Goal: Information Seeking & Learning: Learn about a topic

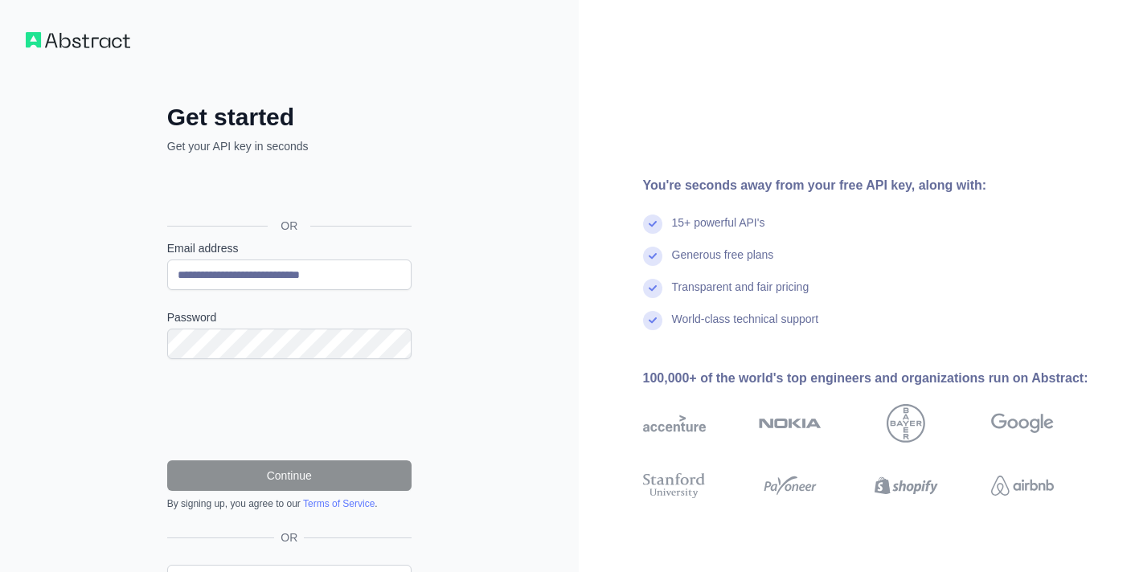
type input "**********"
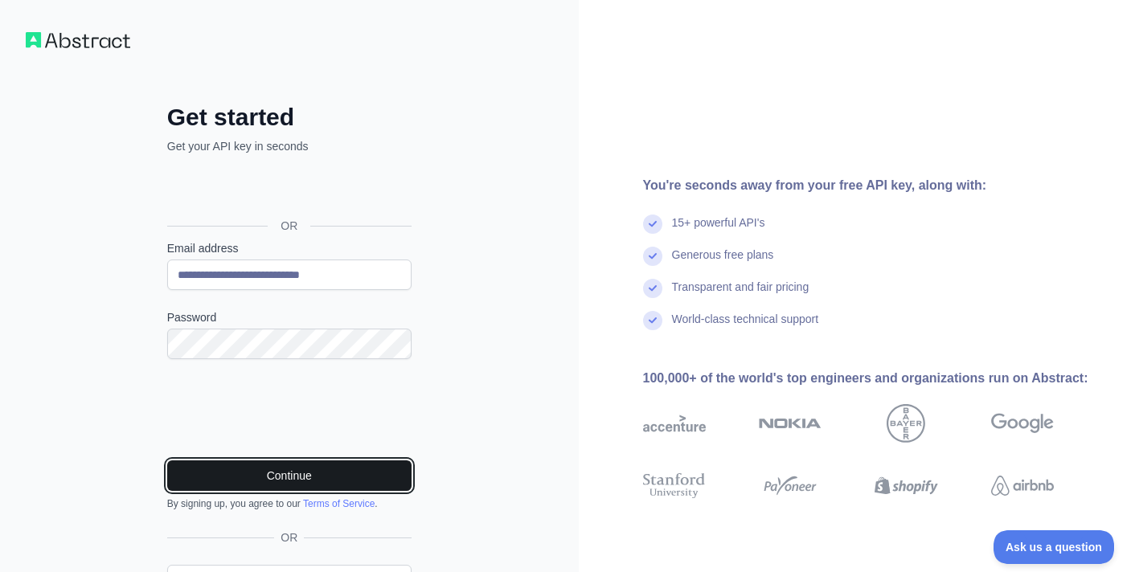
click at [271, 473] on button "Continue" at bounding box center [289, 476] width 244 height 31
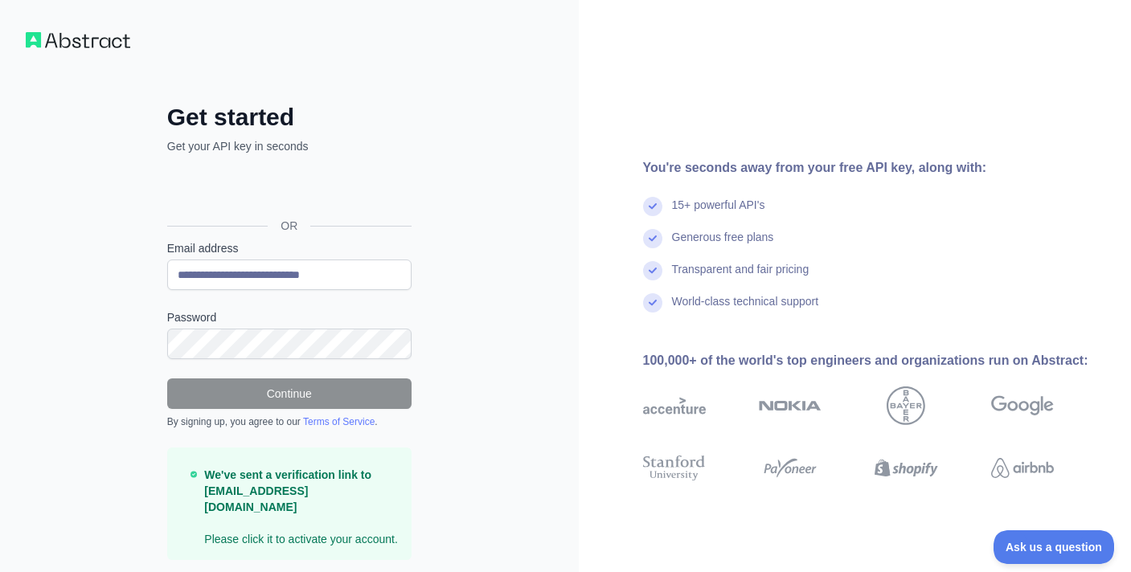
click at [1053, 22] on div "You're seconds away from your free API key, along with: 15+ powerful API's Gene…" at bounding box center [855, 312] width 553 height 625
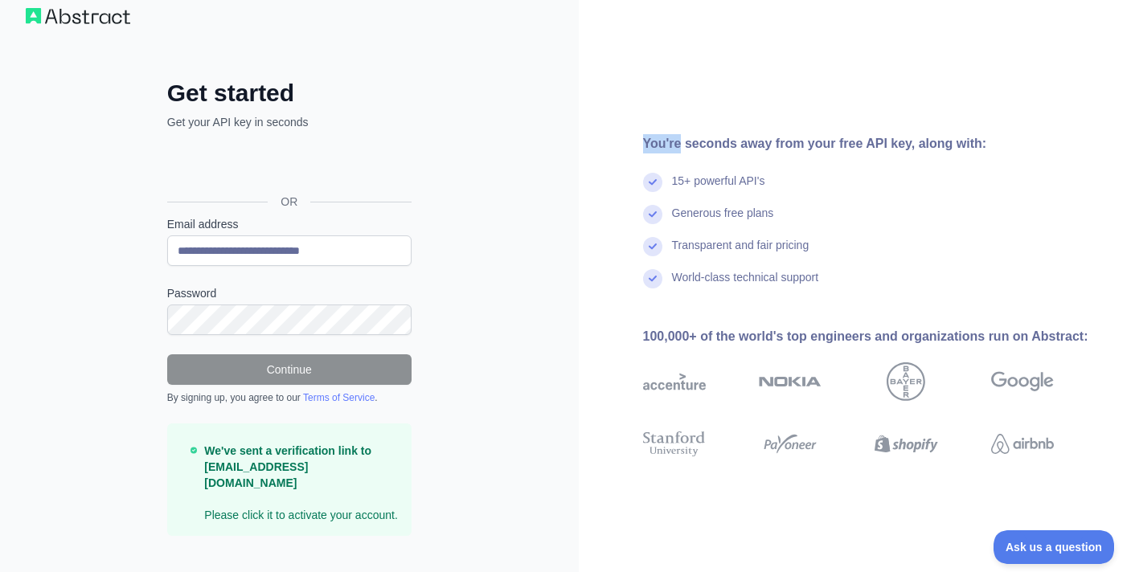
scroll to position [51, 0]
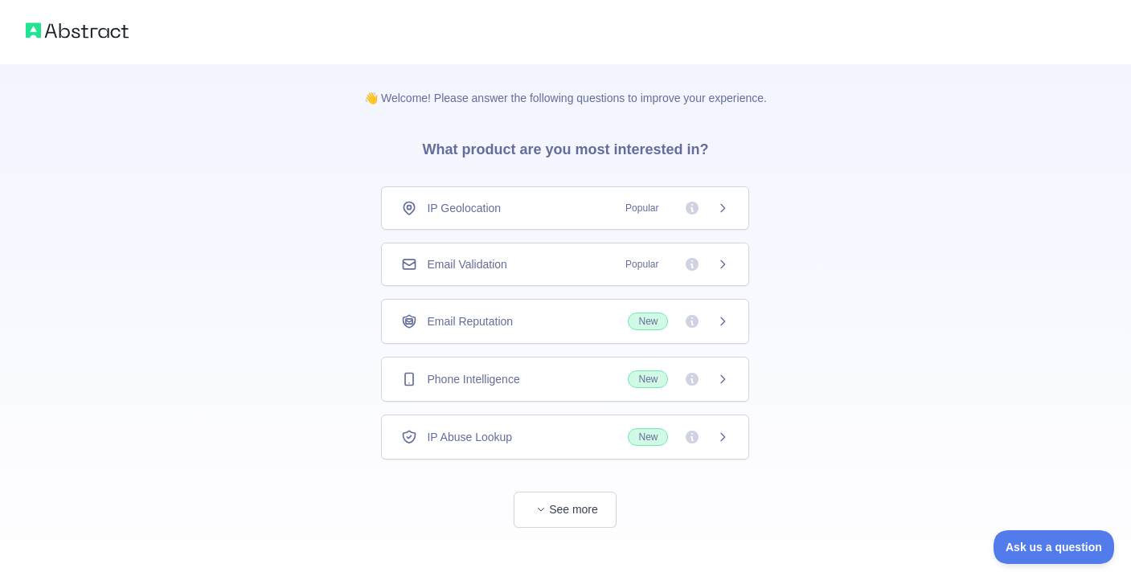
click at [616, 274] on div "Email Validation Popular" at bounding box center [565, 264] width 368 height 43
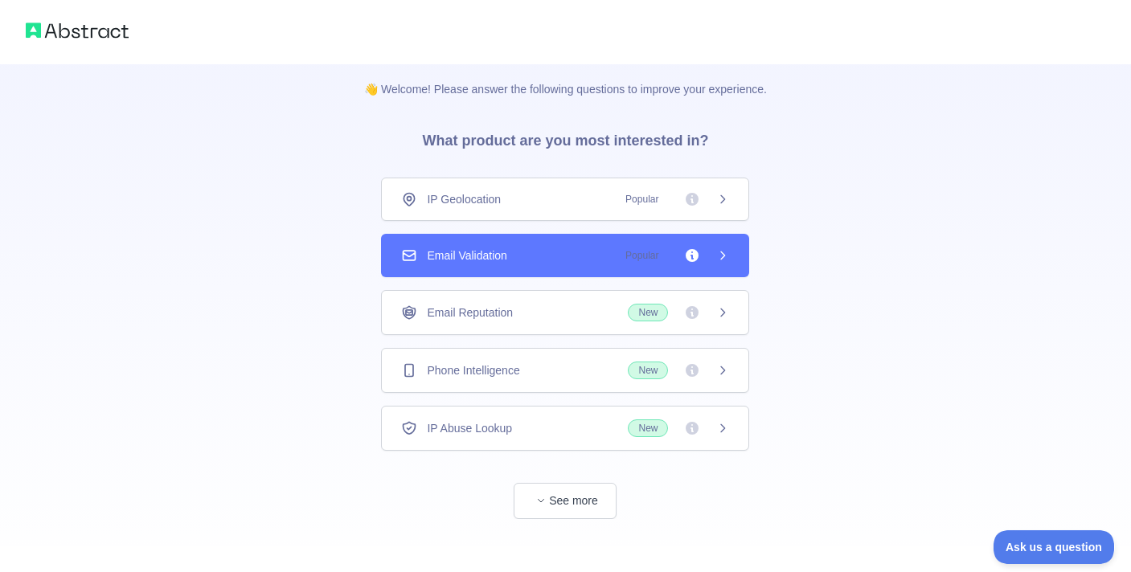
scroll to position [20, 0]
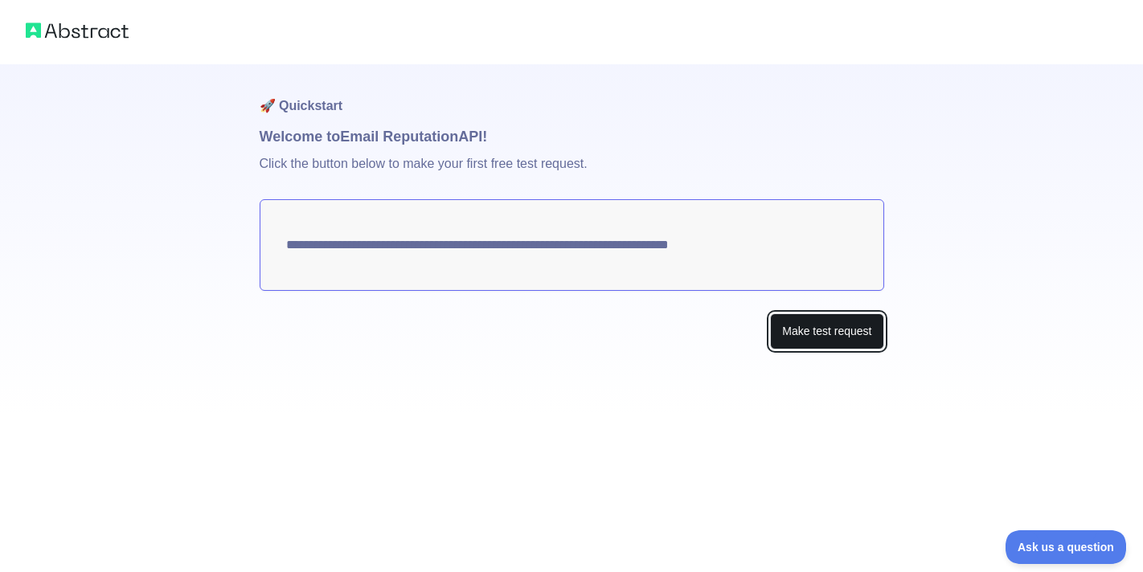
click at [829, 336] on button "Make test request" at bounding box center [826, 331] width 113 height 36
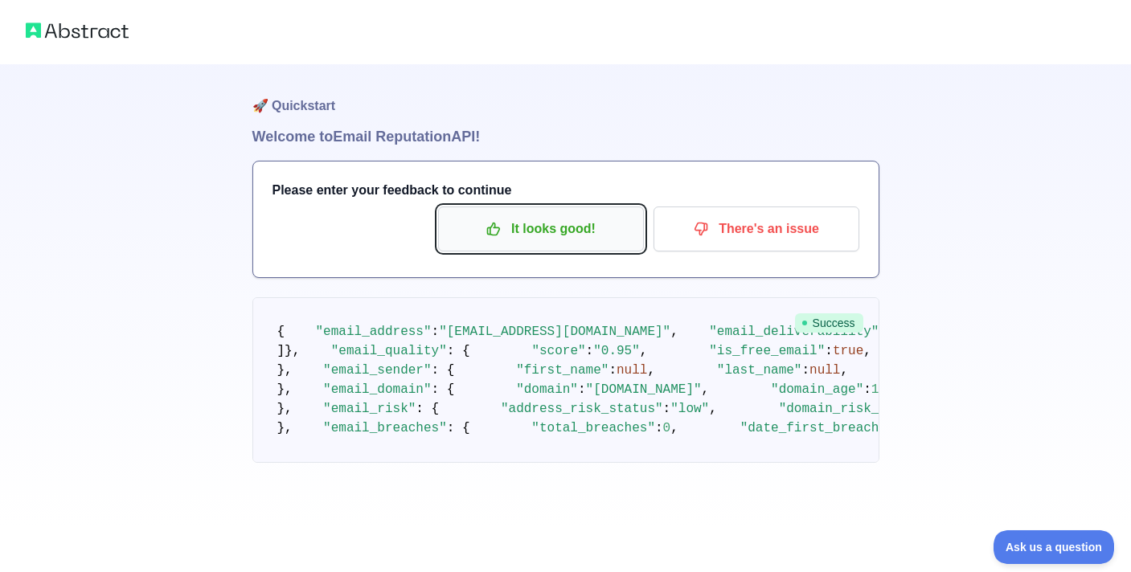
click at [568, 220] on p "It looks good!" at bounding box center [541, 228] width 182 height 27
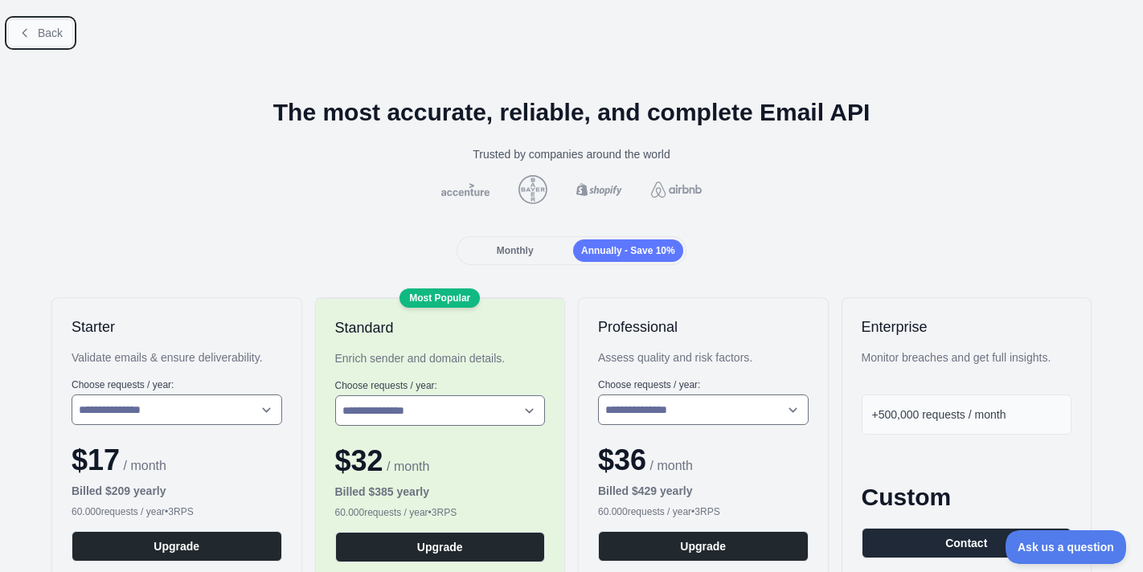
click at [64, 27] on button "Back" at bounding box center [40, 32] width 65 height 27
click at [64, 27] on div at bounding box center [506, 25] width 885 height 51
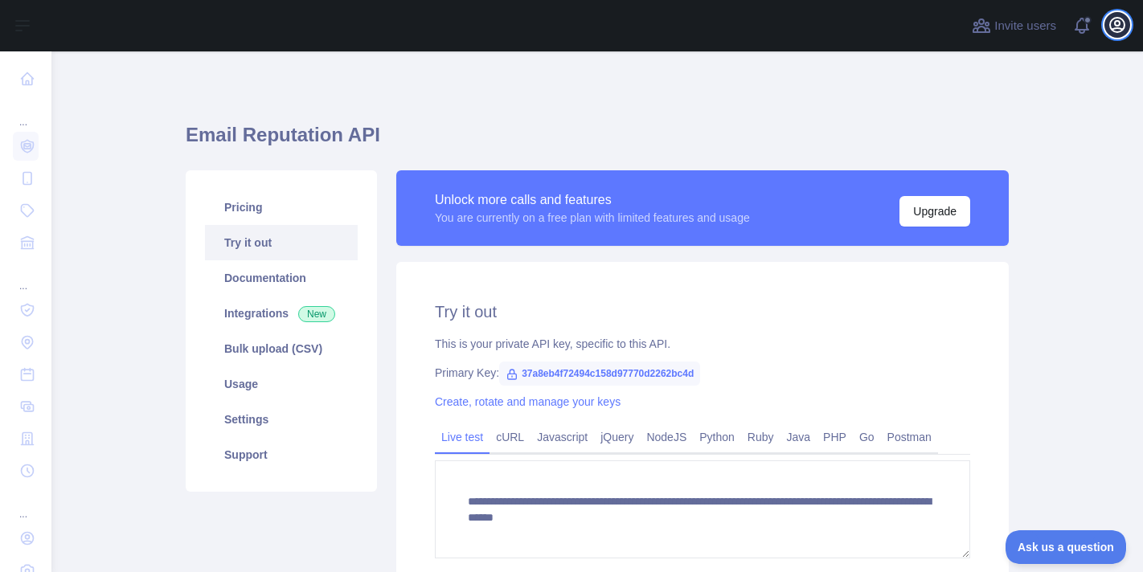
click at [1106, 27] on button "Open user menu" at bounding box center [1117, 25] width 26 height 26
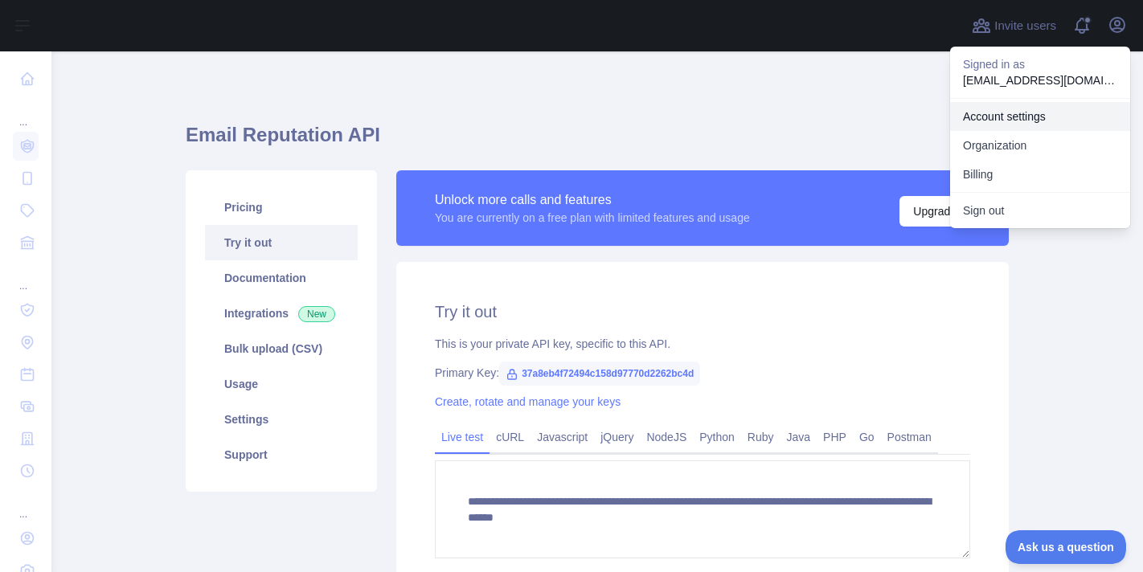
click at [1020, 117] on link "Account settings" at bounding box center [1040, 116] width 180 height 29
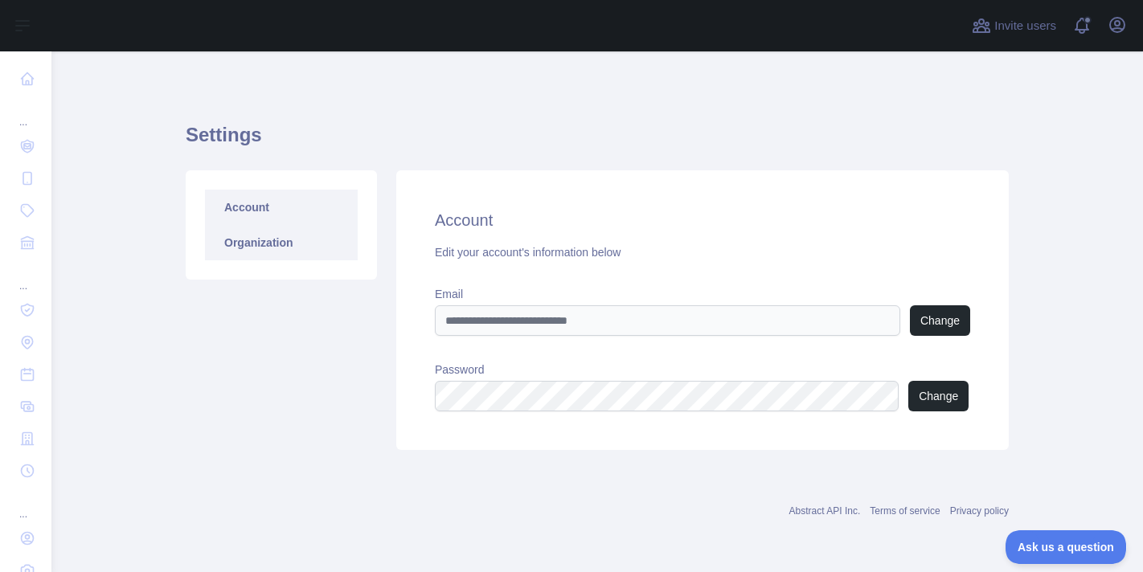
click at [260, 243] on link "Organization" at bounding box center [281, 242] width 153 height 35
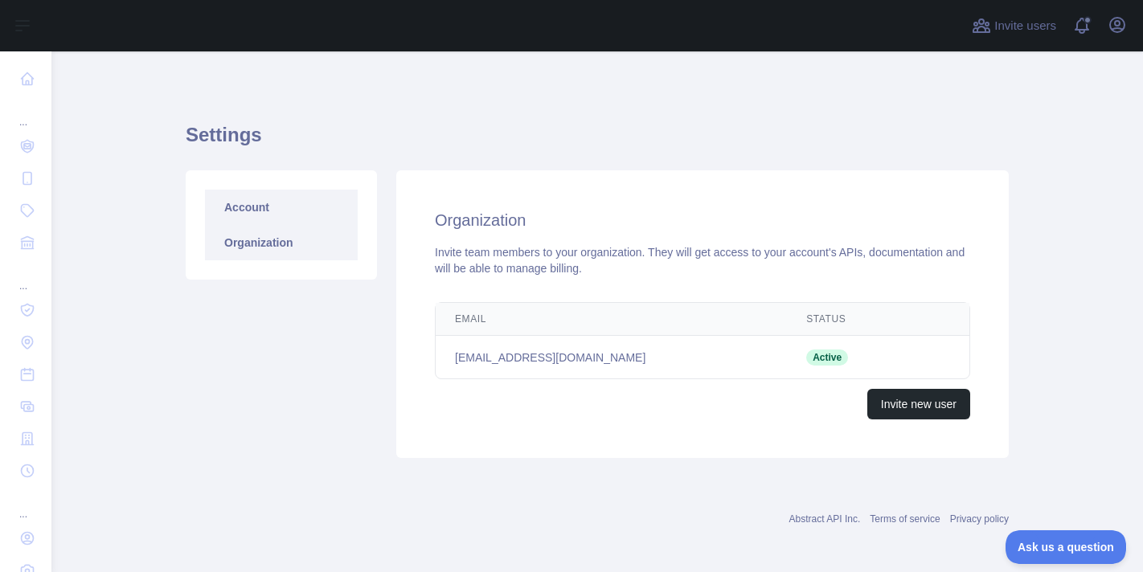
click at [293, 215] on link "Account" at bounding box center [281, 207] width 153 height 35
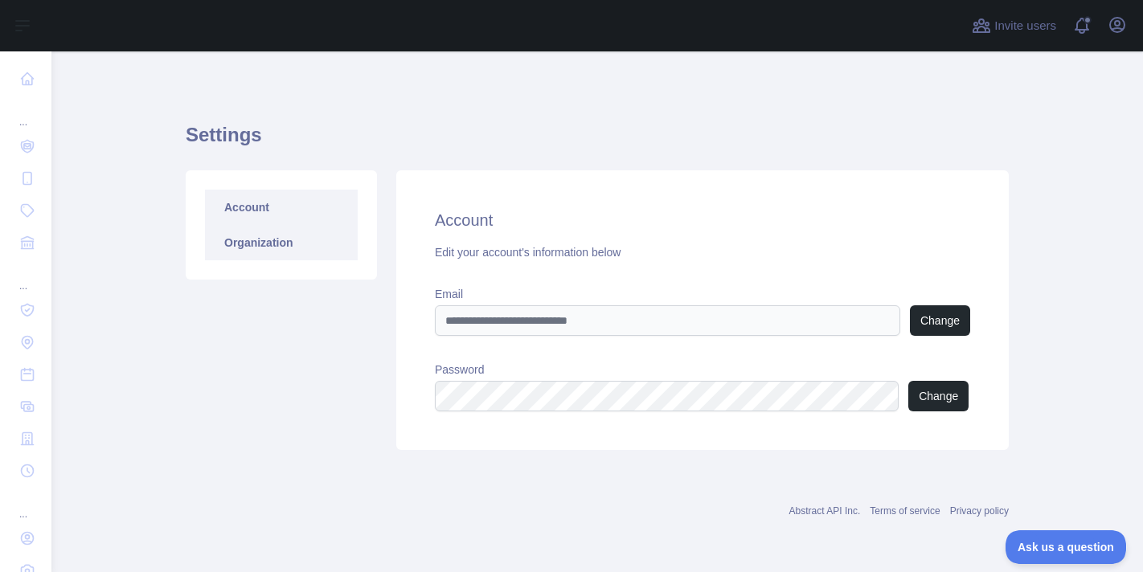
click at [307, 249] on link "Organization" at bounding box center [281, 242] width 153 height 35
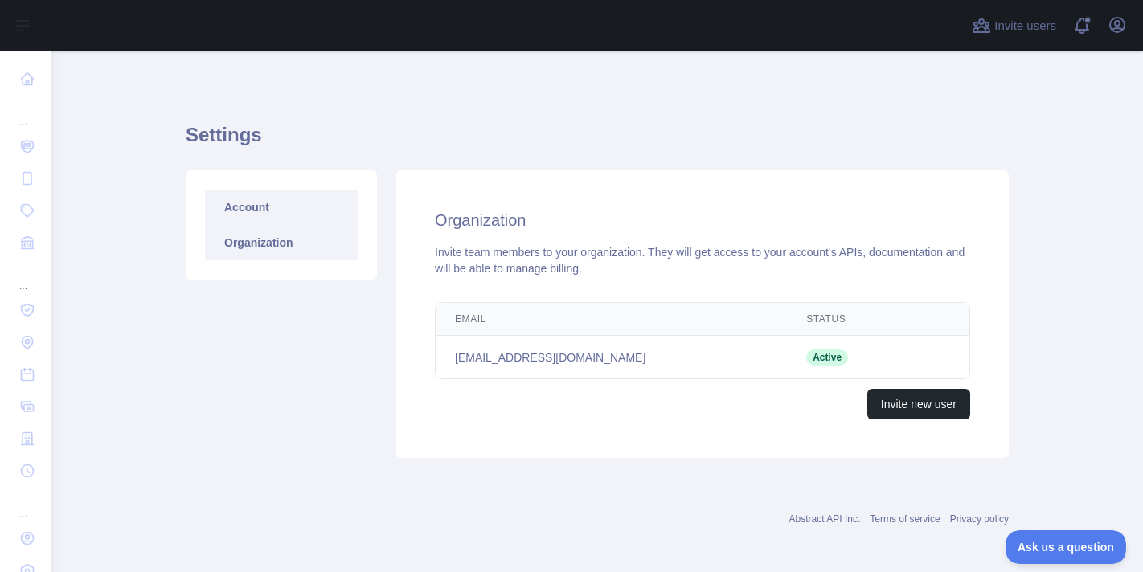
click at [286, 218] on link "Account" at bounding box center [281, 207] width 153 height 35
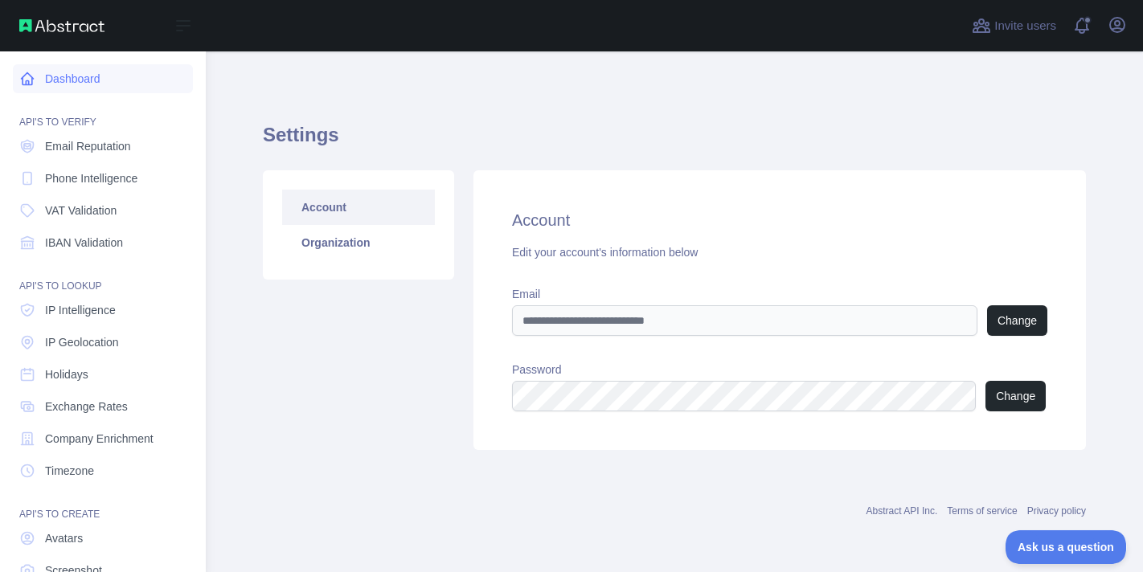
click at [59, 72] on link "Dashboard" at bounding box center [103, 78] width 180 height 29
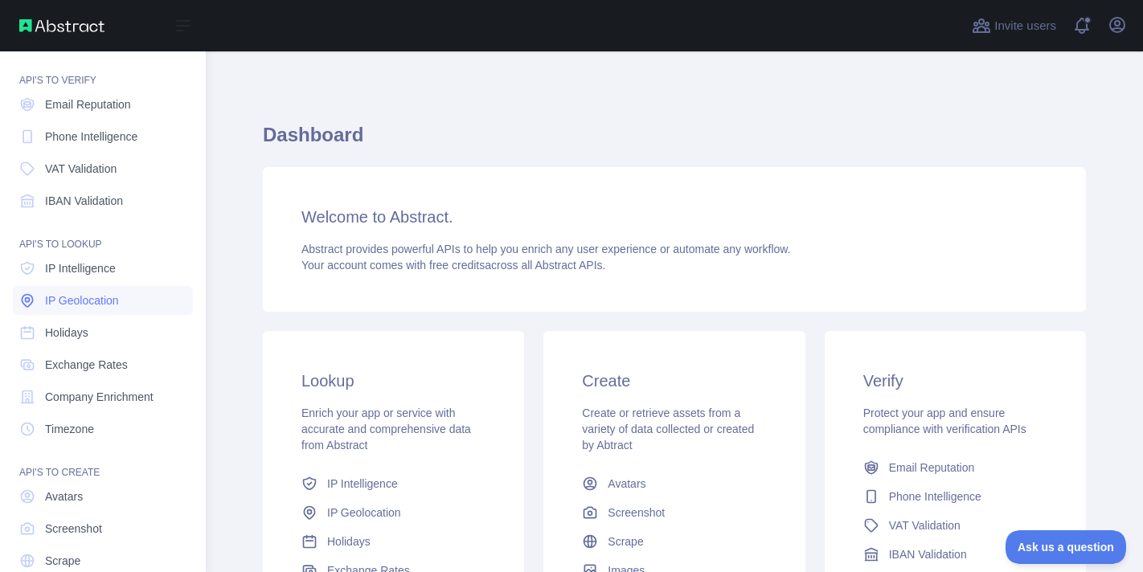
scroll to position [103, 0]
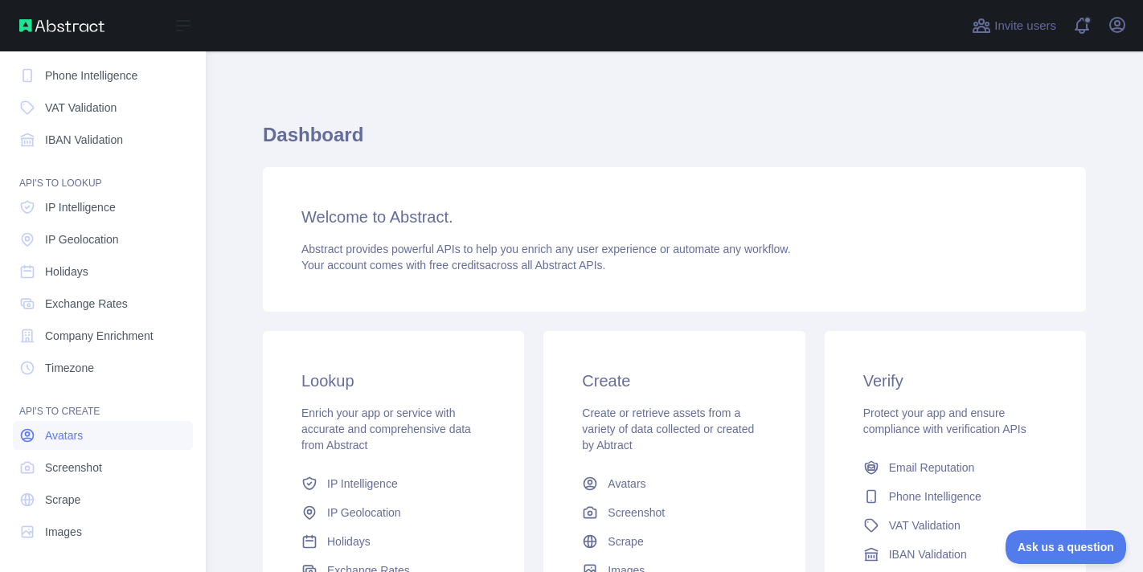
click at [43, 442] on link "Avatars" at bounding box center [103, 435] width 180 height 29
click at [41, 444] on link "Avatars" at bounding box center [103, 435] width 180 height 29
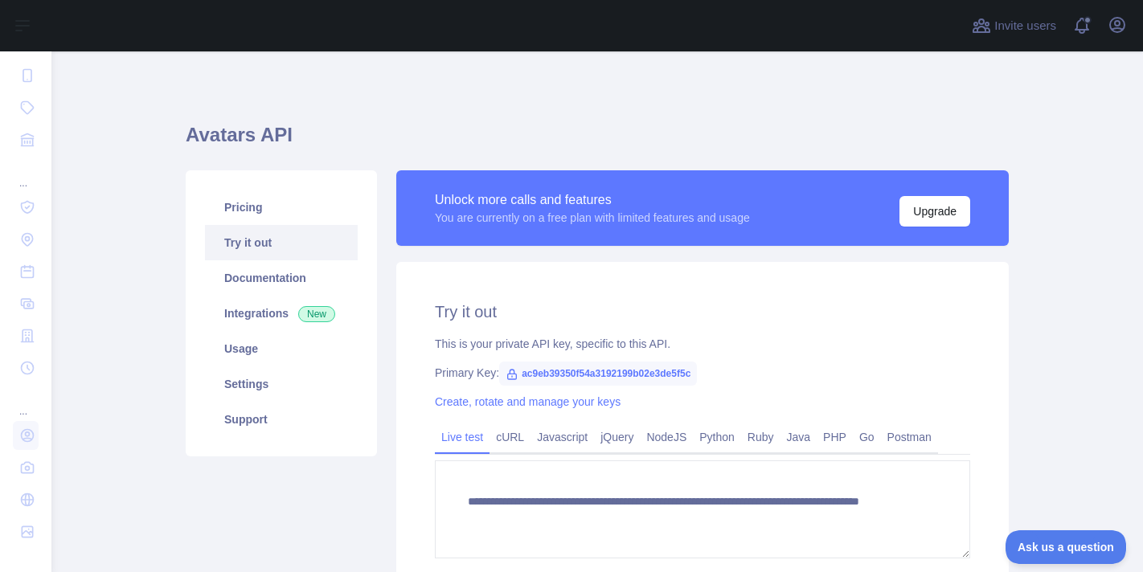
click at [625, 377] on span "ac9eb39350f54a3192199b02e3de5f5c" at bounding box center [598, 374] width 198 height 24
click at [777, 334] on div "**********" at bounding box center [702, 453] width 612 height 383
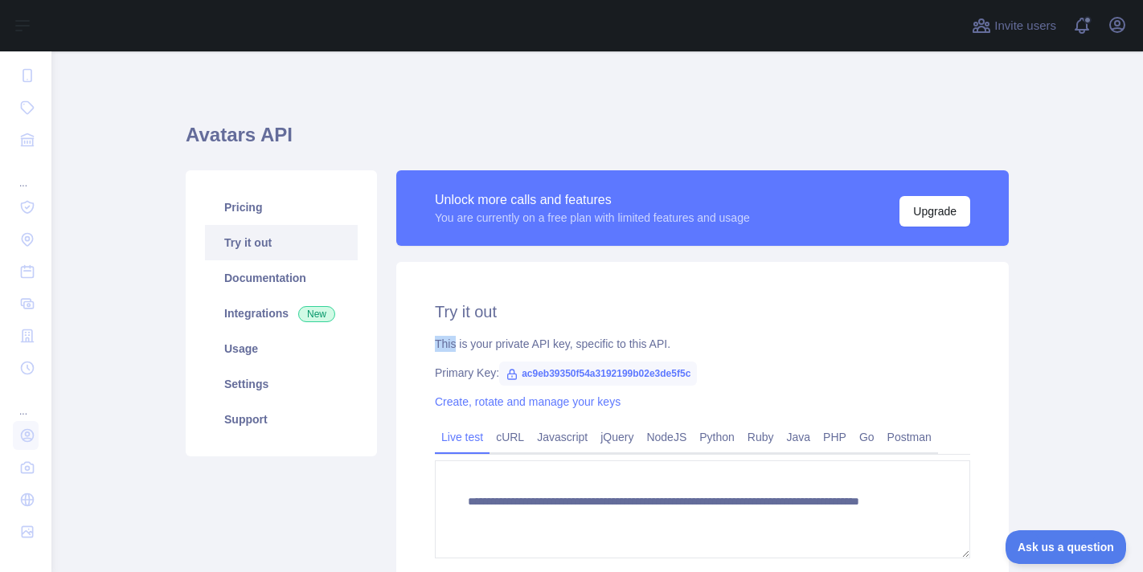
click at [777, 334] on div "**********" at bounding box center [702, 453] width 612 height 383
click at [707, 348] on div "This is your private API key, specific to this API." at bounding box center [702, 344] width 535 height 16
click at [616, 319] on h2 "Try it out" at bounding box center [702, 312] width 535 height 23
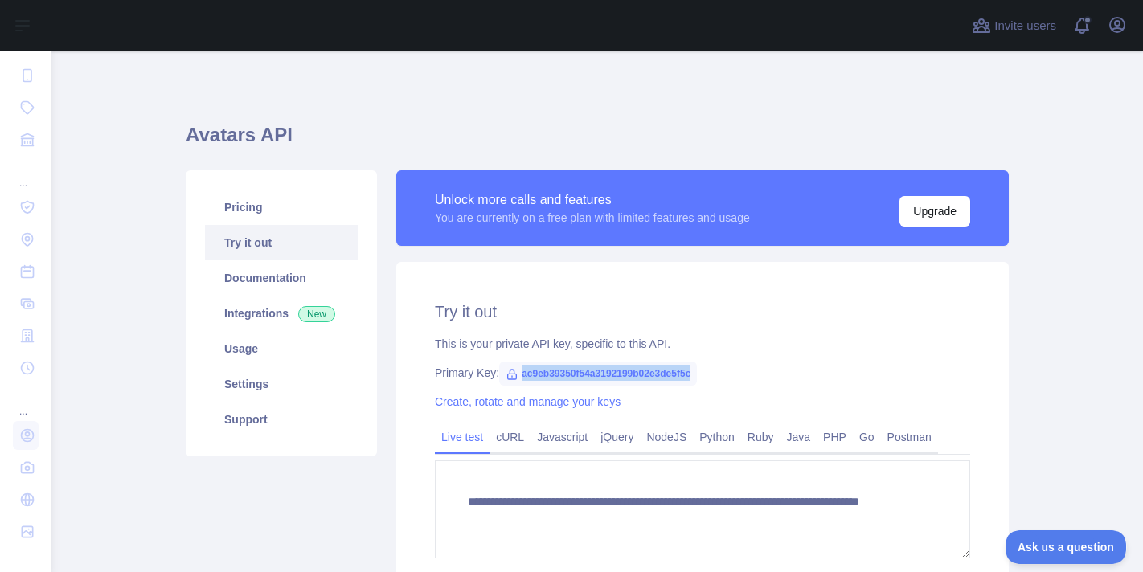
drag, startPoint x: 515, startPoint y: 375, endPoint x: 713, endPoint y: 375, distance: 197.7
click at [697, 375] on span "ac9eb39350f54a3192199b02e3de5f5c" at bounding box center [598, 374] width 198 height 24
copy span "ac9eb39350f54a3192199b02e3de5f5c"
click at [240, 285] on link "Documentation" at bounding box center [281, 277] width 153 height 35
click at [288, 322] on link "Integrations New" at bounding box center [281, 313] width 153 height 35
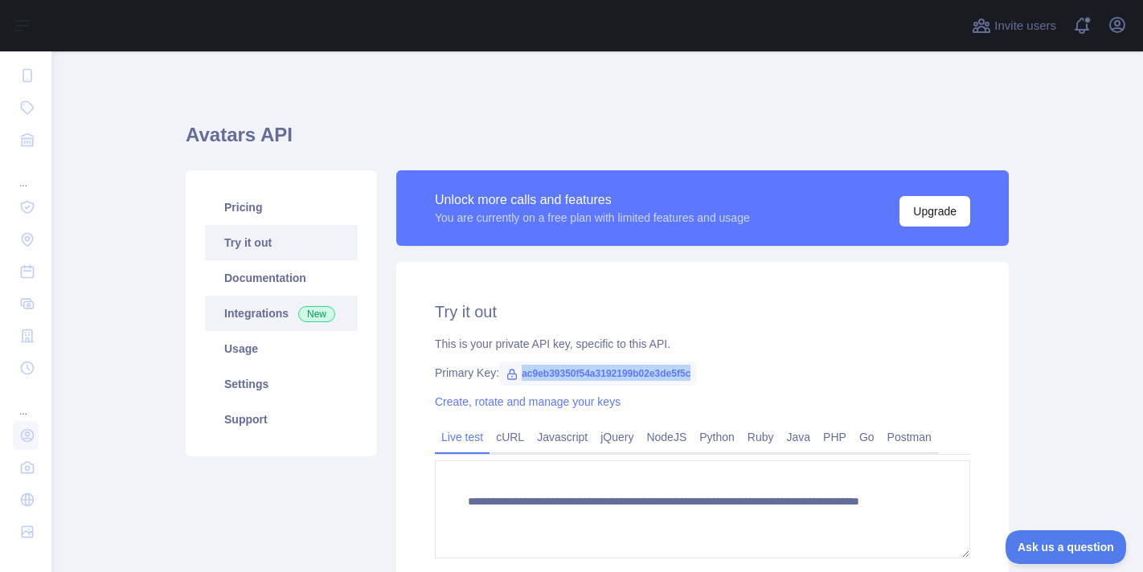
click at [288, 322] on link "Integrations New" at bounding box center [281, 313] width 153 height 35
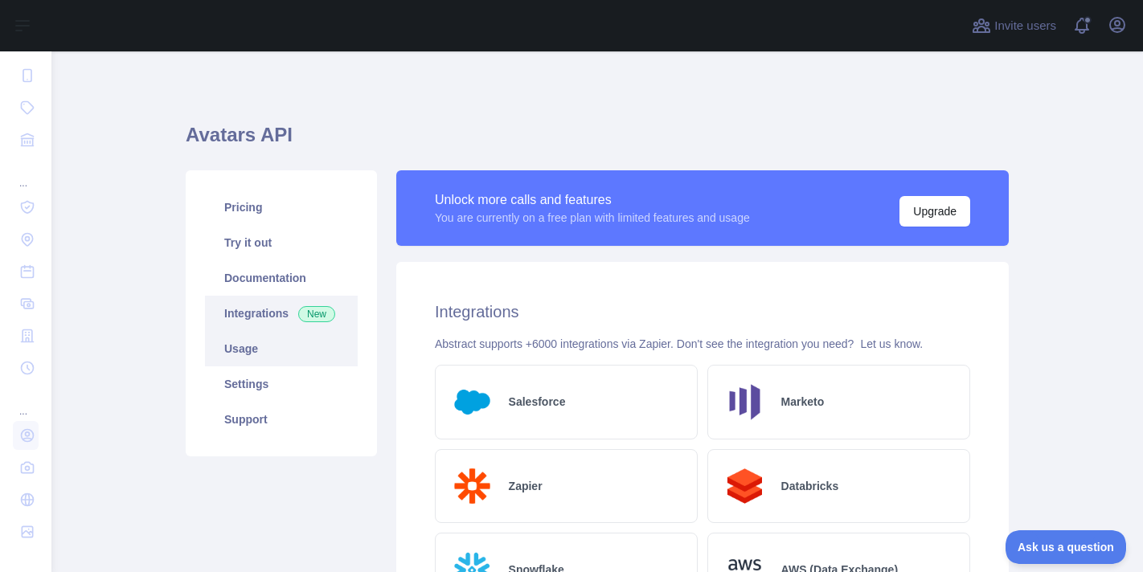
click at [242, 345] on link "Usage" at bounding box center [281, 348] width 153 height 35
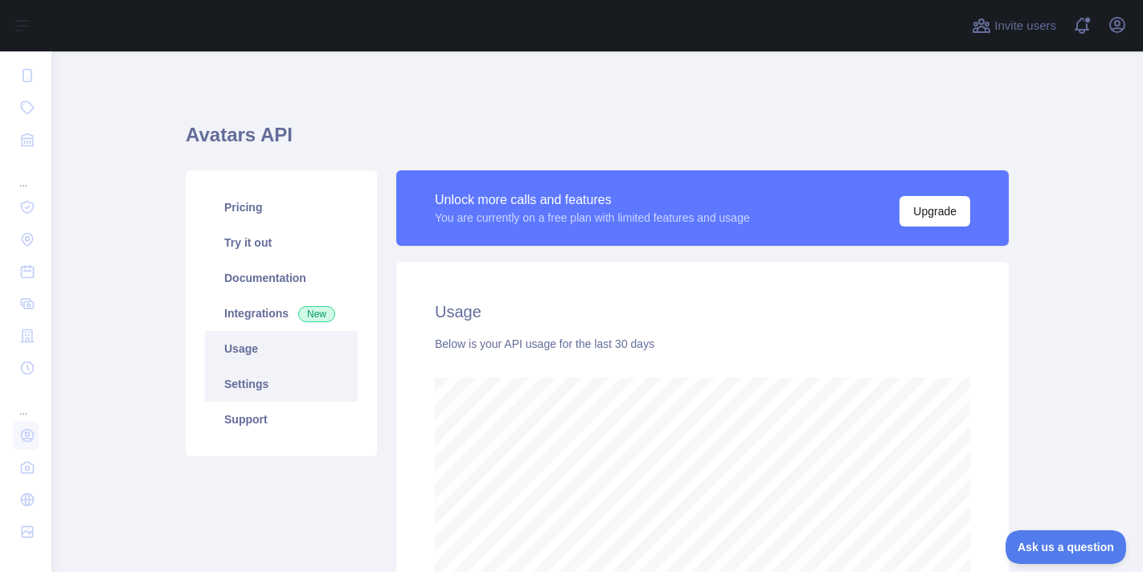
click at [288, 383] on link "Settings" at bounding box center [281, 384] width 153 height 35
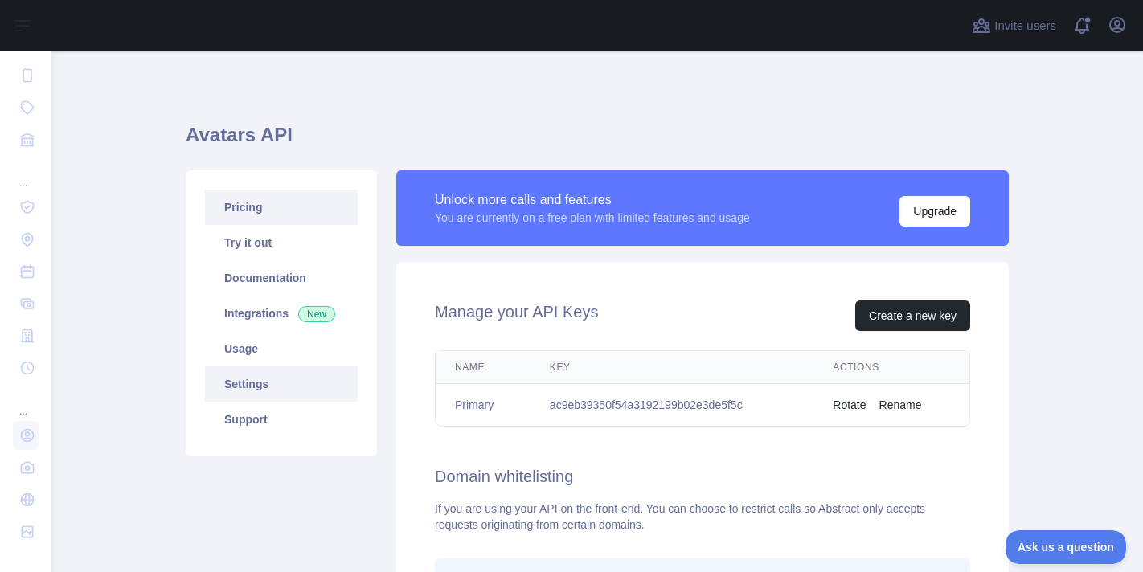
click at [240, 210] on link "Pricing" at bounding box center [281, 207] width 153 height 35
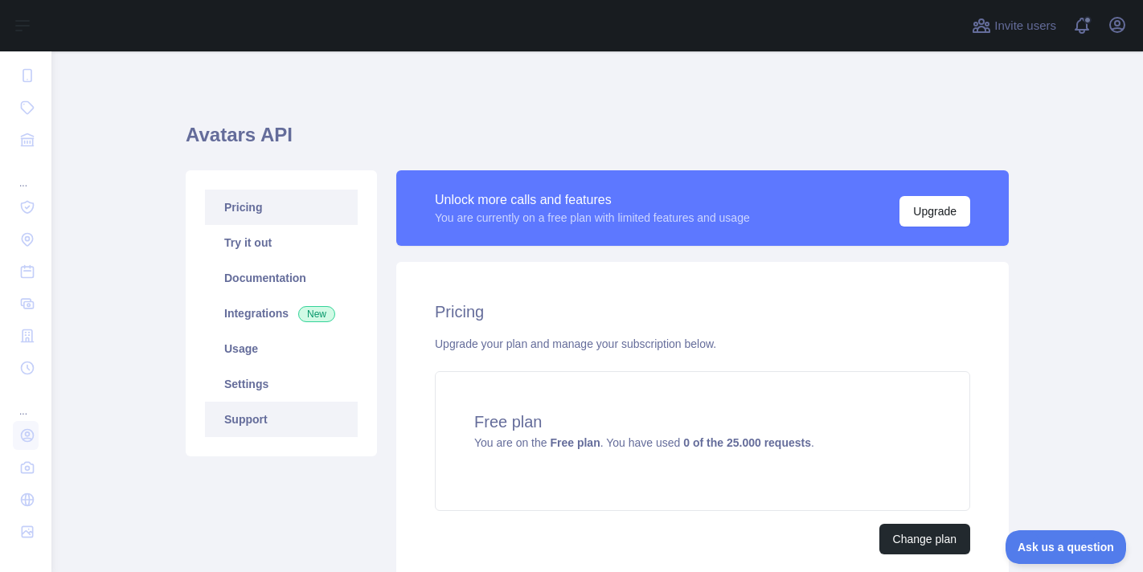
click at [256, 427] on link "Support" at bounding box center [281, 419] width 153 height 35
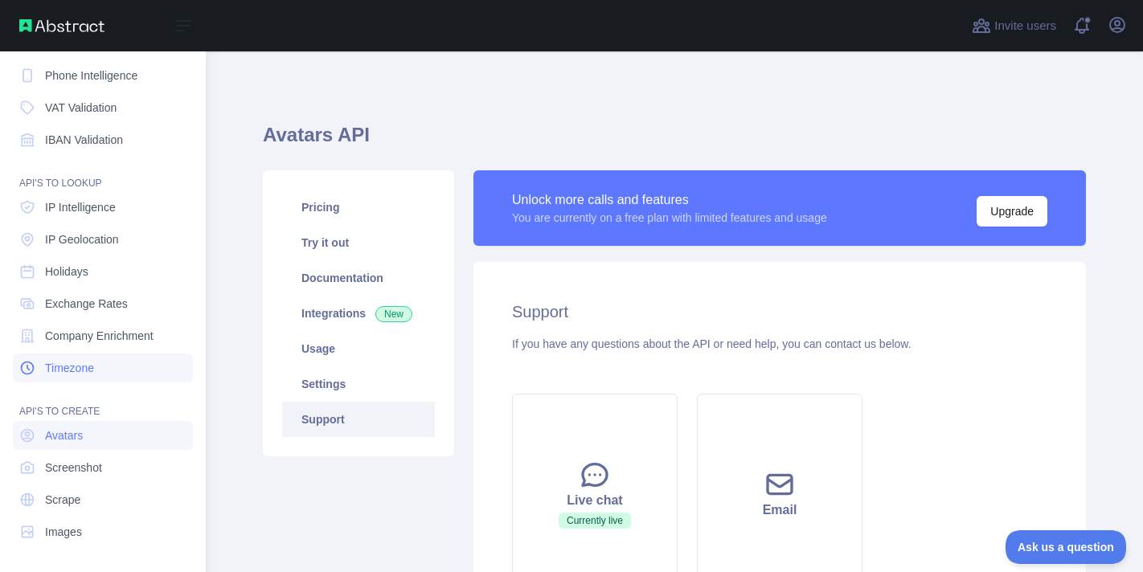
click at [109, 360] on link "Timezone" at bounding box center [103, 368] width 180 height 29
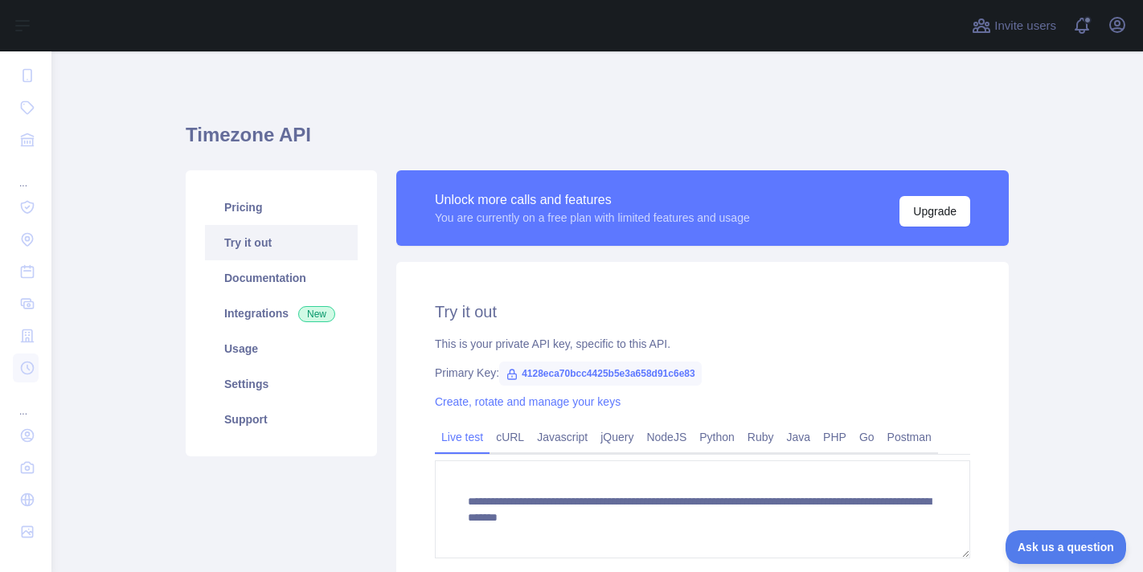
scroll to position [191, 0]
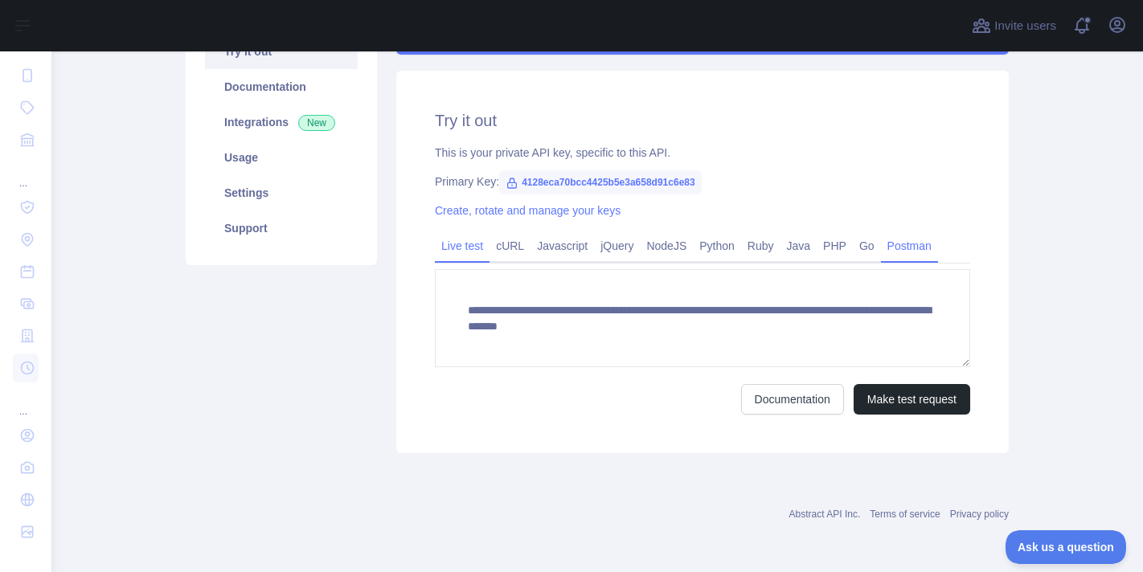
click at [931, 241] on link "Postman" at bounding box center [909, 246] width 57 height 26
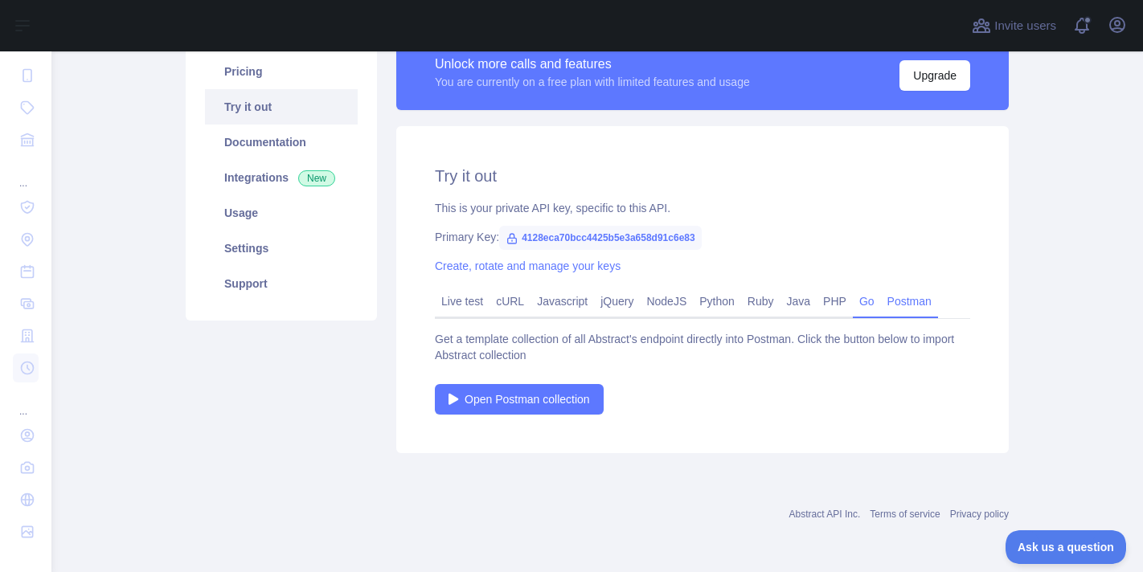
click at [874, 295] on link "Go" at bounding box center [867, 302] width 28 height 26
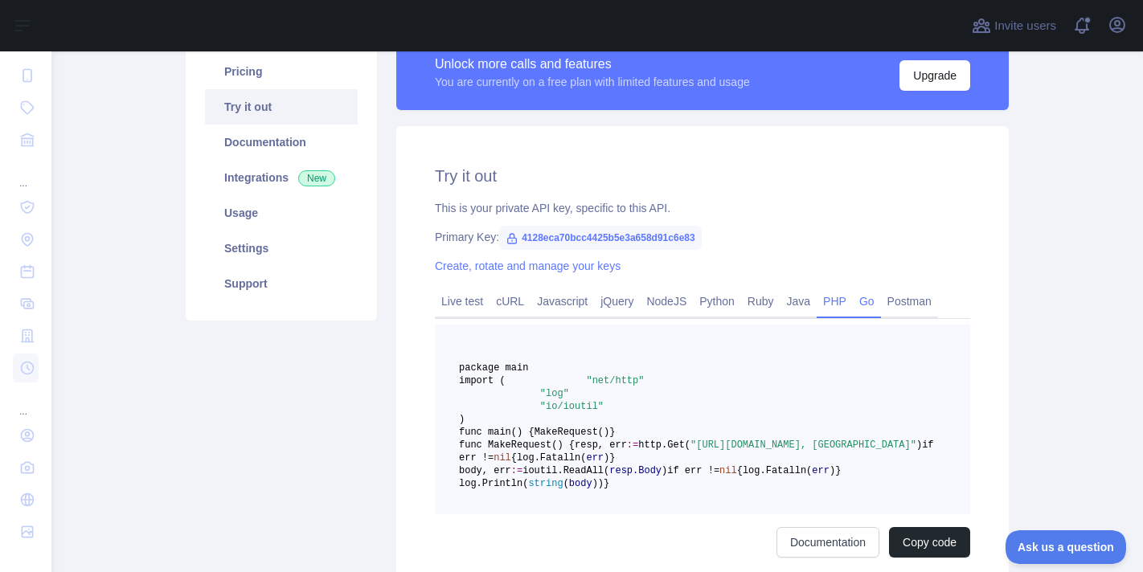
click at [842, 302] on link "PHP" at bounding box center [835, 302] width 36 height 26
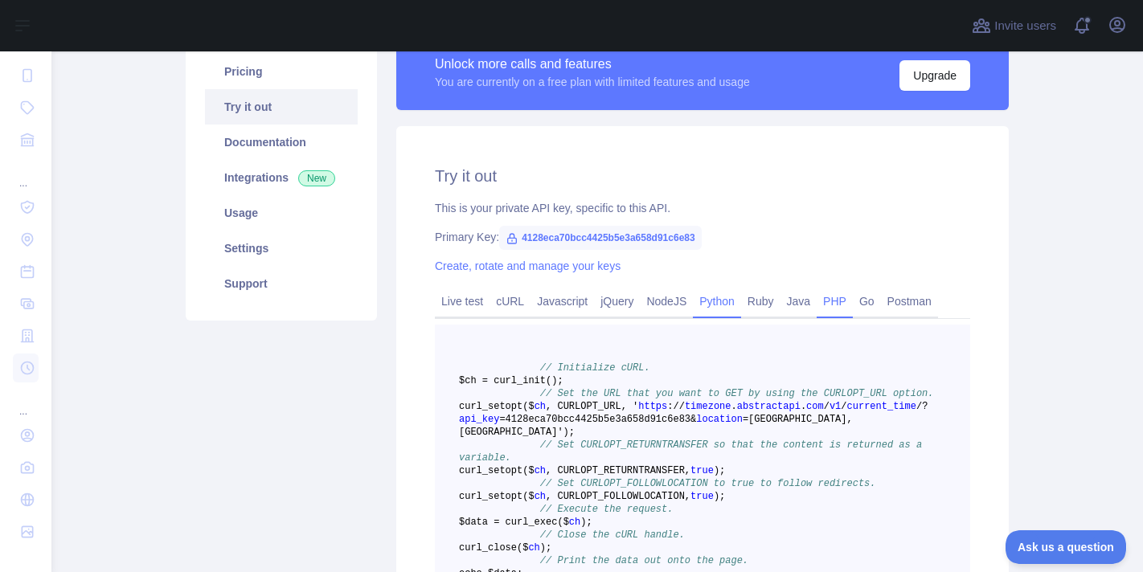
click at [704, 299] on link "Python" at bounding box center [717, 302] width 48 height 26
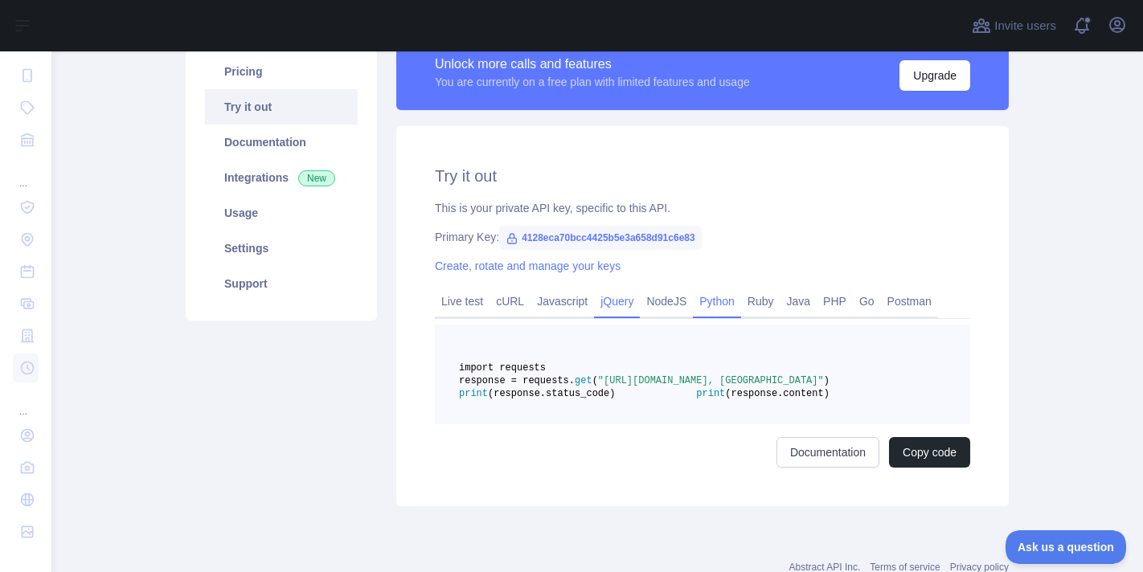
click at [618, 312] on link "jQuery" at bounding box center [617, 302] width 46 height 26
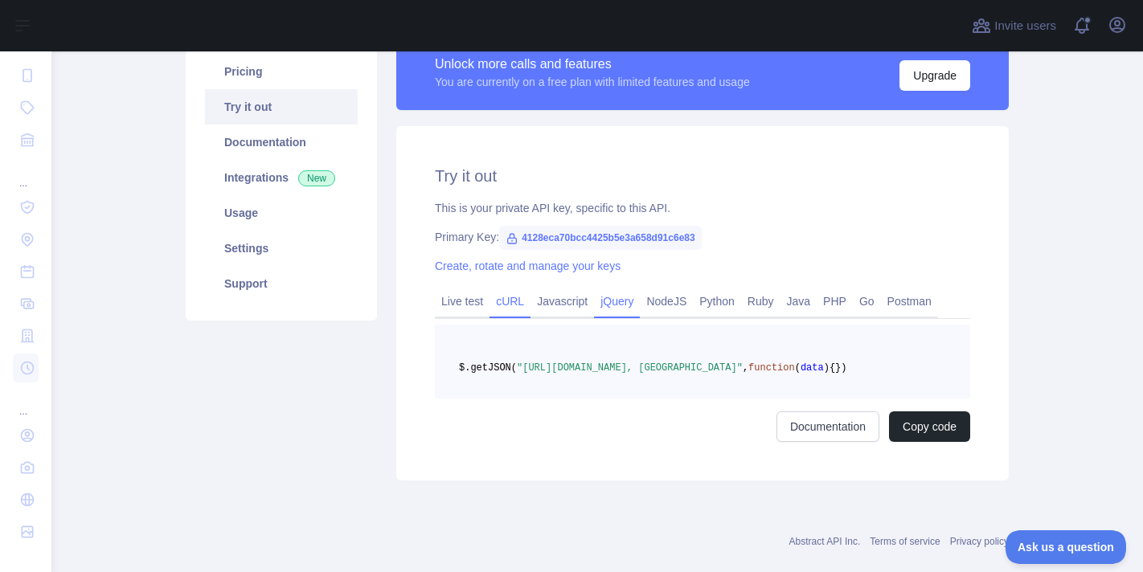
click at [510, 303] on link "cURL" at bounding box center [509, 302] width 41 height 26
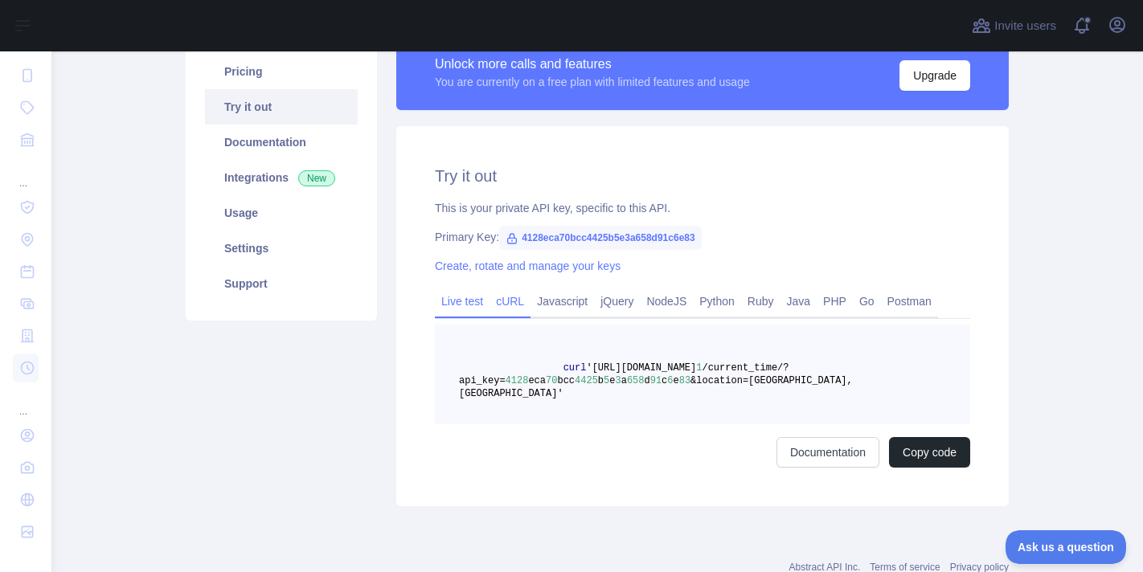
click at [467, 314] on div "Live test" at bounding box center [462, 305] width 55 height 25
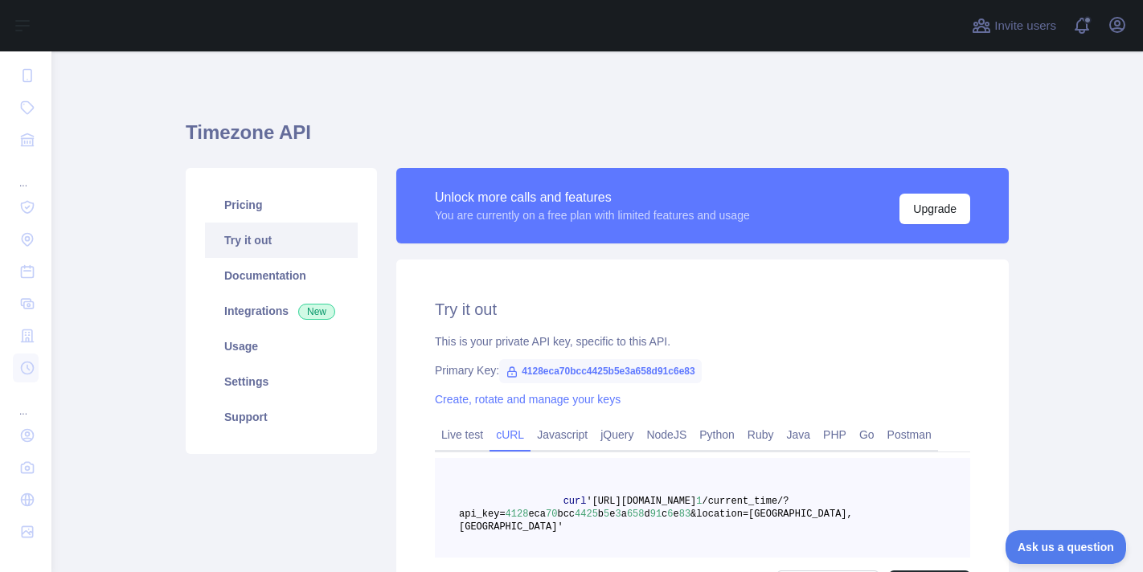
scroll to position [0, 0]
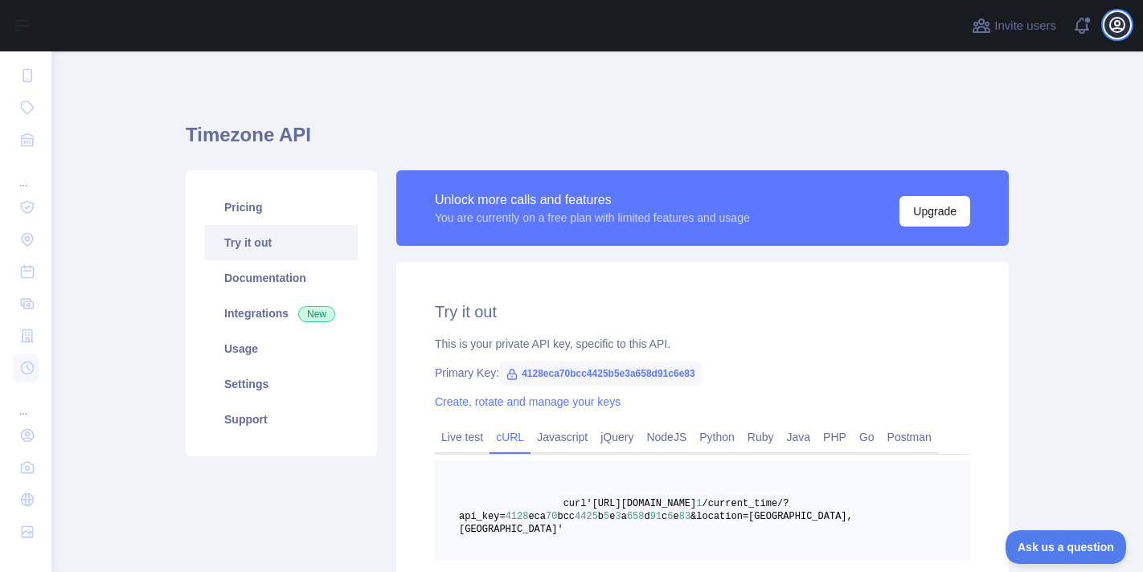
click at [1115, 26] on icon "button" at bounding box center [1117, 25] width 14 height 14
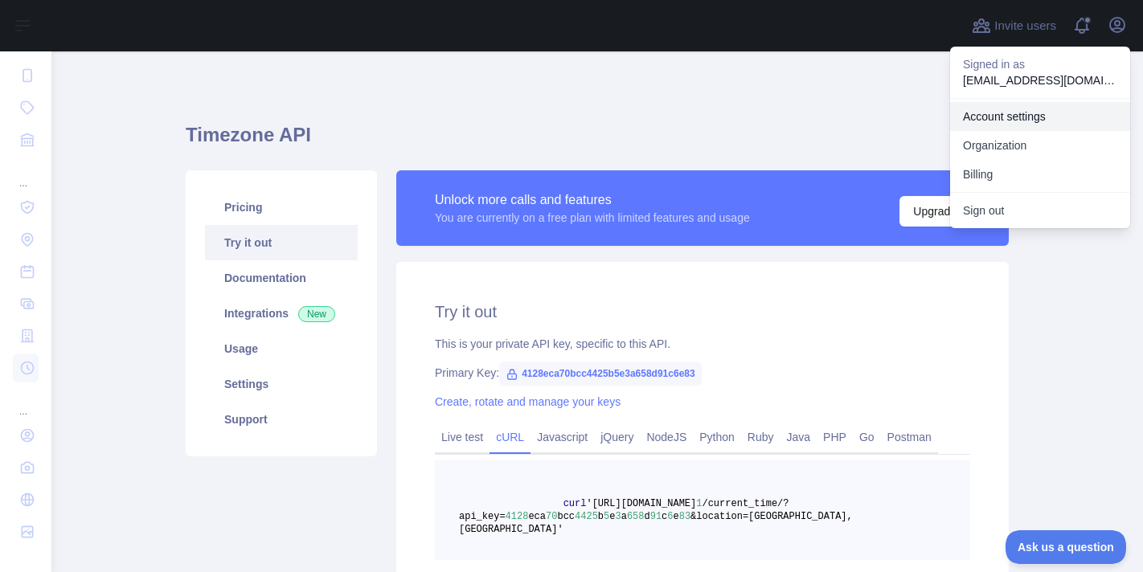
click at [1016, 110] on link "Account settings" at bounding box center [1040, 116] width 180 height 29
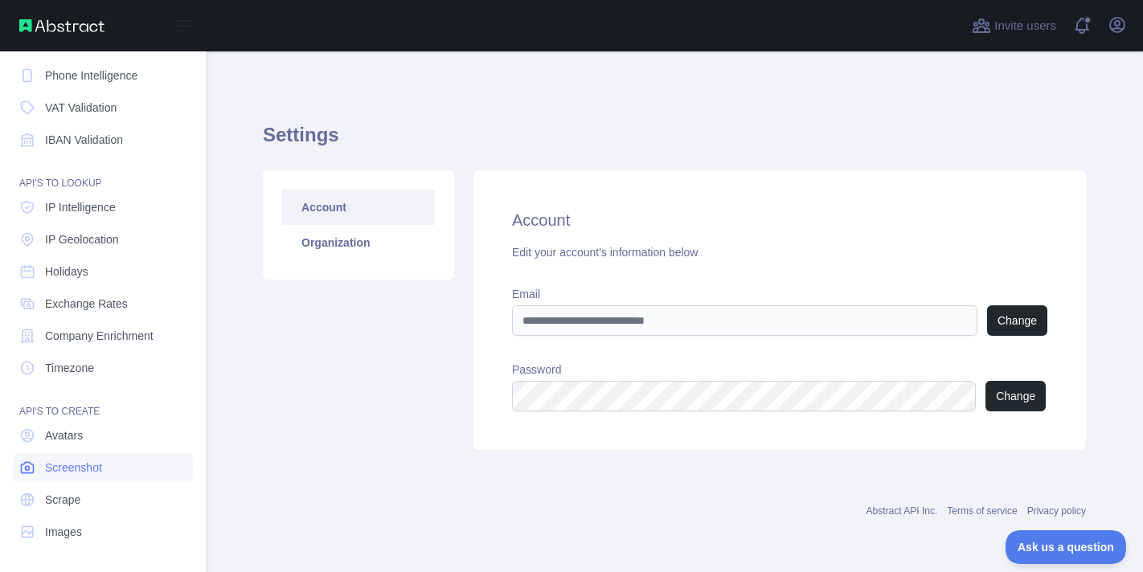
click at [117, 474] on link "Screenshot" at bounding box center [103, 467] width 180 height 29
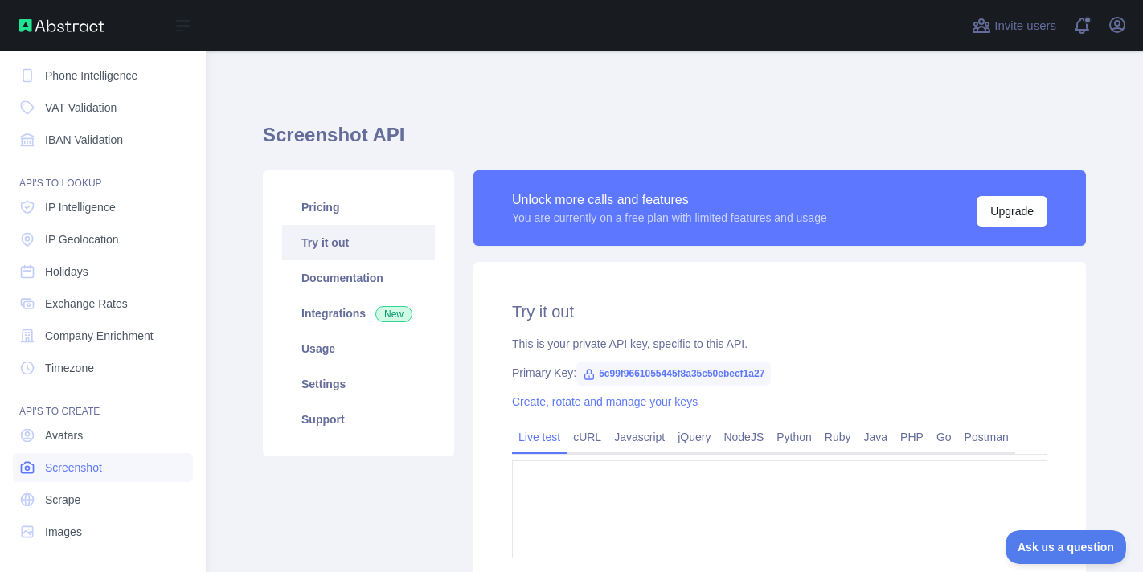
type textarea "**********"
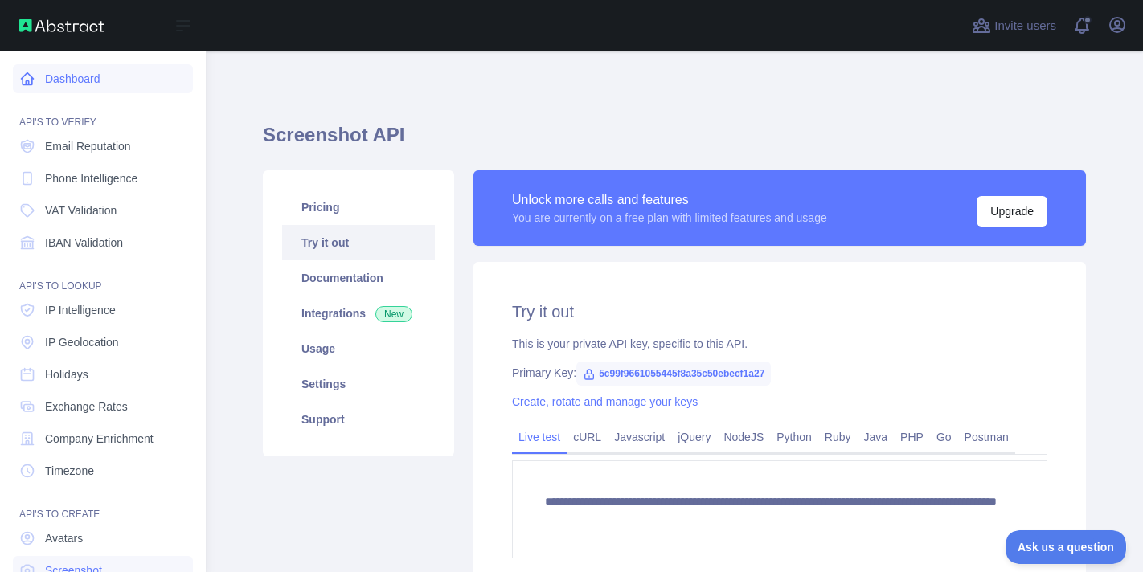
click at [136, 78] on link "Dashboard" at bounding box center [103, 78] width 180 height 29
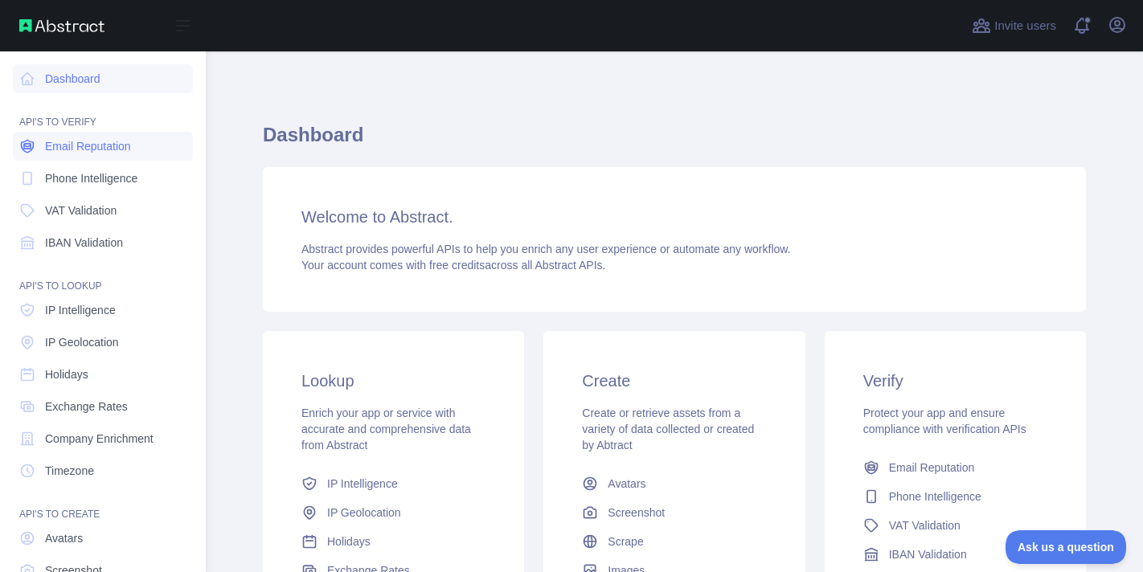
click at [100, 149] on span "Email Reputation" at bounding box center [88, 146] width 86 height 16
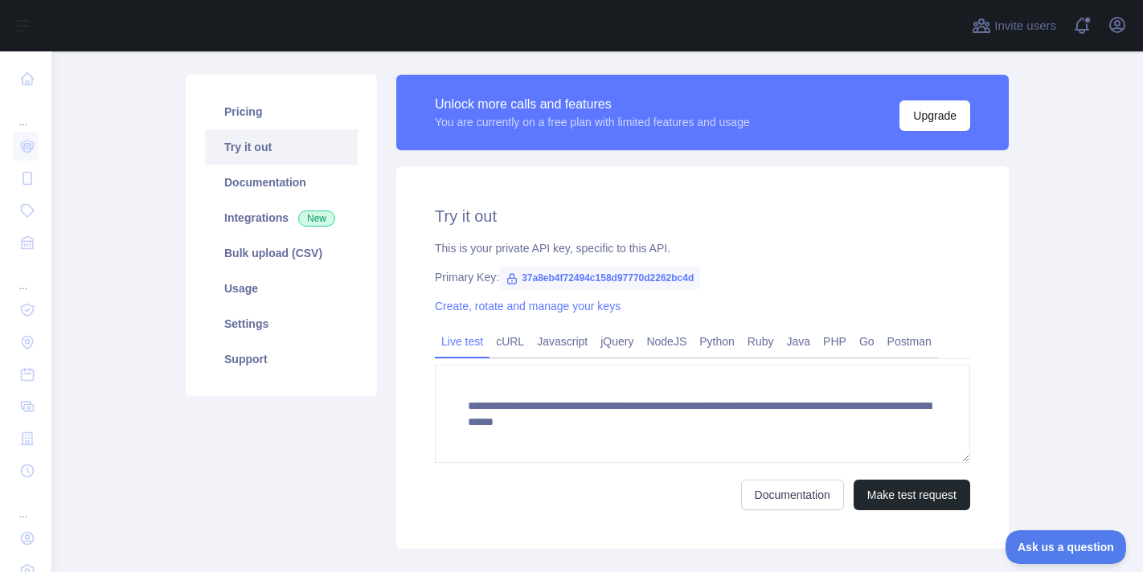
scroll to position [77, 0]
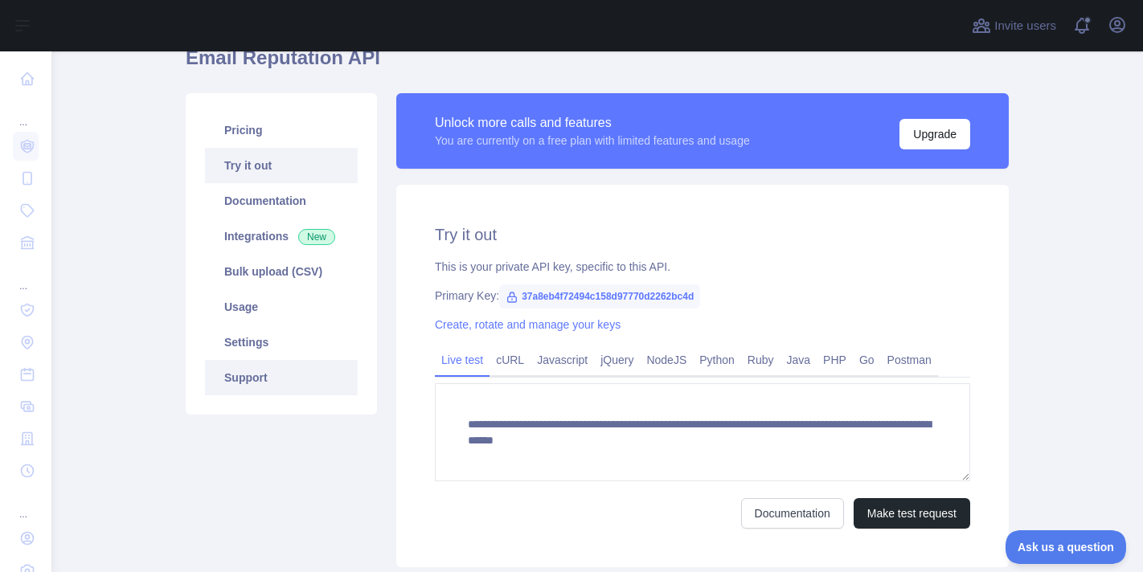
click at [280, 367] on link "Support" at bounding box center [281, 377] width 153 height 35
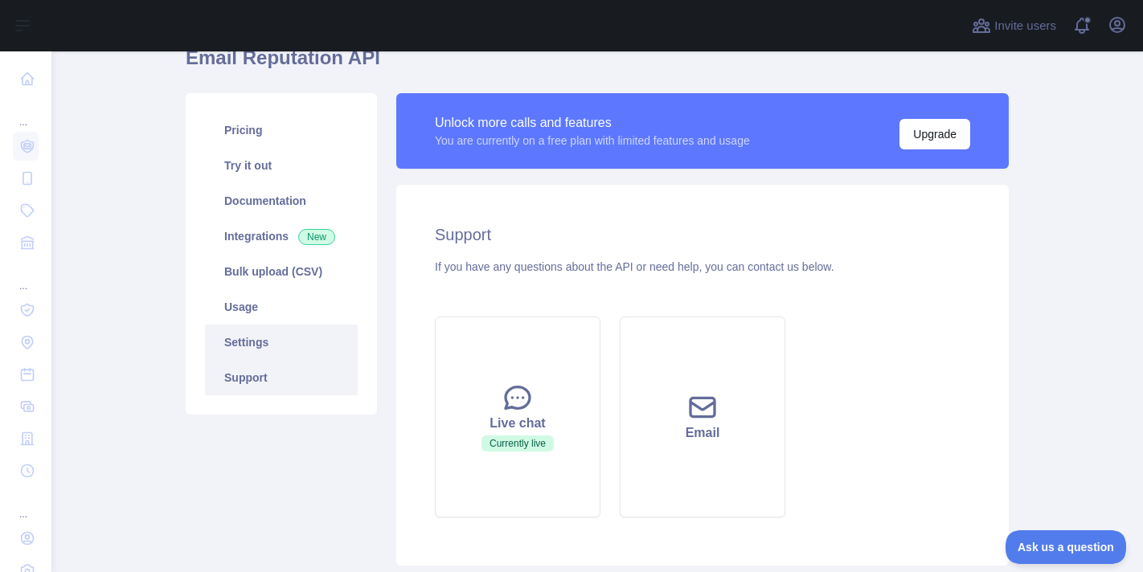
click at [276, 347] on link "Settings" at bounding box center [281, 342] width 153 height 35
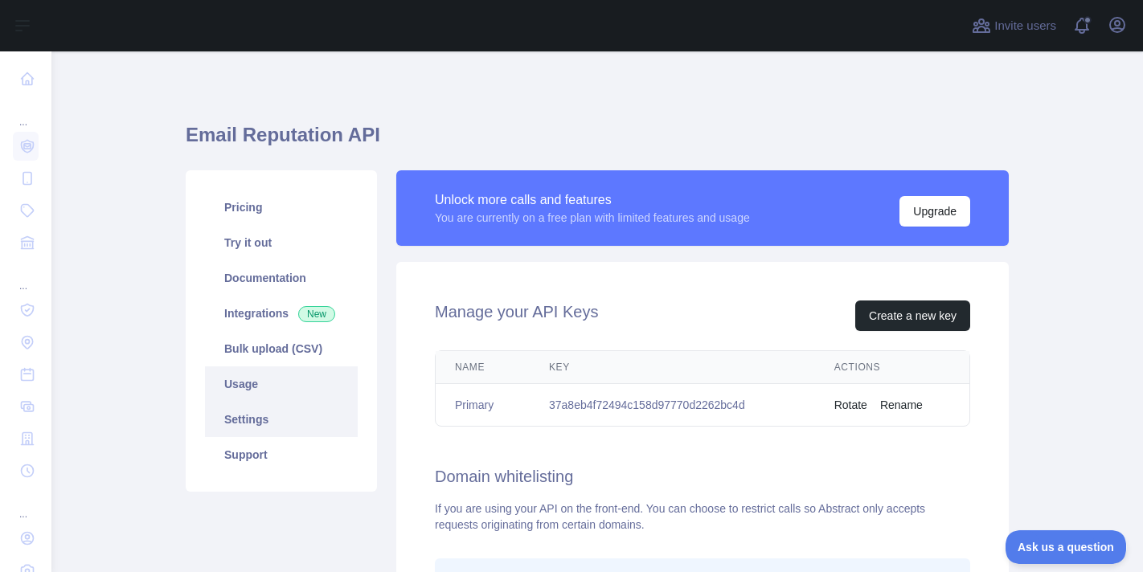
click at [304, 395] on link "Usage" at bounding box center [281, 384] width 153 height 35
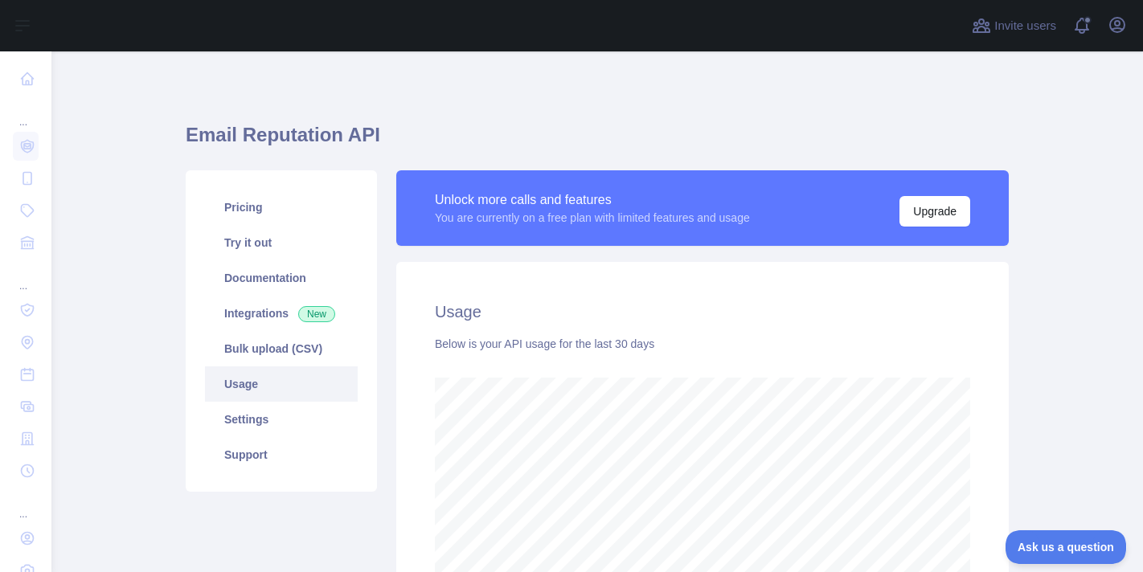
scroll to position [521, 1079]
click at [277, 350] on link "Bulk upload (CSV)" at bounding box center [281, 348] width 153 height 35
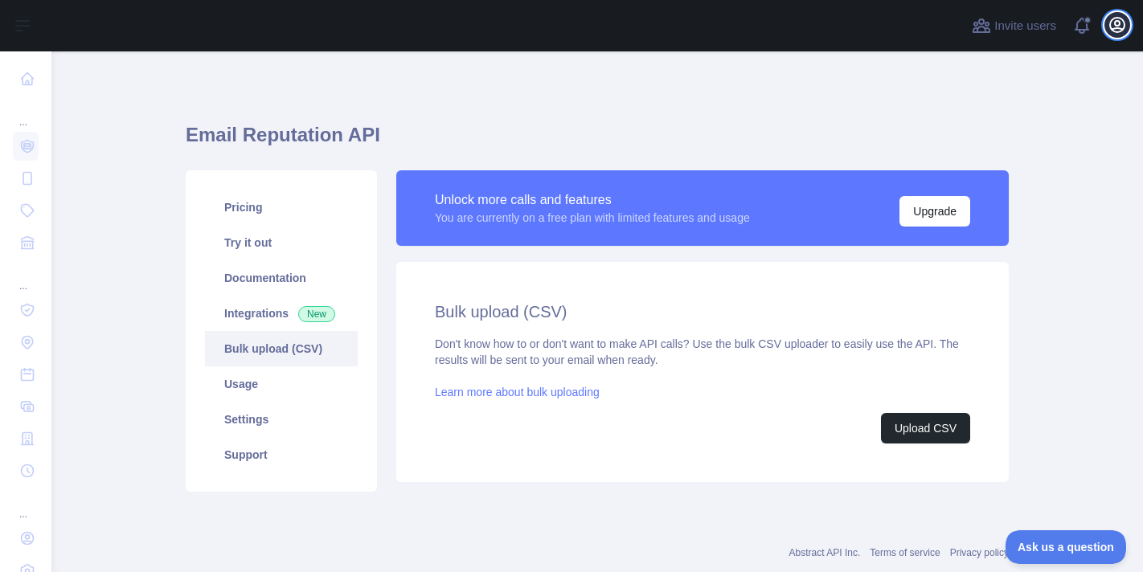
click at [1125, 18] on icon "button" at bounding box center [1117, 24] width 19 height 19
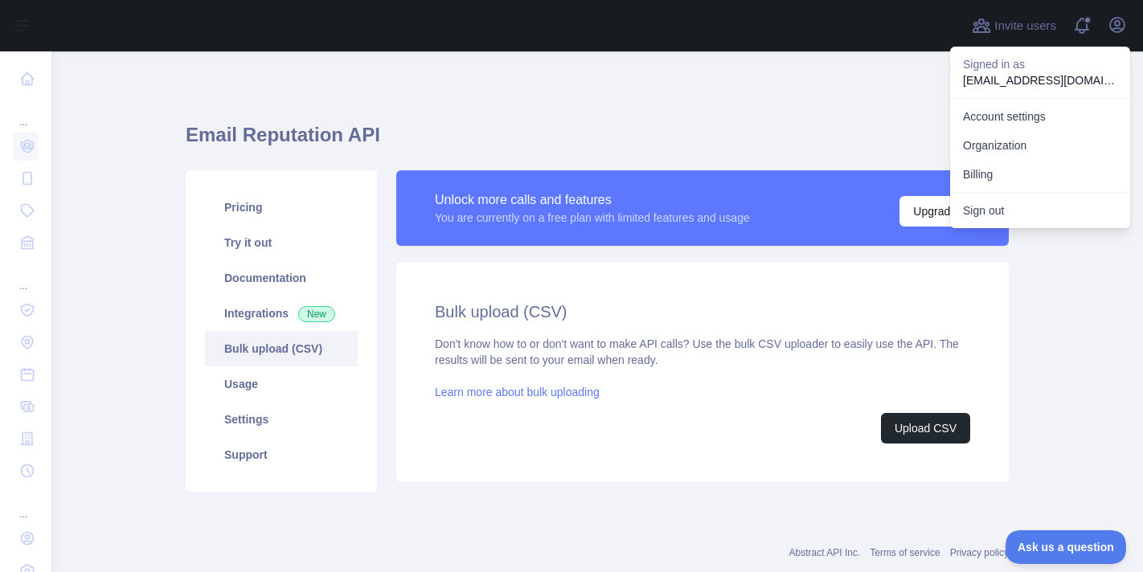
click at [1057, 76] on p "nguyenvongoctran2003@gmail.com" at bounding box center [1040, 80] width 154 height 16
click at [1055, 81] on p "nguyenvongoctran2003@gmail.com" at bounding box center [1040, 80] width 154 height 16
click at [1051, 110] on link "Account settings" at bounding box center [1040, 116] width 180 height 29
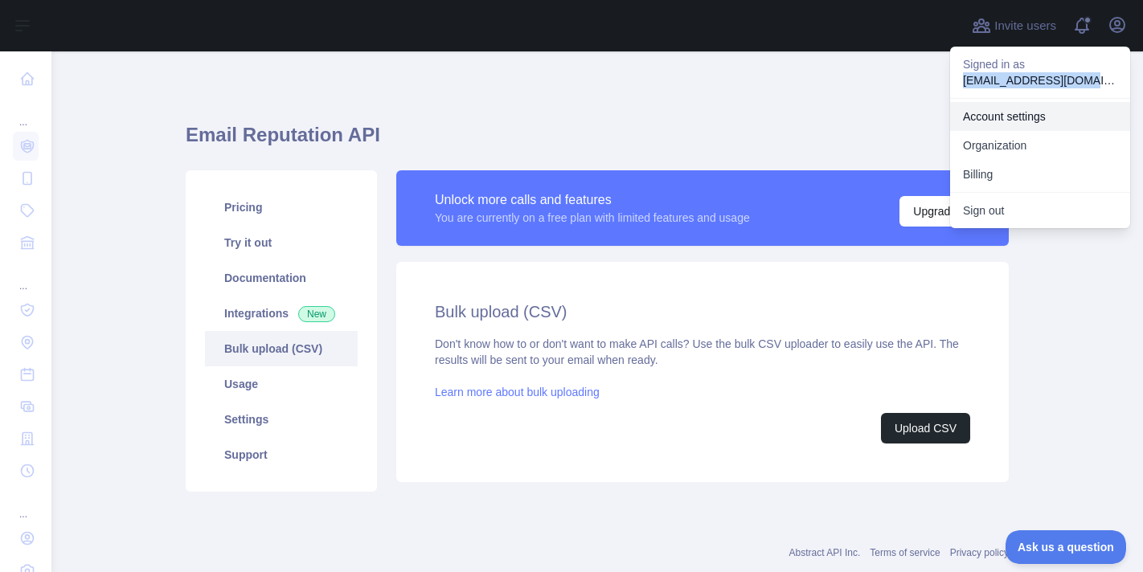
click at [1051, 110] on link "Account settings" at bounding box center [1040, 116] width 180 height 29
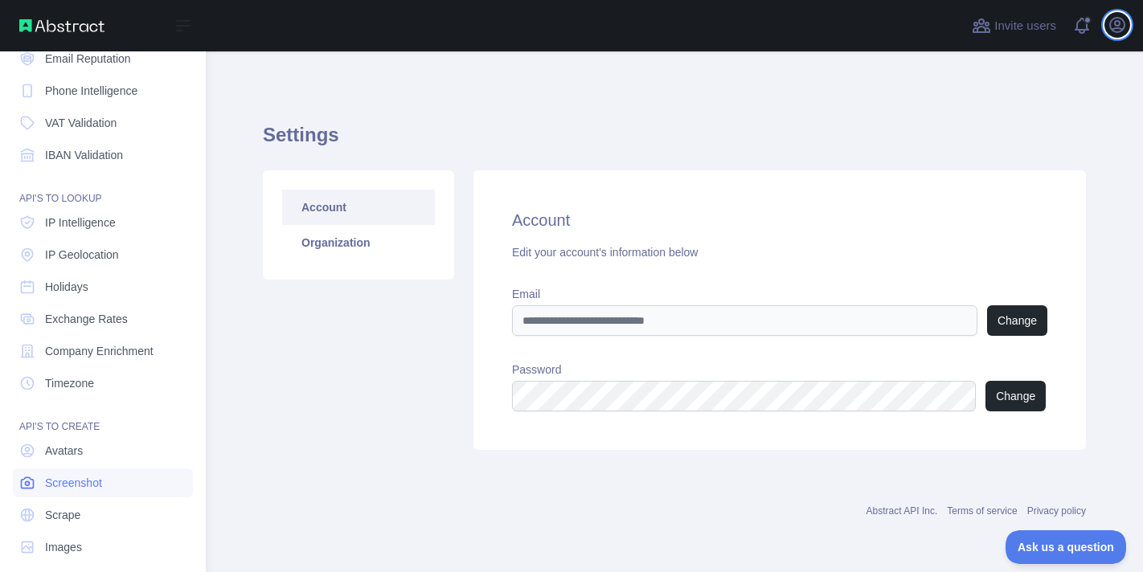
scroll to position [103, 0]
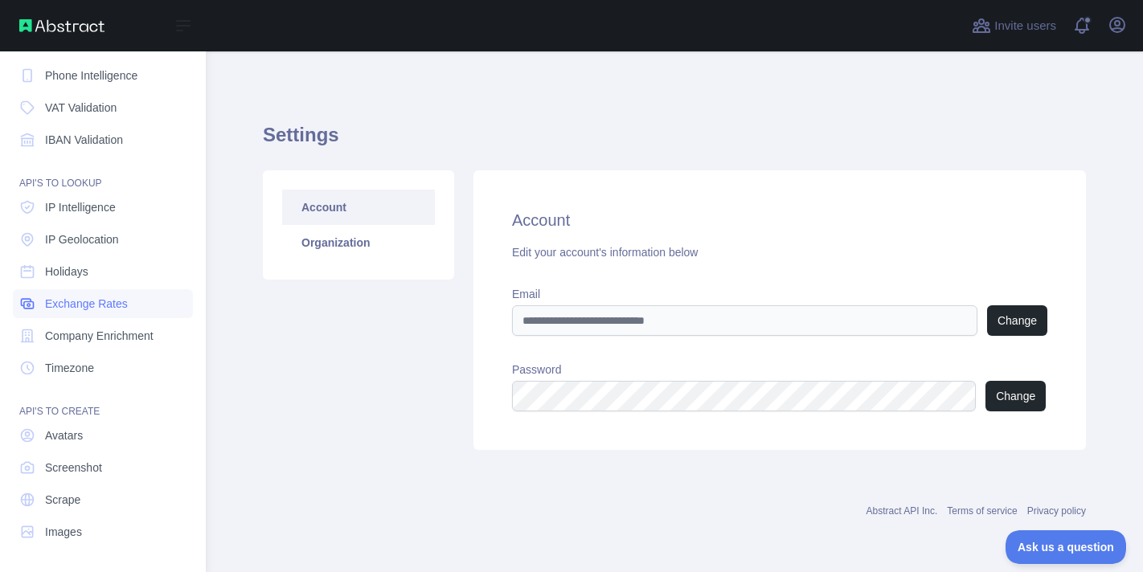
click at [150, 305] on link "Exchange Rates" at bounding box center [103, 303] width 180 height 29
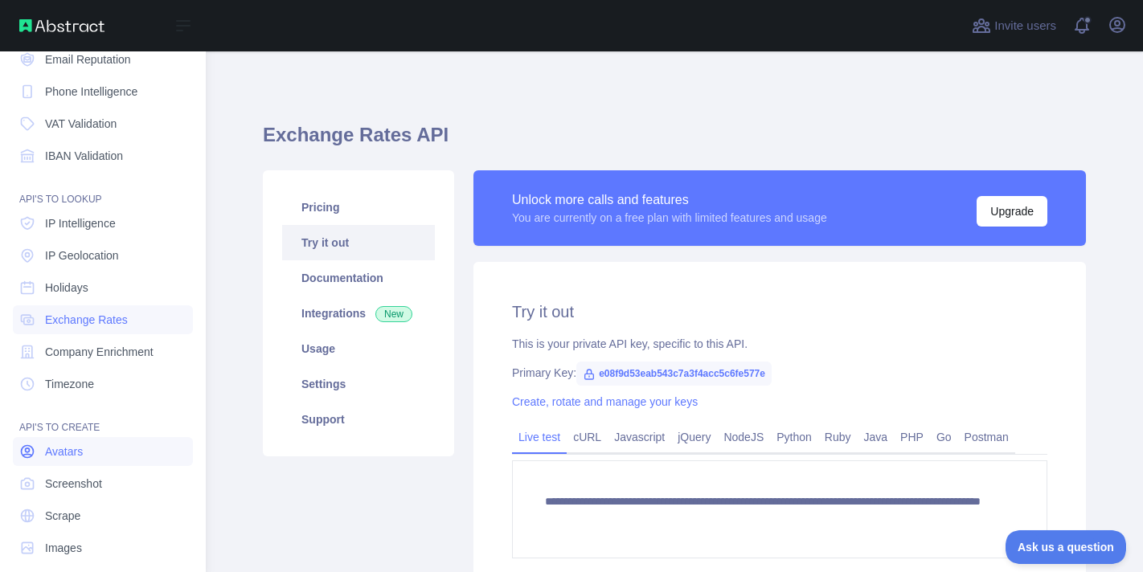
scroll to position [103, 0]
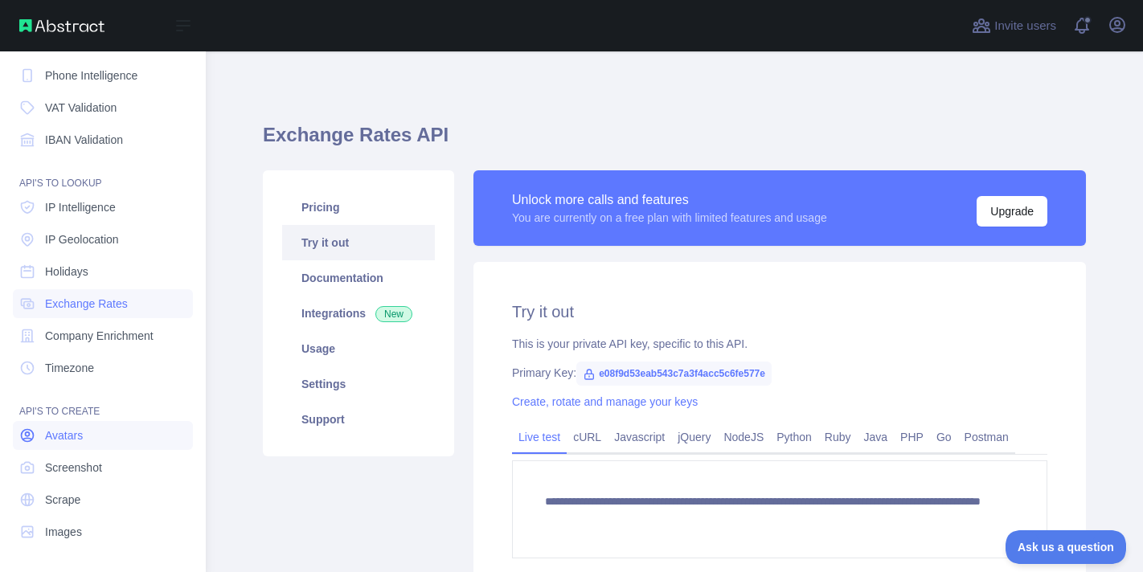
click at [76, 443] on span "Avatars" at bounding box center [64, 436] width 38 height 16
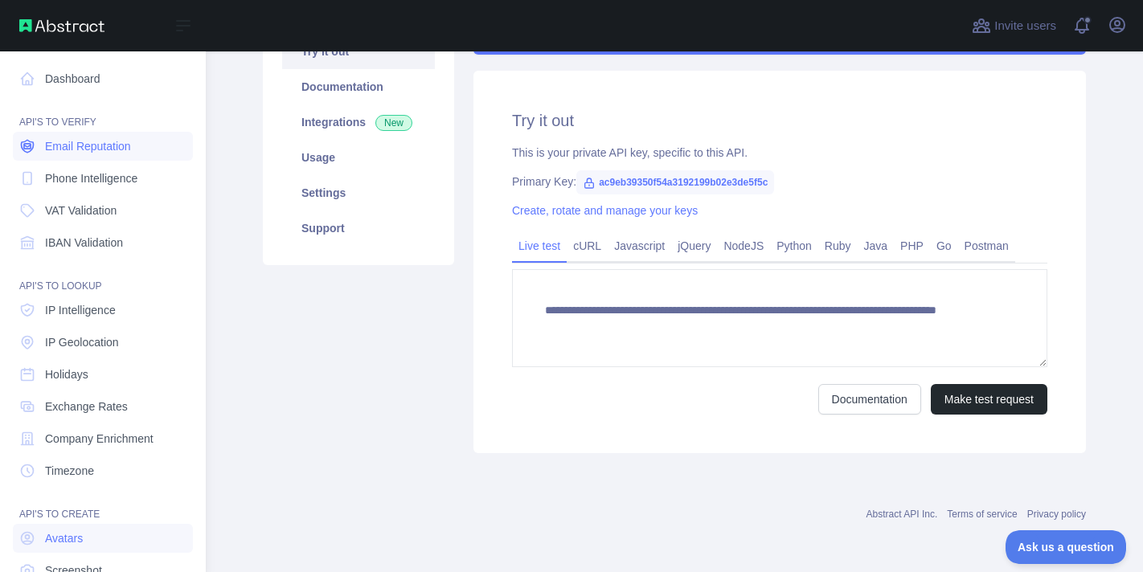
click at [102, 152] on span "Email Reputation" at bounding box center [88, 146] width 86 height 16
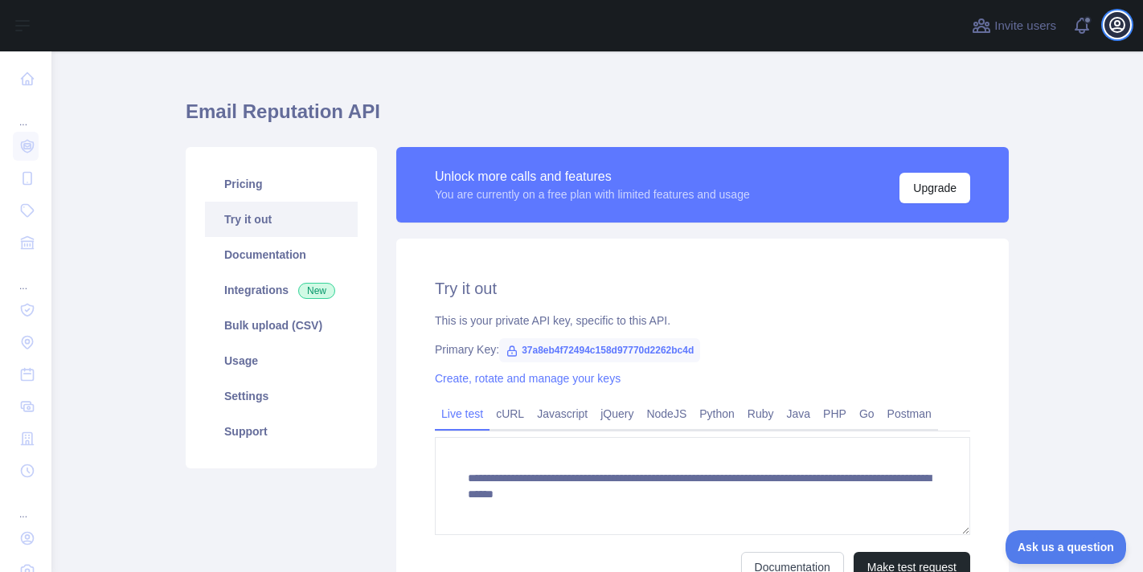
click at [1125, 15] on icon "button" at bounding box center [1117, 24] width 19 height 19
click at [1122, 20] on icon "button" at bounding box center [1117, 25] width 14 height 14
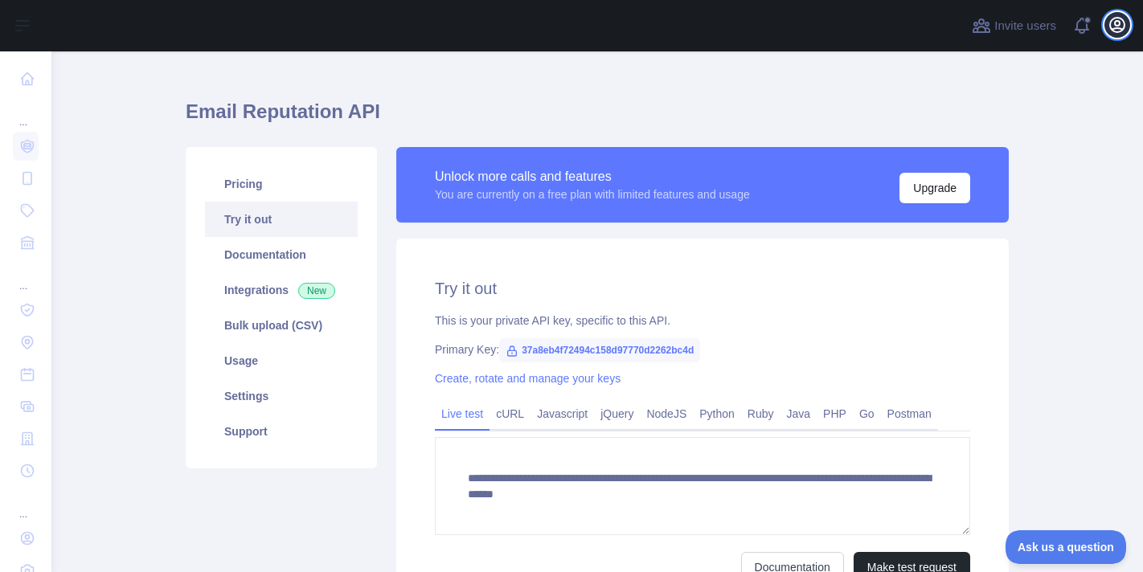
click at [1122, 20] on icon "button" at bounding box center [1117, 25] width 14 height 14
click at [1120, 23] on icon "button" at bounding box center [1117, 24] width 19 height 19
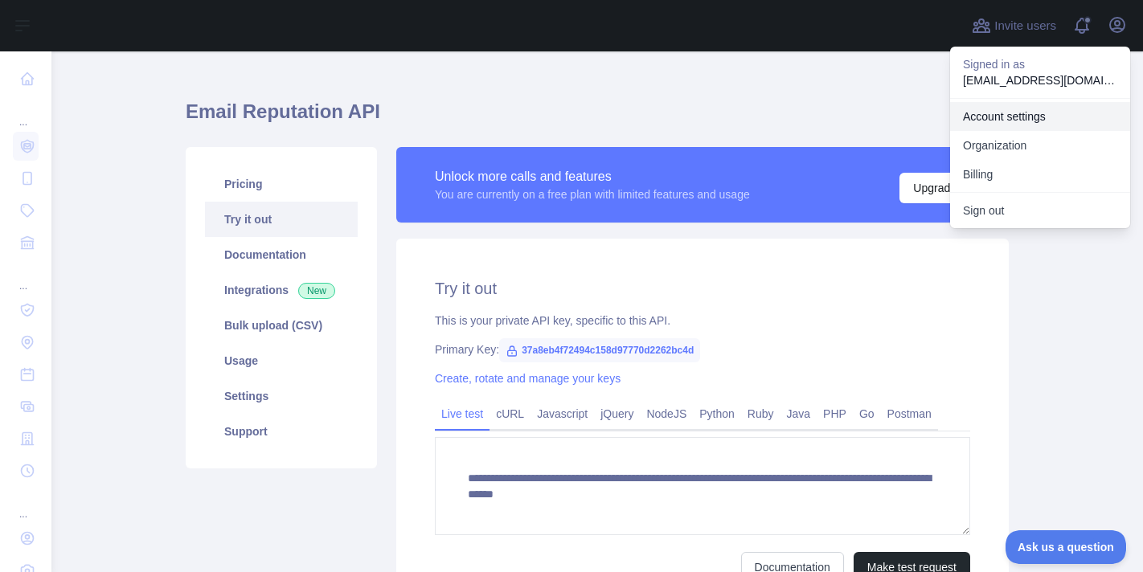
click at [997, 124] on link "Account settings" at bounding box center [1040, 116] width 180 height 29
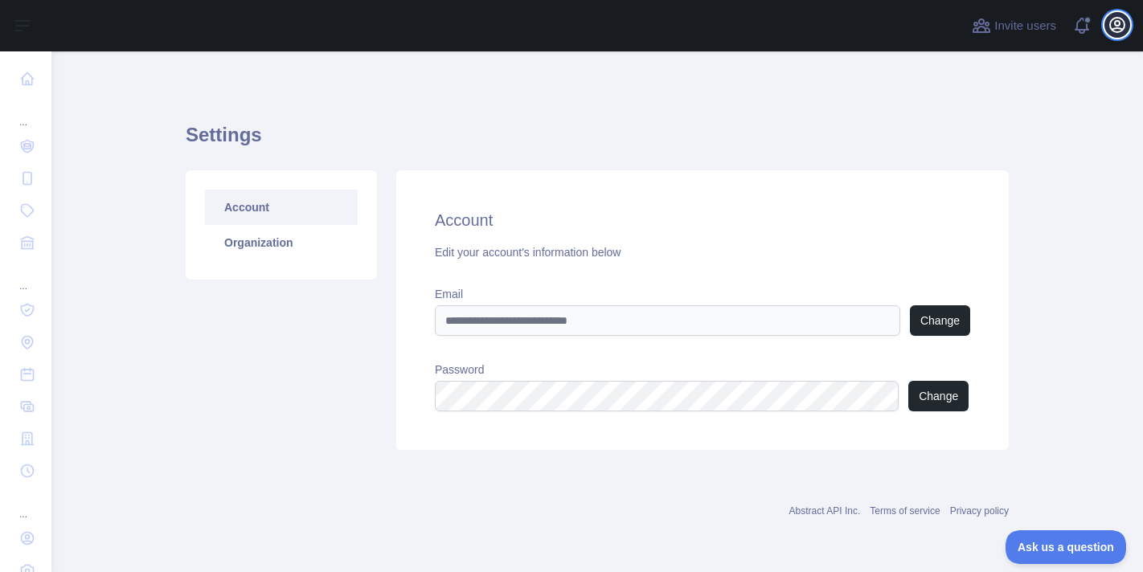
click at [1123, 31] on icon "button" at bounding box center [1117, 24] width 19 height 19
click at [1130, 30] on div "Invite users View notifications Open user menu" at bounding box center [597, 25] width 1092 height 51
click at [1133, 30] on div "Invite users View notifications Open user menu" at bounding box center [597, 25] width 1092 height 51
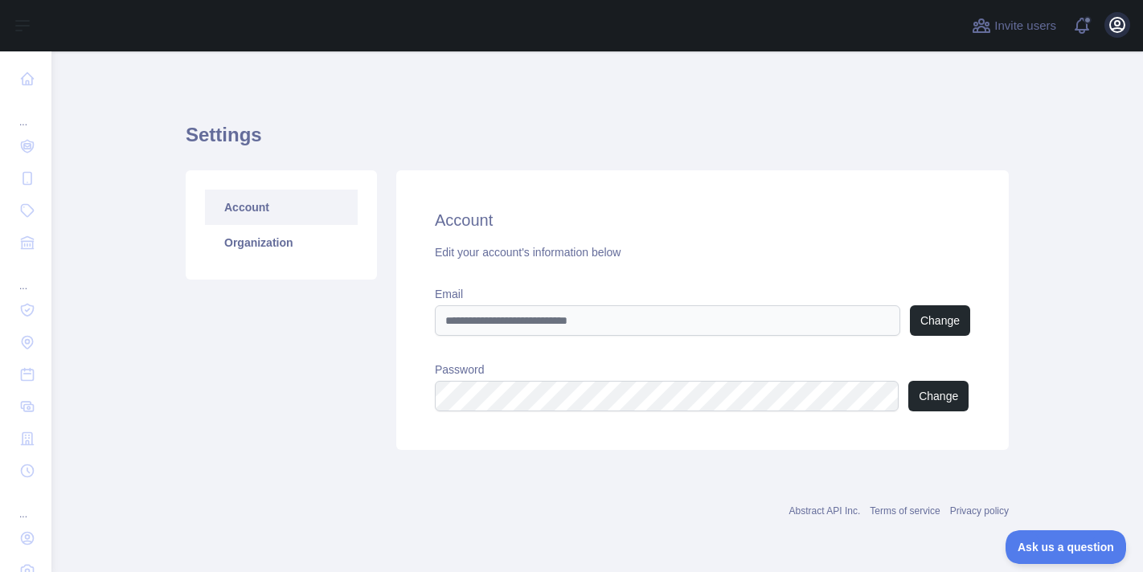
drag, startPoint x: 1133, startPoint y: 30, endPoint x: 1124, endPoint y: 31, distance: 8.1
click at [1128, 30] on div "Invite users View notifications Open user menu" at bounding box center [597, 25] width 1092 height 51
click at [1124, 31] on icon "button" at bounding box center [1117, 24] width 19 height 19
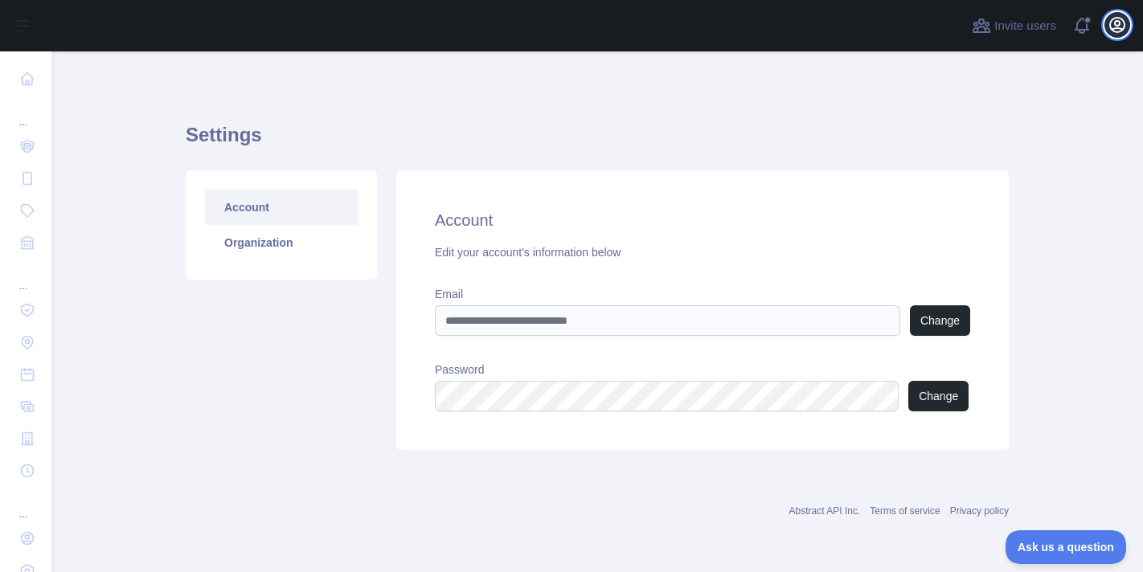
click at [1124, 31] on icon "button" at bounding box center [1117, 24] width 19 height 19
click at [1033, 250] on main "Settings Account Organization Account Edit your account's information below Ema…" at bounding box center [597, 311] width 1092 height 521
click at [1090, 26] on span at bounding box center [1088, 25] width 32 height 51
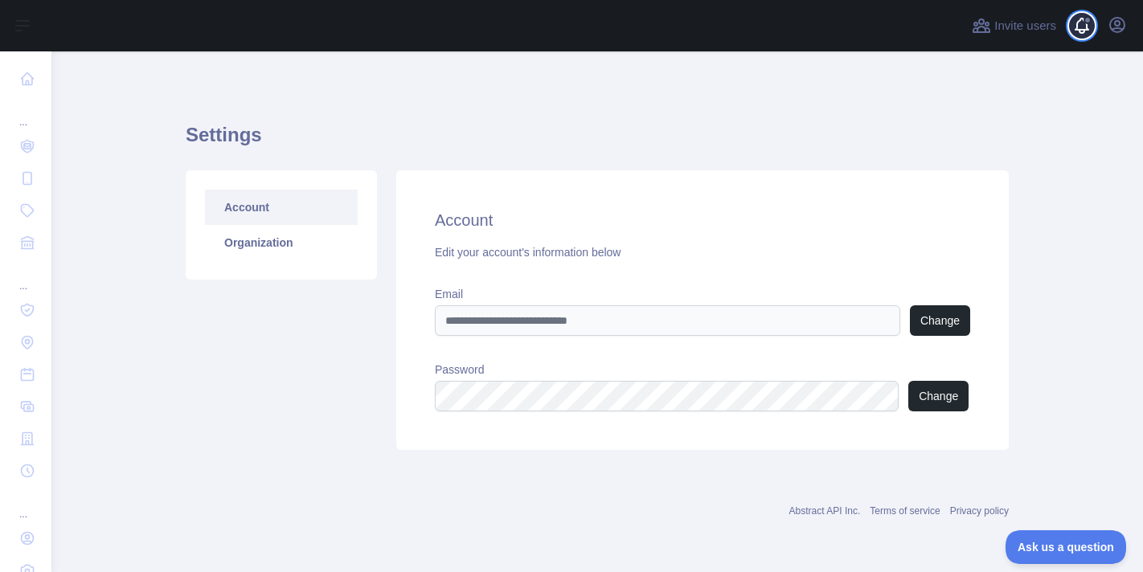
click at [1090, 26] on span at bounding box center [1088, 25] width 32 height 51
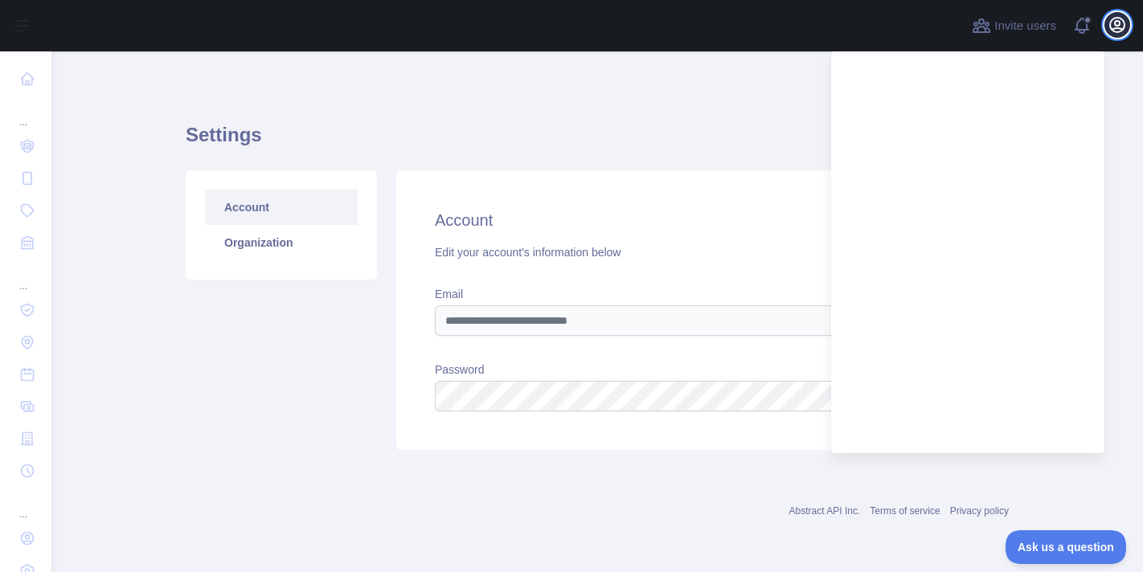
click at [1121, 18] on icon "button" at bounding box center [1117, 25] width 14 height 14
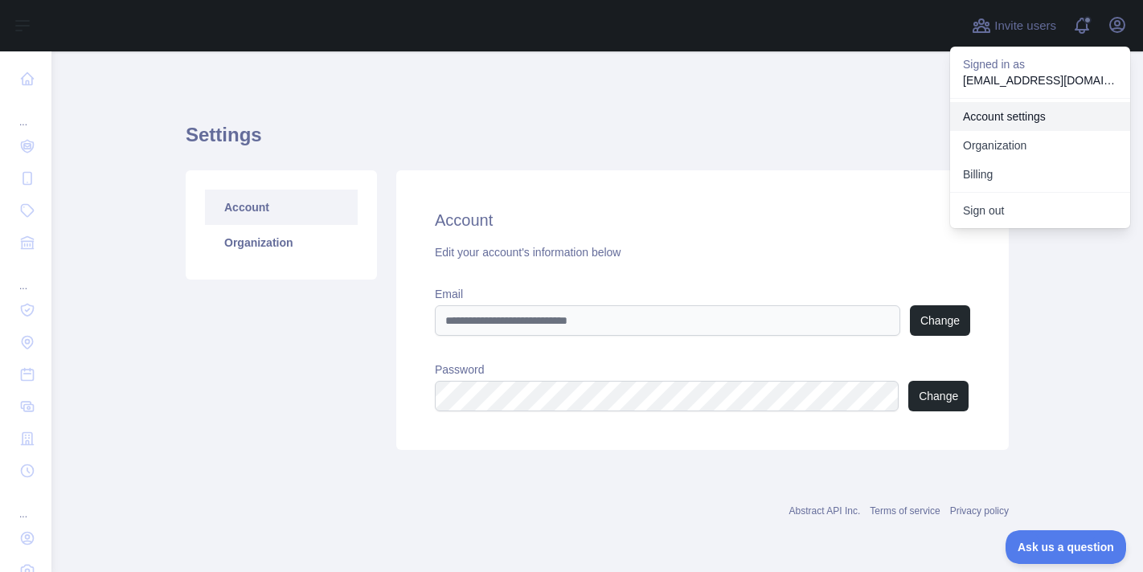
click at [1059, 108] on link "Account settings" at bounding box center [1040, 116] width 180 height 29
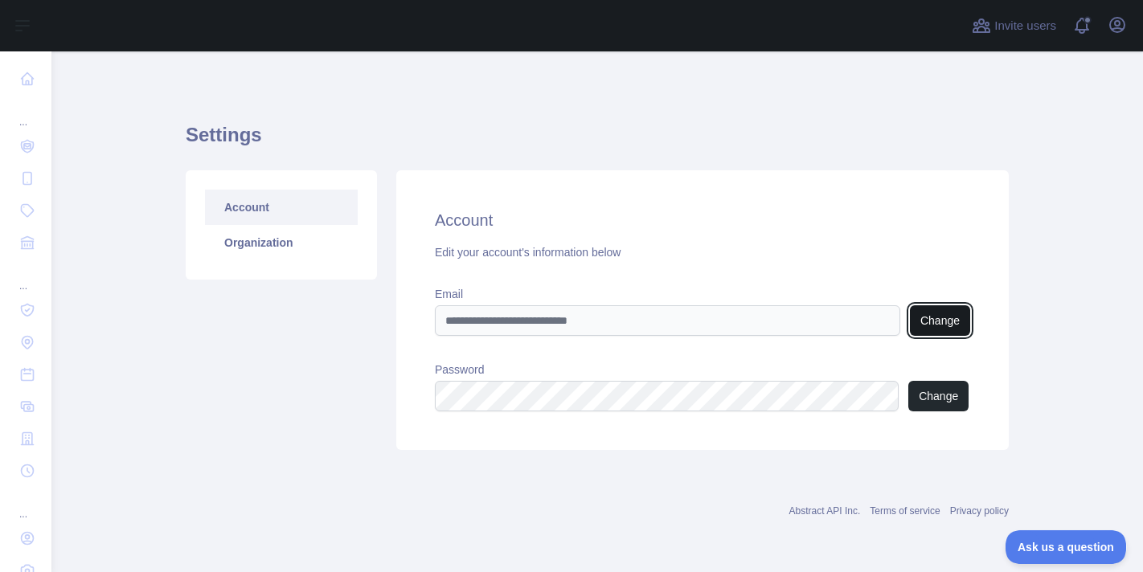
click at [925, 326] on button "Change" at bounding box center [940, 320] width 60 height 31
click at [925, 326] on body "Open sidebar Open sidebar ... ... ... Invite users View notifications Open user…" at bounding box center [571, 286] width 1143 height 572
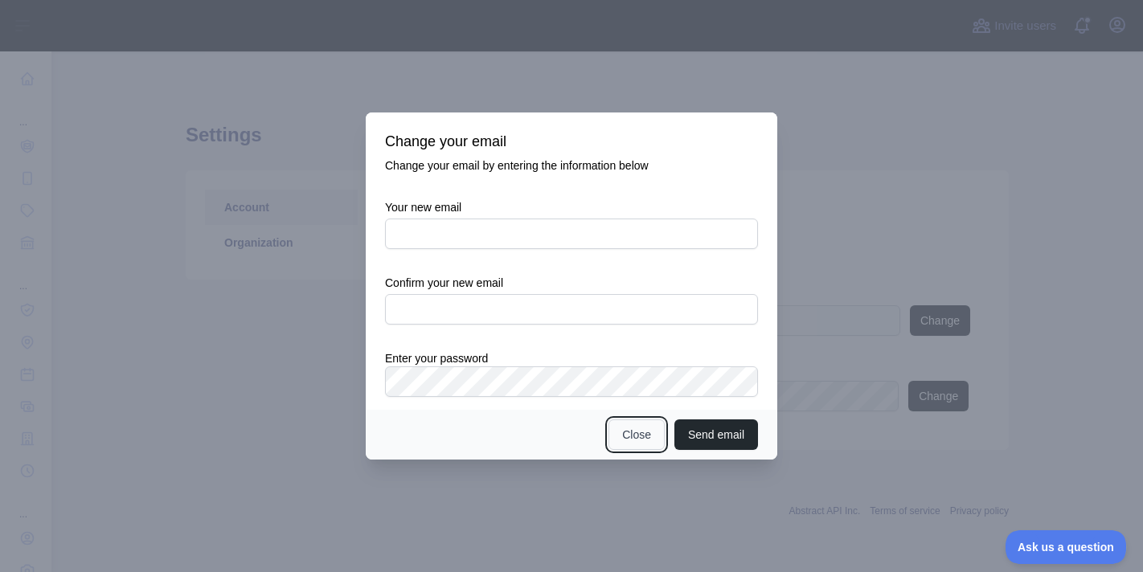
click at [641, 444] on button "Close" at bounding box center [636, 435] width 56 height 31
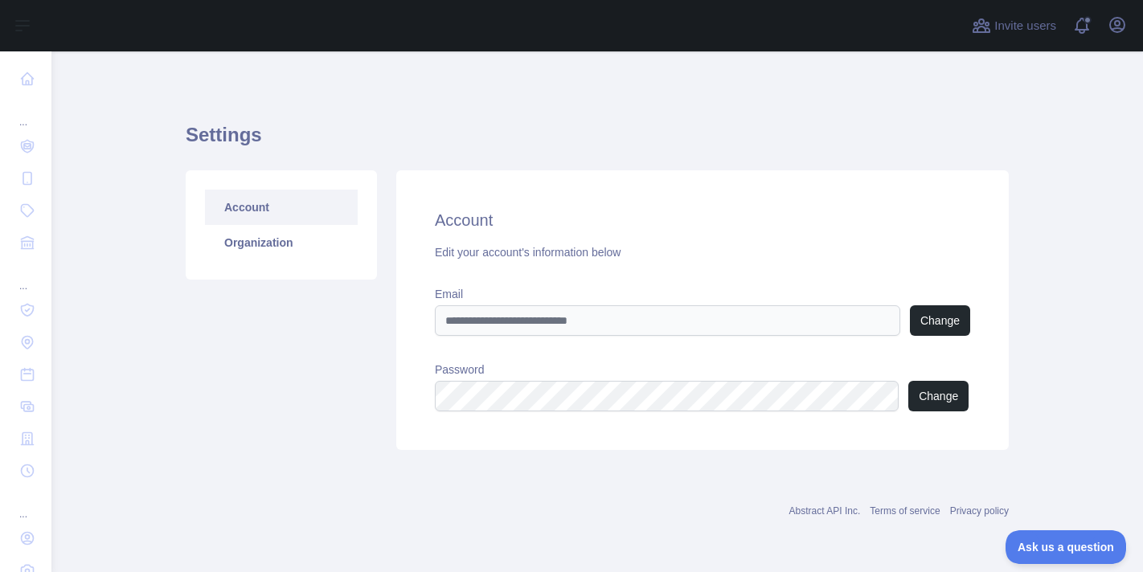
click at [641, 442] on button "Close" at bounding box center [633, 427] width 53 height 29
click at [1080, 26] on span at bounding box center [1088, 25] width 32 height 51
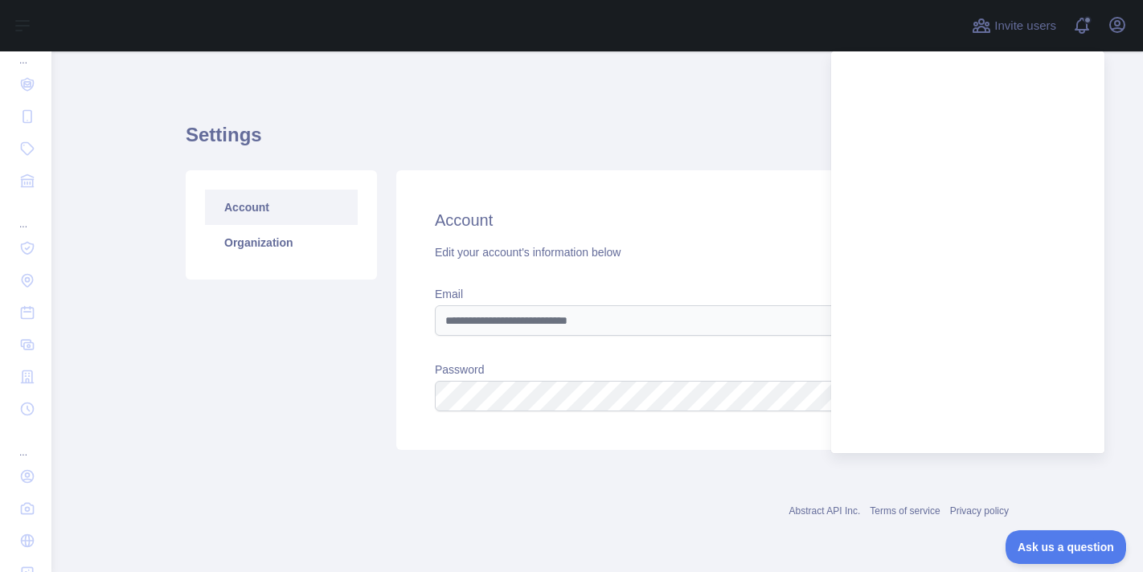
scroll to position [103, 0]
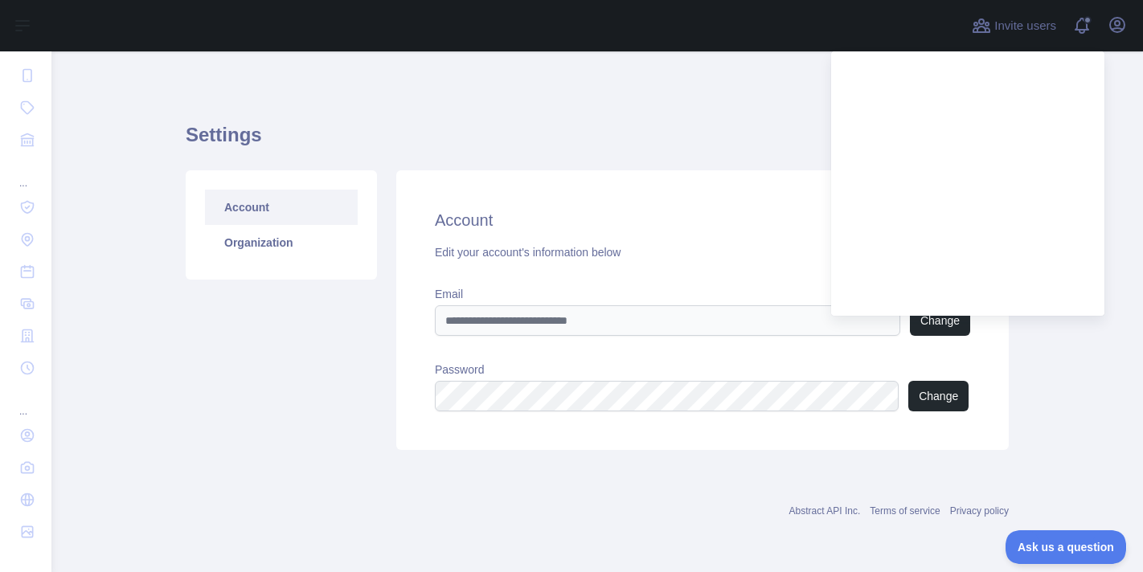
click at [731, 76] on div "Settings Account Organization Account Edit your account's information below Ema…" at bounding box center [597, 310] width 823 height 518
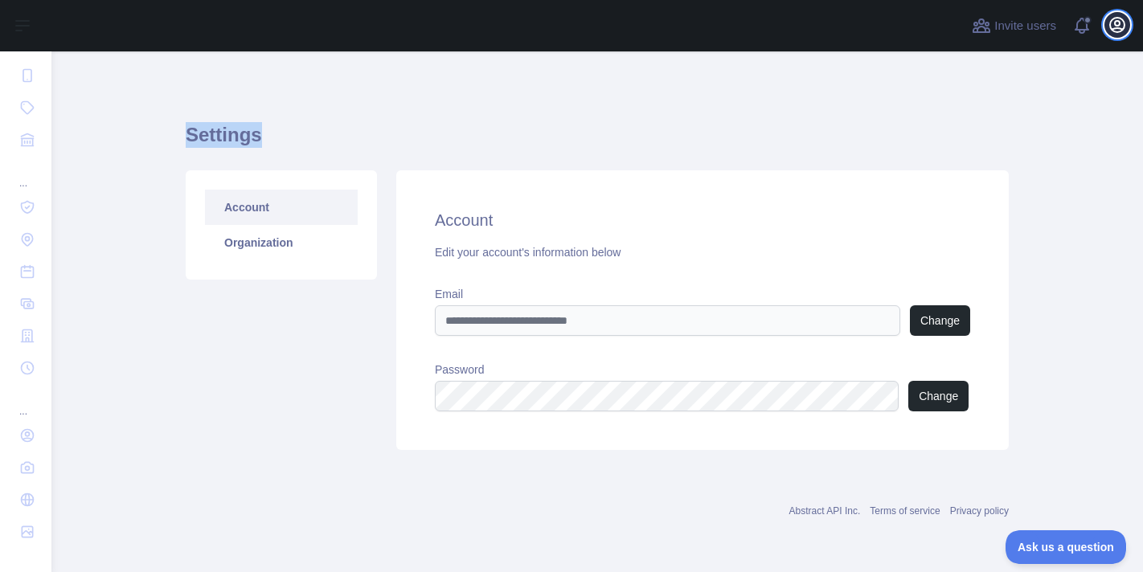
click at [1115, 27] on icon "button" at bounding box center [1117, 24] width 19 height 19
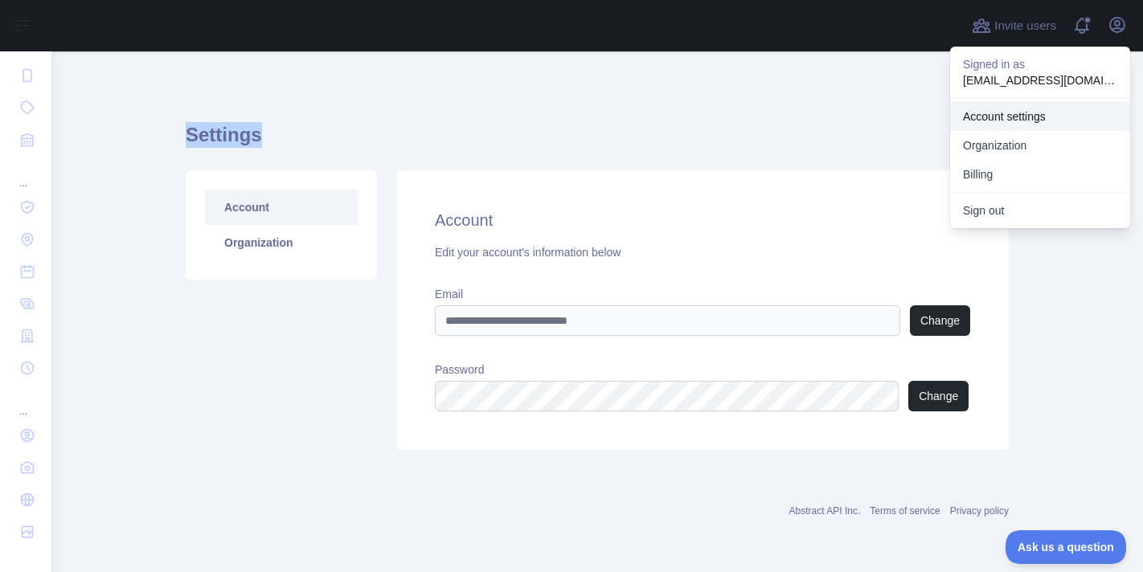
click at [1016, 115] on link "Account settings" at bounding box center [1040, 116] width 180 height 29
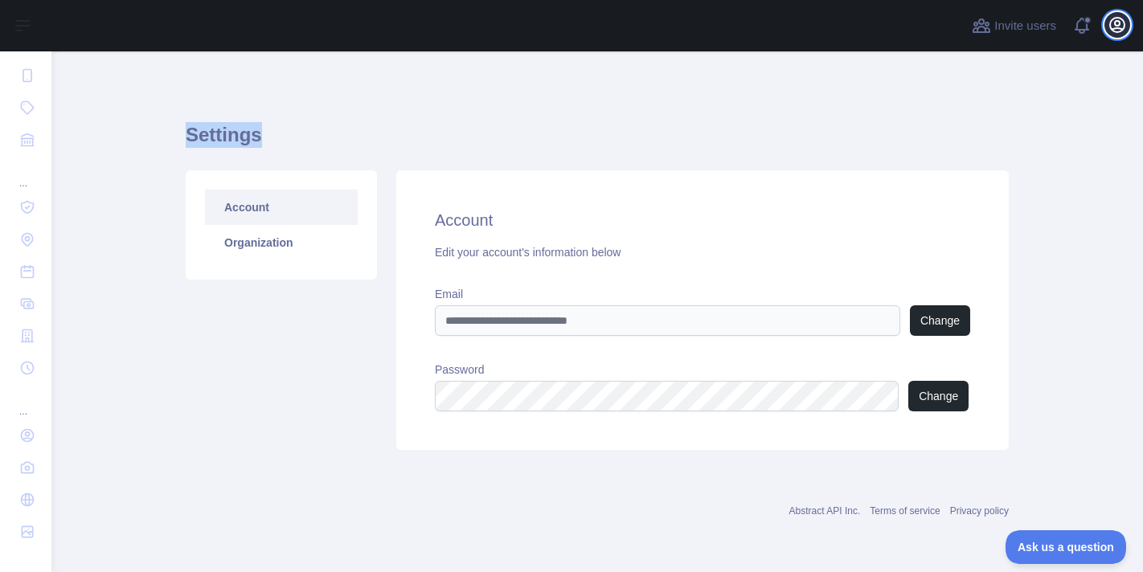
click at [1110, 30] on icon "button" at bounding box center [1117, 24] width 19 height 19
click at [1111, 39] on div "Invite users View notifications Open user menu" at bounding box center [1050, 25] width 162 height 51
click at [1114, 38] on div "Open user menu" at bounding box center [1117, 26] width 26 height 28
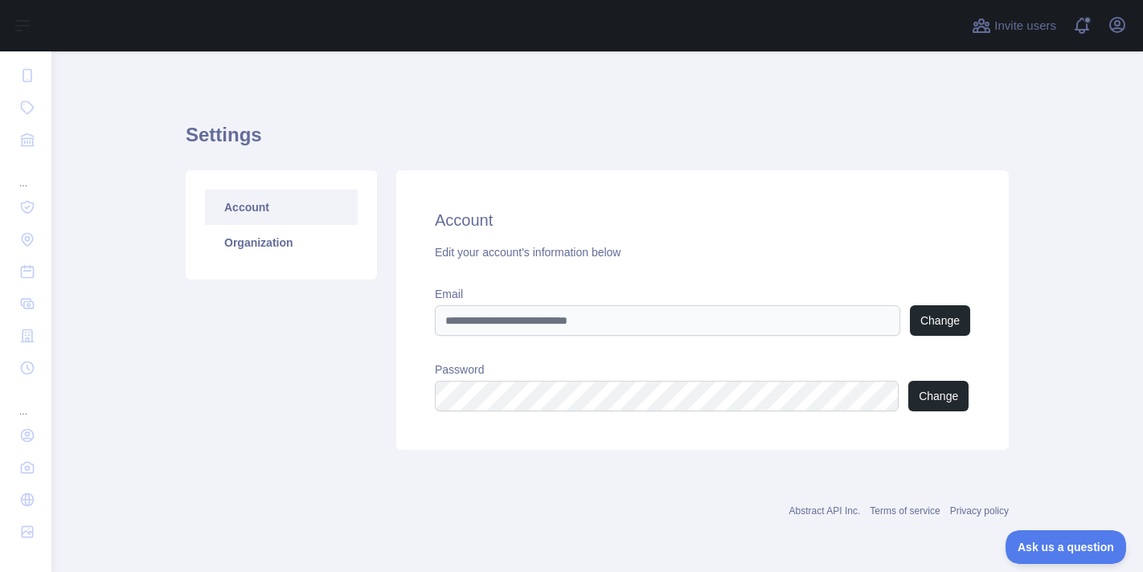
click at [1114, 38] on div "Open user menu" at bounding box center [1117, 26] width 26 height 28
click at [1118, 33] on icon "button" at bounding box center [1117, 24] width 19 height 19
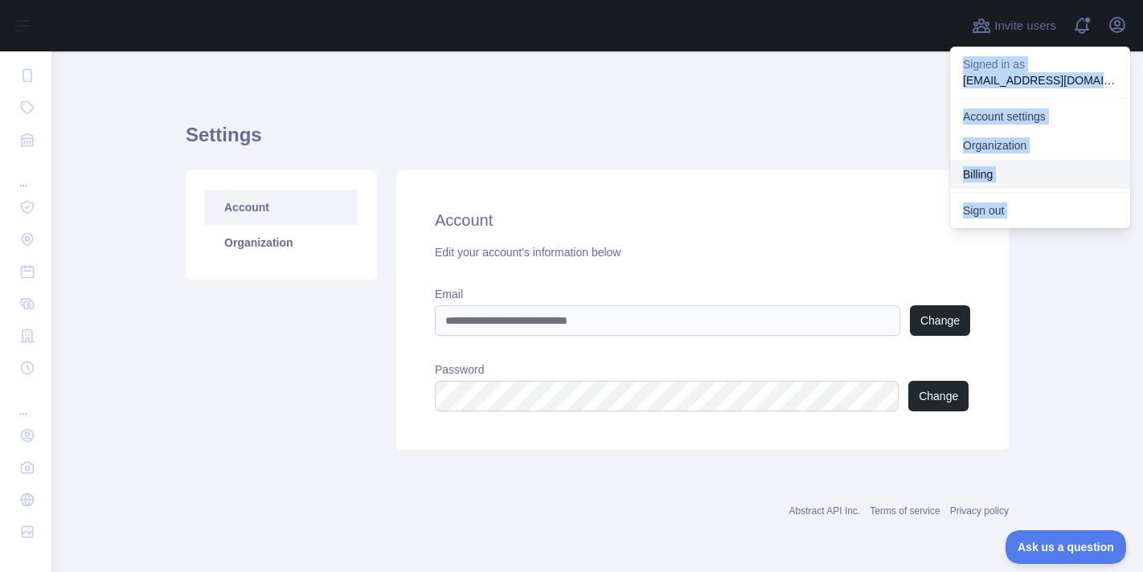
click at [1013, 171] on button "Billing" at bounding box center [1040, 174] width 180 height 29
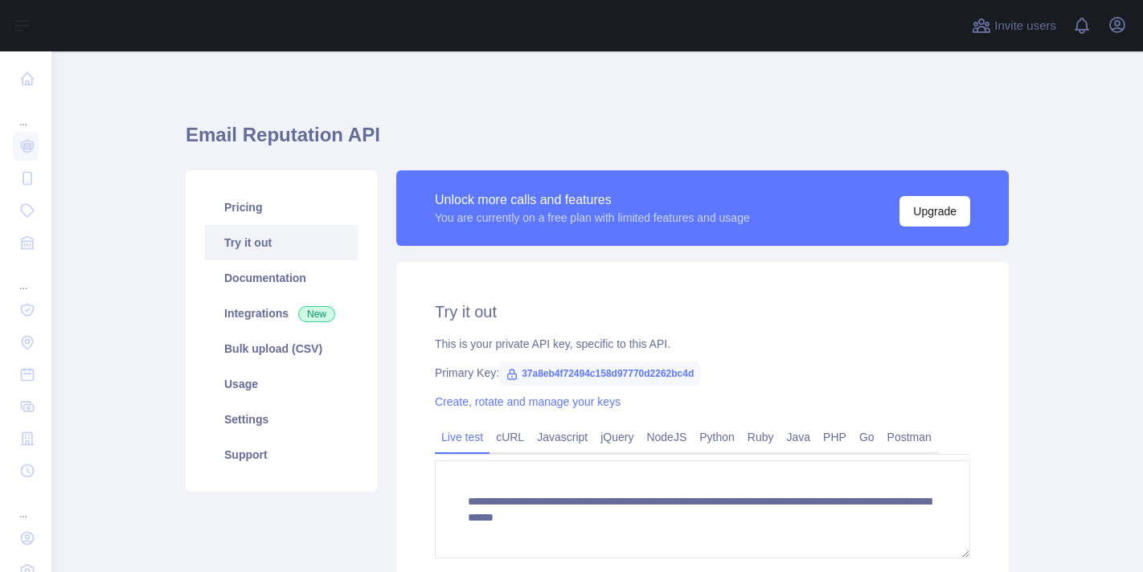
click at [1077, 329] on main "**********" at bounding box center [597, 311] width 1092 height 521
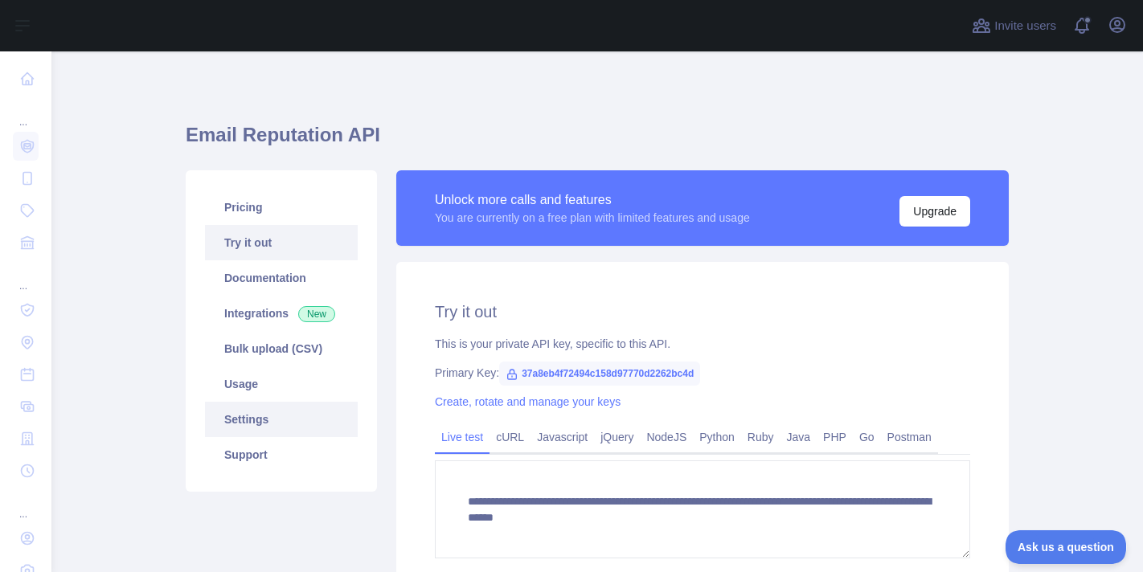
click at [285, 408] on link "Settings" at bounding box center [281, 419] width 153 height 35
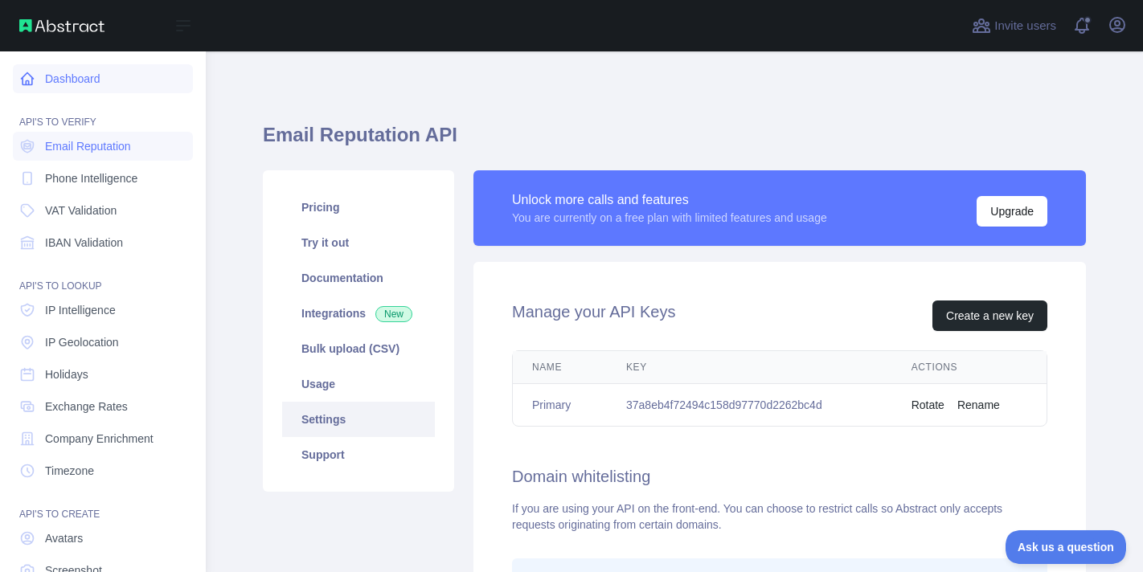
click at [88, 80] on link "Dashboard" at bounding box center [103, 78] width 180 height 29
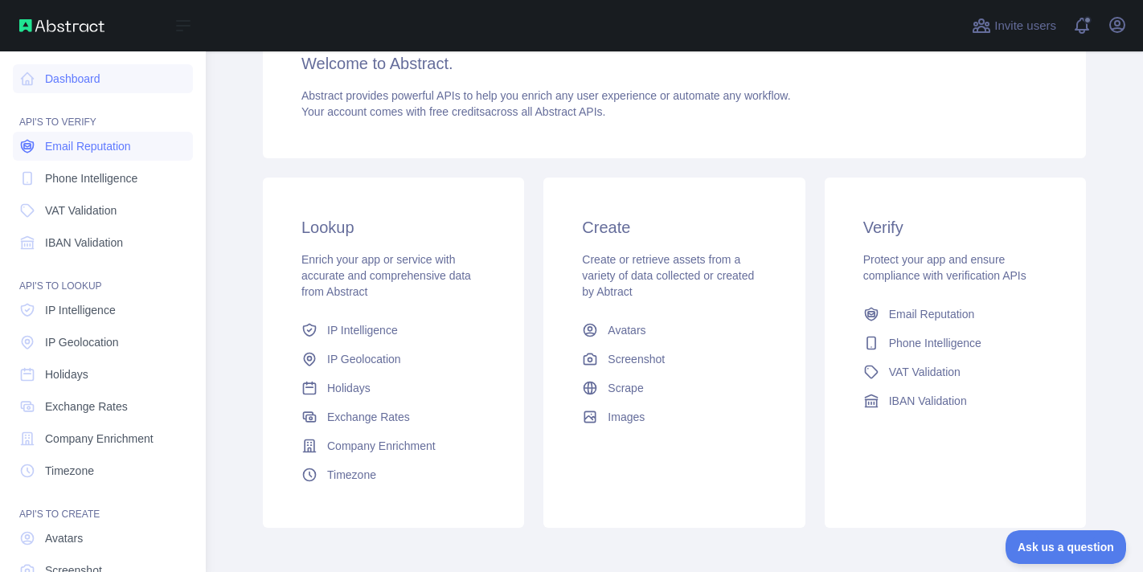
click at [121, 152] on span "Email Reputation" at bounding box center [88, 146] width 86 height 16
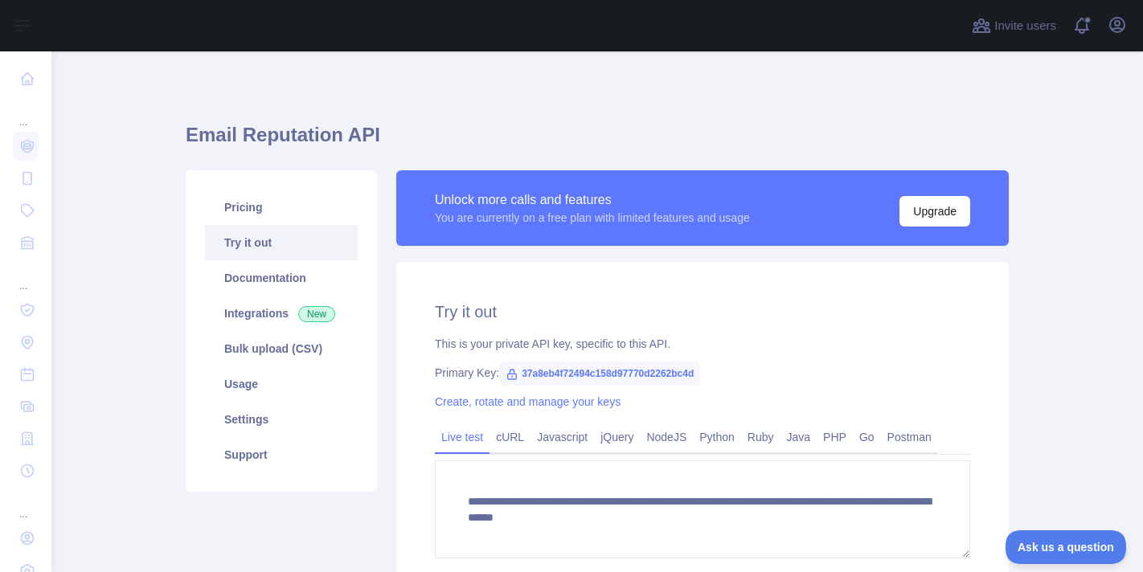
scroll to position [38, 0]
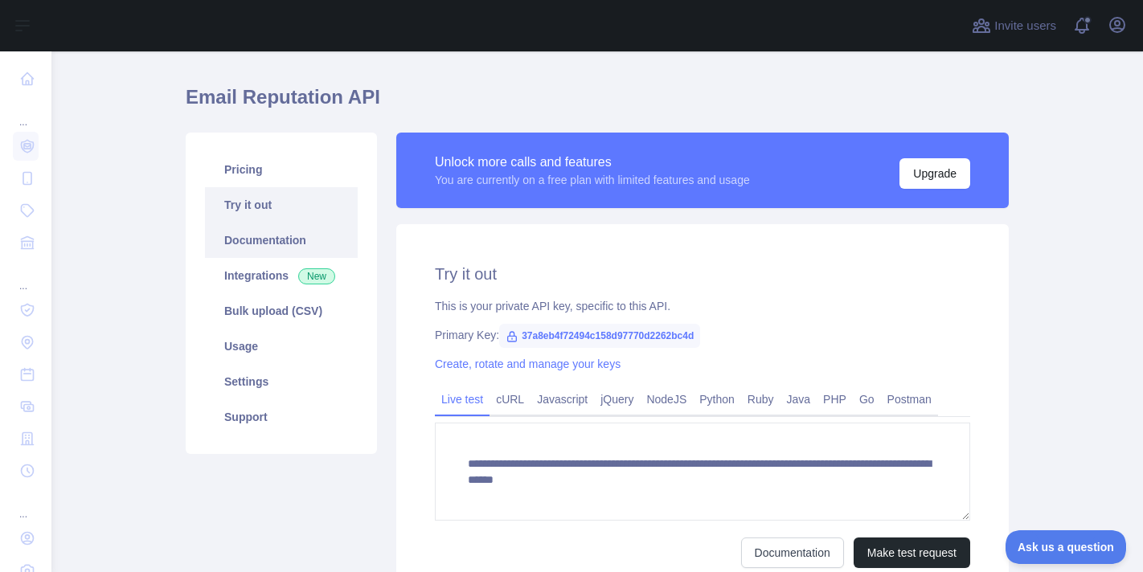
click at [260, 247] on link "Documentation" at bounding box center [281, 240] width 153 height 35
drag, startPoint x: 519, startPoint y: 337, endPoint x: 717, endPoint y: 333, distance: 197.8
click at [700, 333] on span "37a8eb4f72494c158d97770d2262bc4d" at bounding box center [599, 336] width 201 height 24
copy span "37a8eb4f72494c158d97770d2262bc4d"
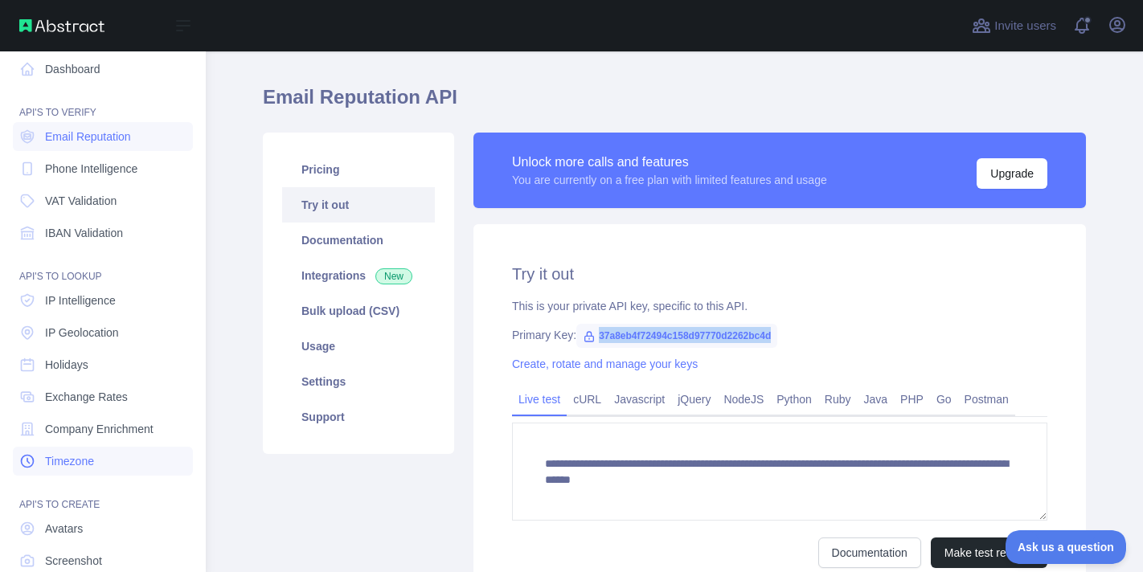
scroll to position [0, 0]
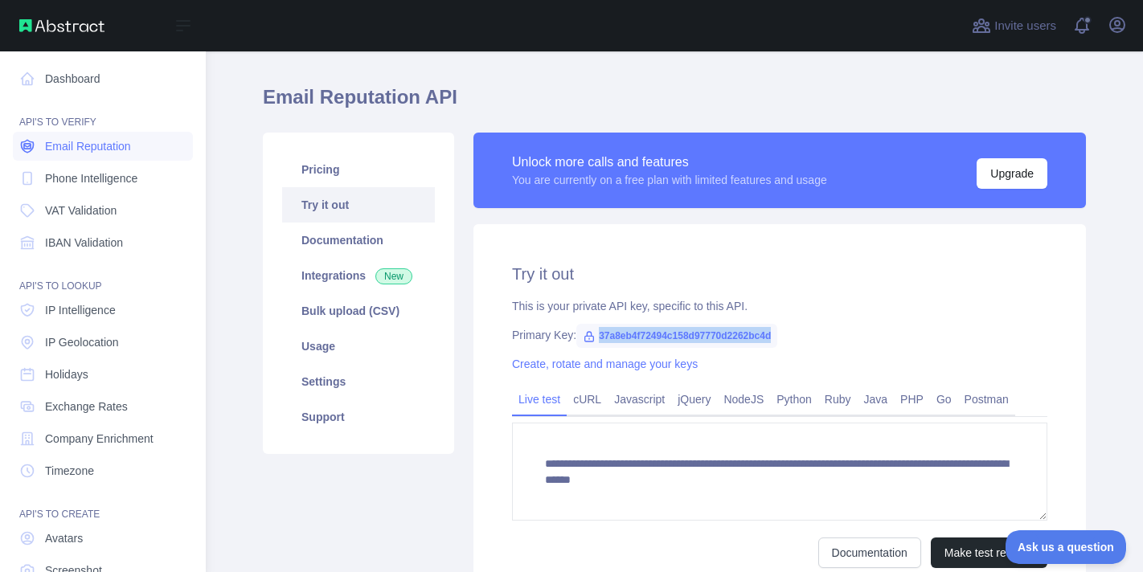
click at [61, 145] on span "Email Reputation" at bounding box center [88, 146] width 86 height 16
click at [106, 216] on span "VAT Validation" at bounding box center [81, 211] width 72 height 16
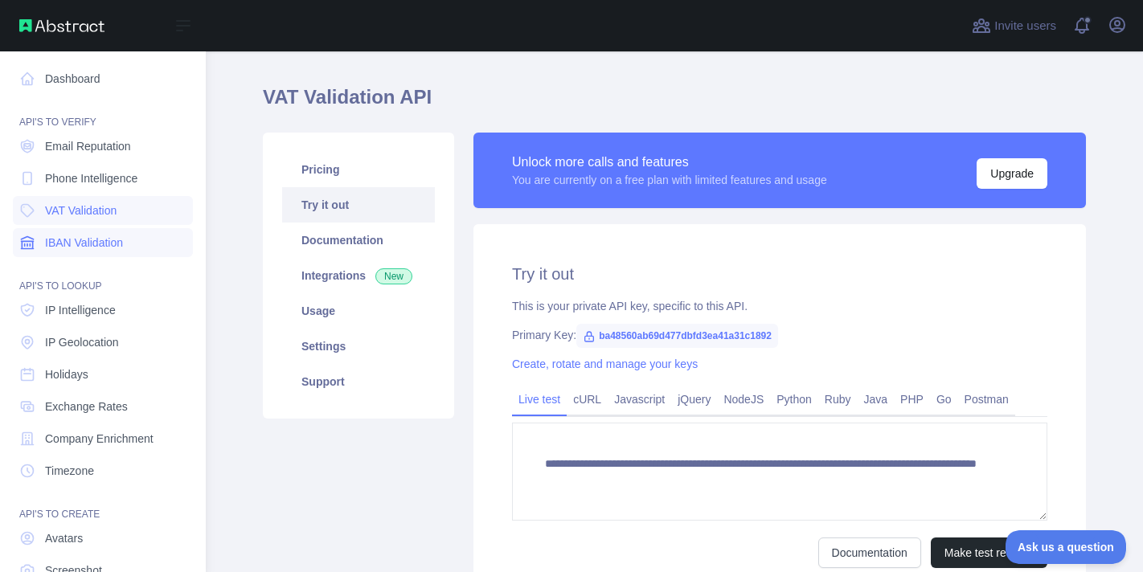
click at [100, 238] on span "IBAN Validation" at bounding box center [84, 243] width 78 height 16
click at [112, 220] on link "VAT Validation" at bounding box center [103, 210] width 180 height 29
click at [92, 199] on link "VAT Validation" at bounding box center [103, 210] width 180 height 29
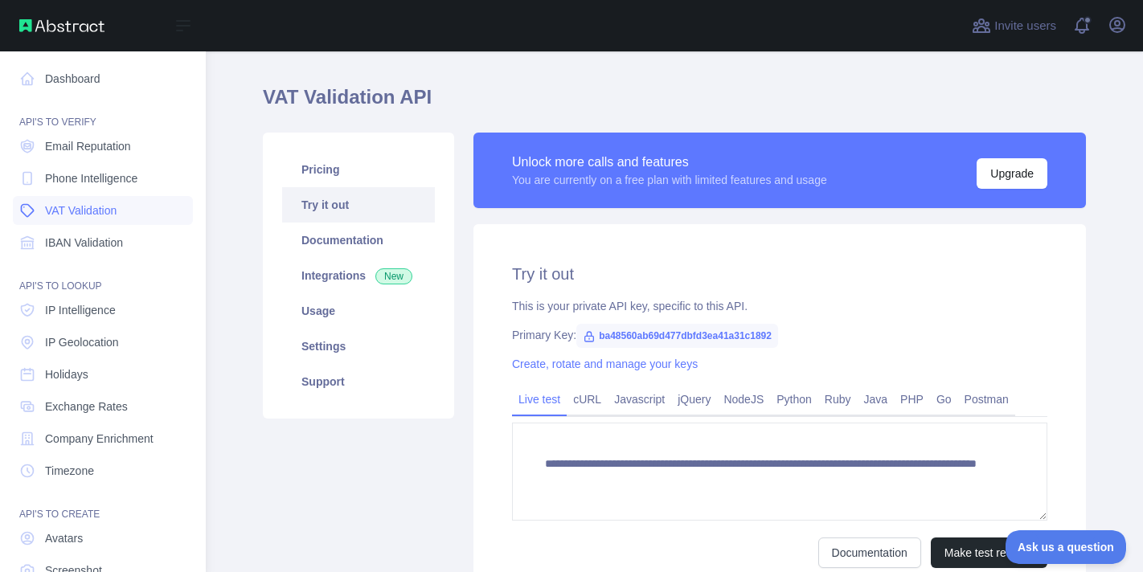
click at [92, 199] on link "VAT Validation" at bounding box center [103, 210] width 180 height 29
click at [76, 171] on span "Phone Intelligence" at bounding box center [91, 178] width 92 height 16
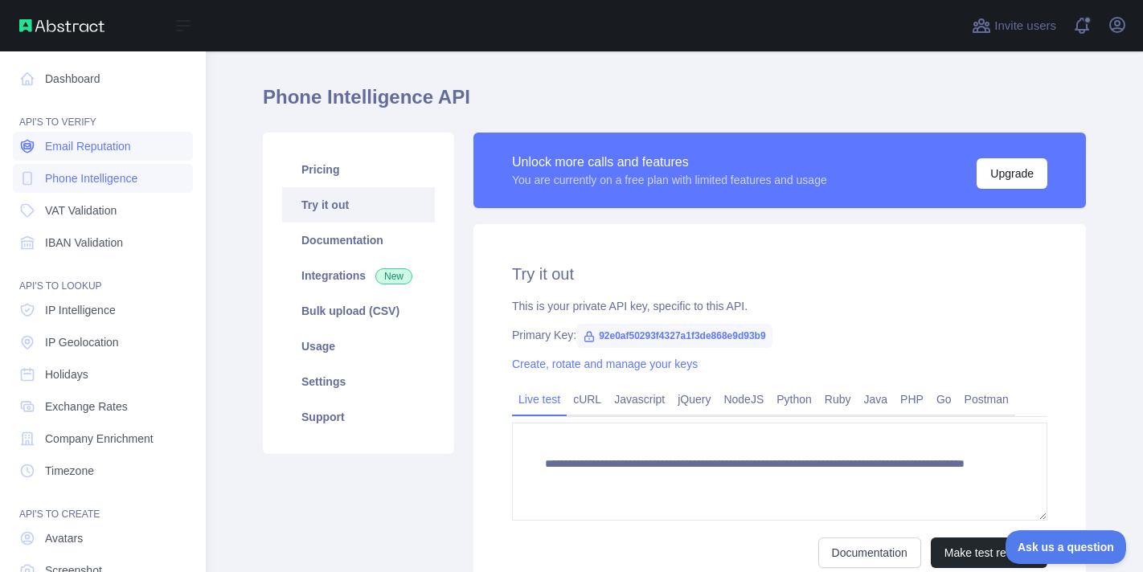
click at [61, 151] on span "Email Reputation" at bounding box center [88, 146] width 86 height 16
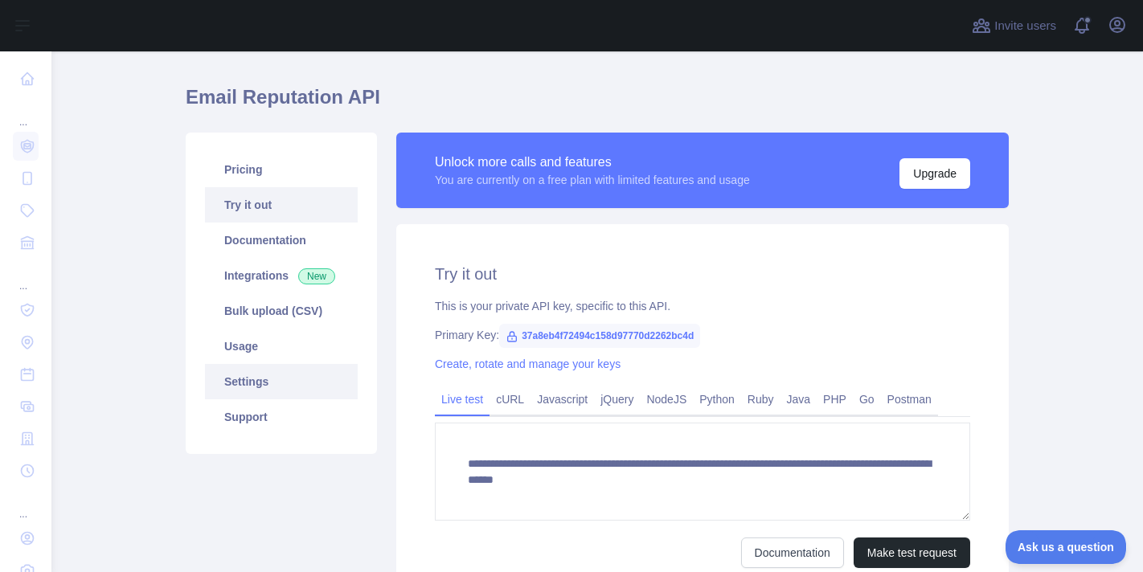
click at [278, 379] on link "Settings" at bounding box center [281, 381] width 153 height 35
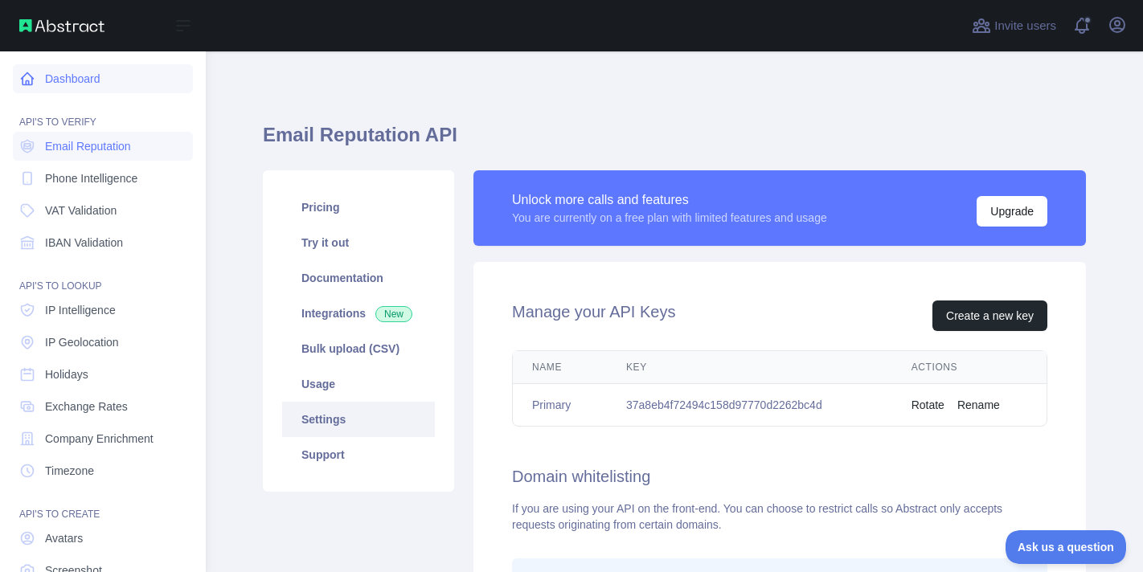
click at [81, 72] on link "Dashboard" at bounding box center [103, 78] width 180 height 29
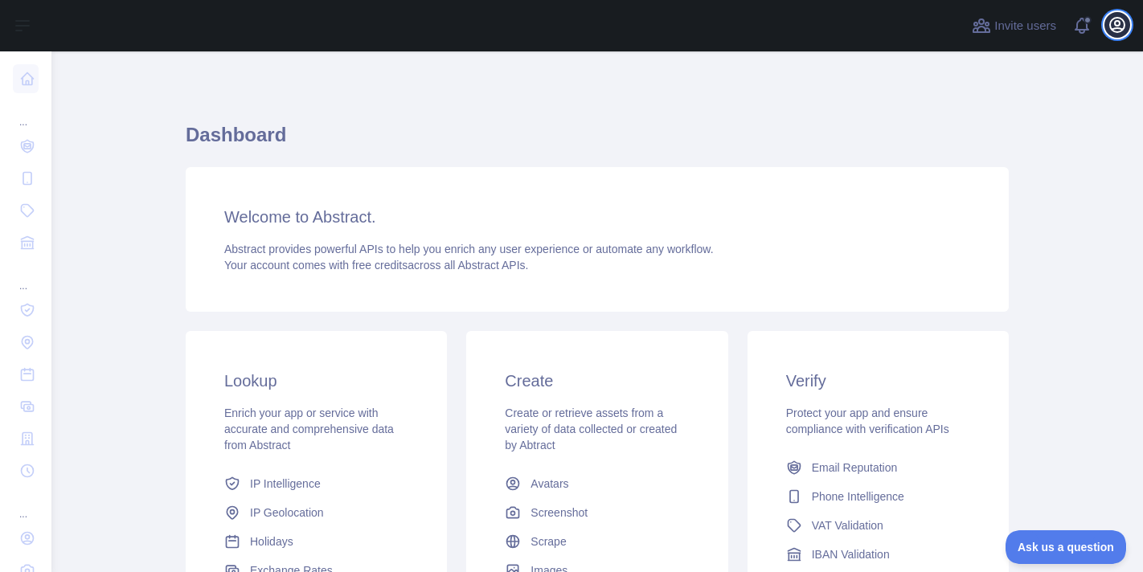
click at [1114, 20] on icon "button" at bounding box center [1117, 24] width 19 height 19
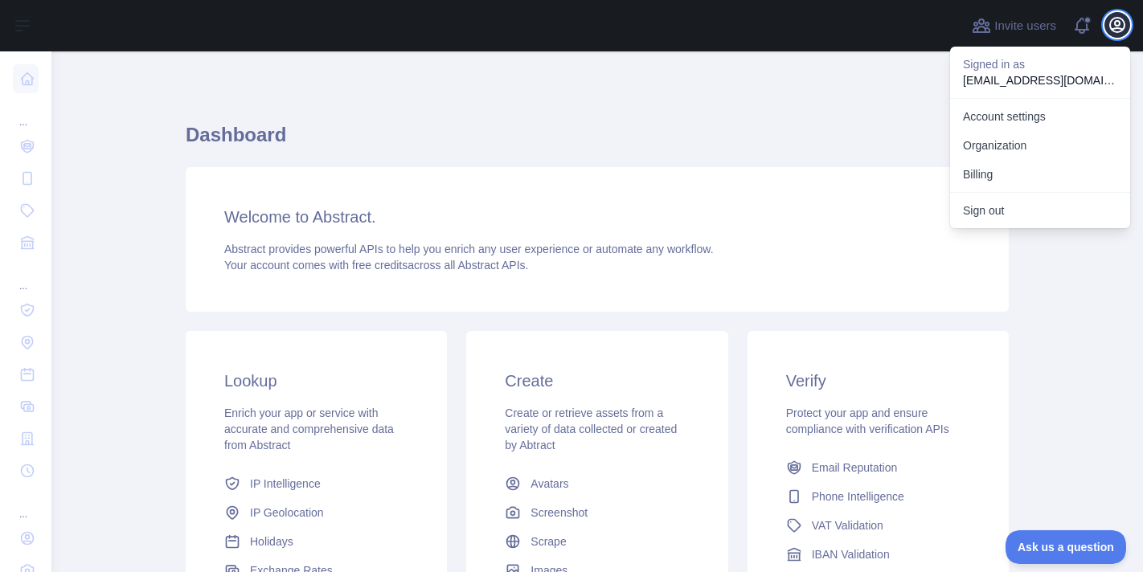
click at [1113, 19] on icon "button" at bounding box center [1117, 24] width 19 height 19
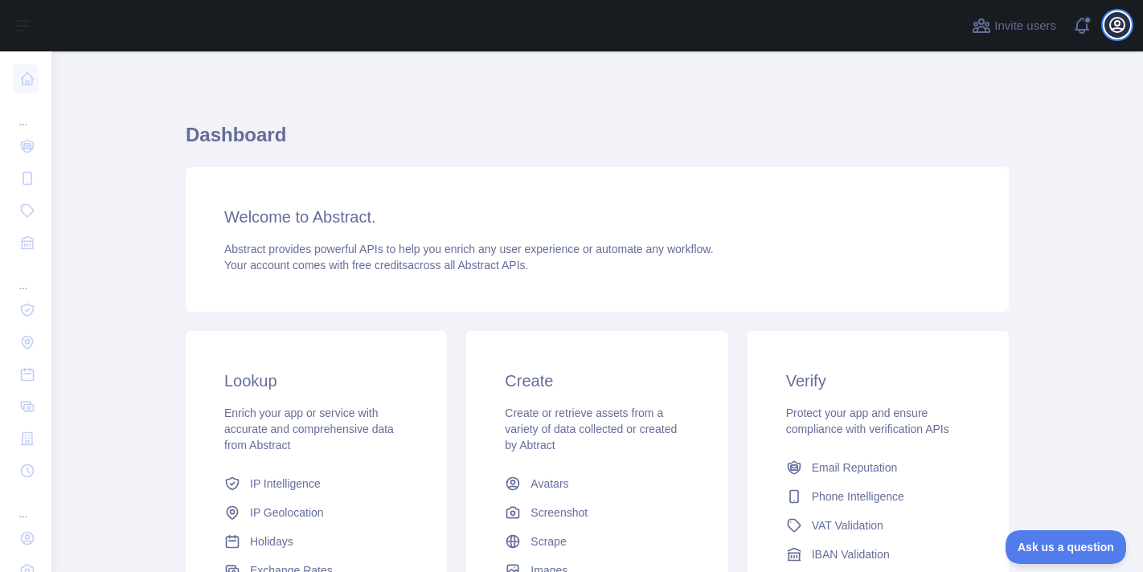
click at [1112, 23] on icon "button" at bounding box center [1117, 24] width 19 height 19
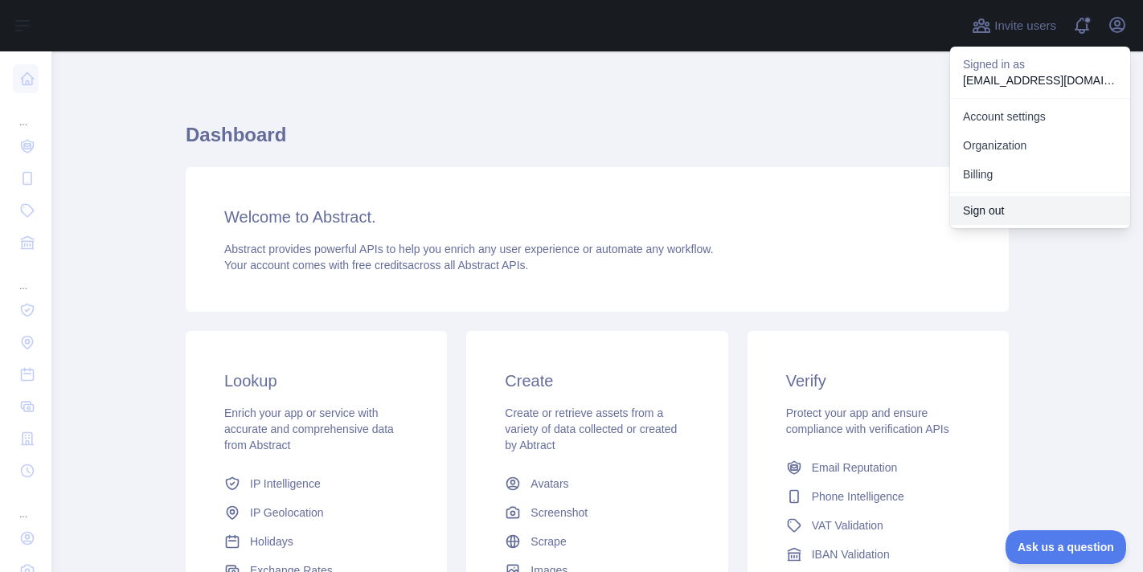
click at [1005, 199] on button "Sign out" at bounding box center [1040, 210] width 180 height 29
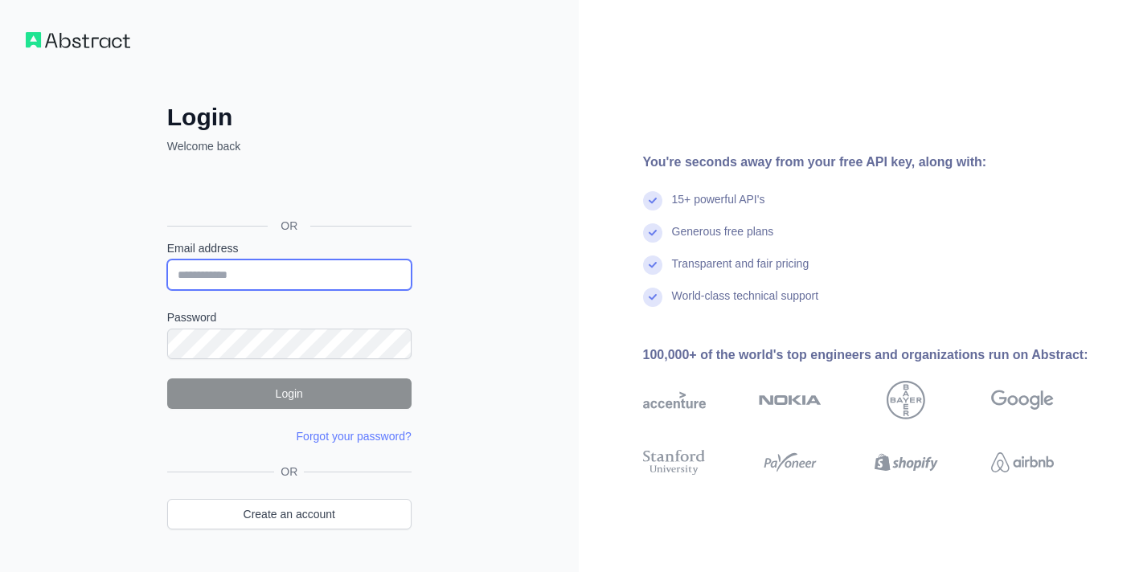
click at [291, 264] on input "Email address" at bounding box center [289, 275] width 244 height 31
type input "**********"
click at [313, 306] on form "**********" at bounding box center [289, 342] width 244 height 204
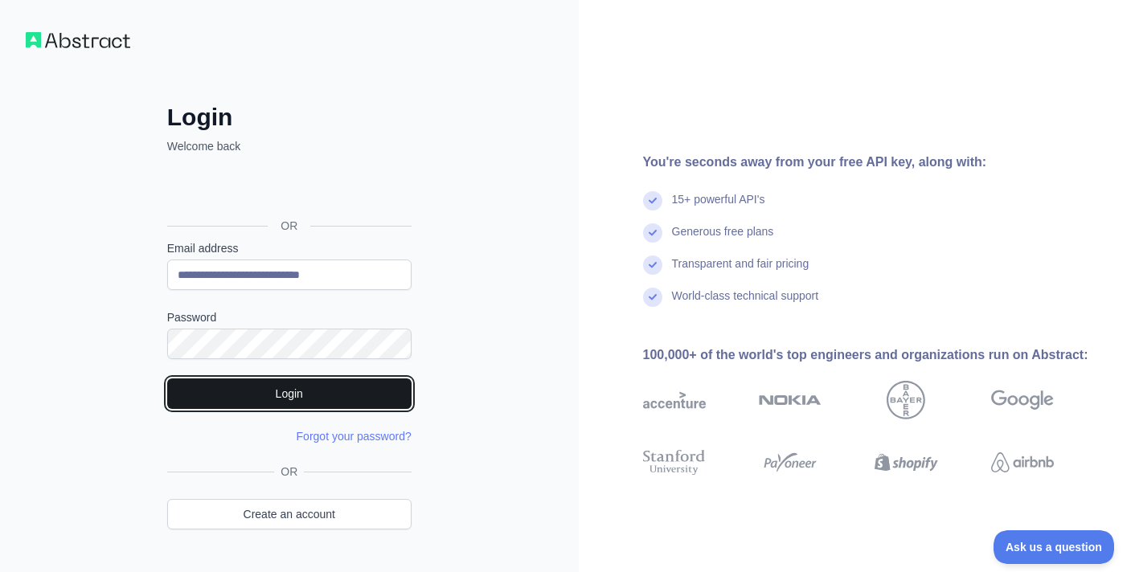
click at [305, 387] on button "Login" at bounding box center [289, 394] width 244 height 31
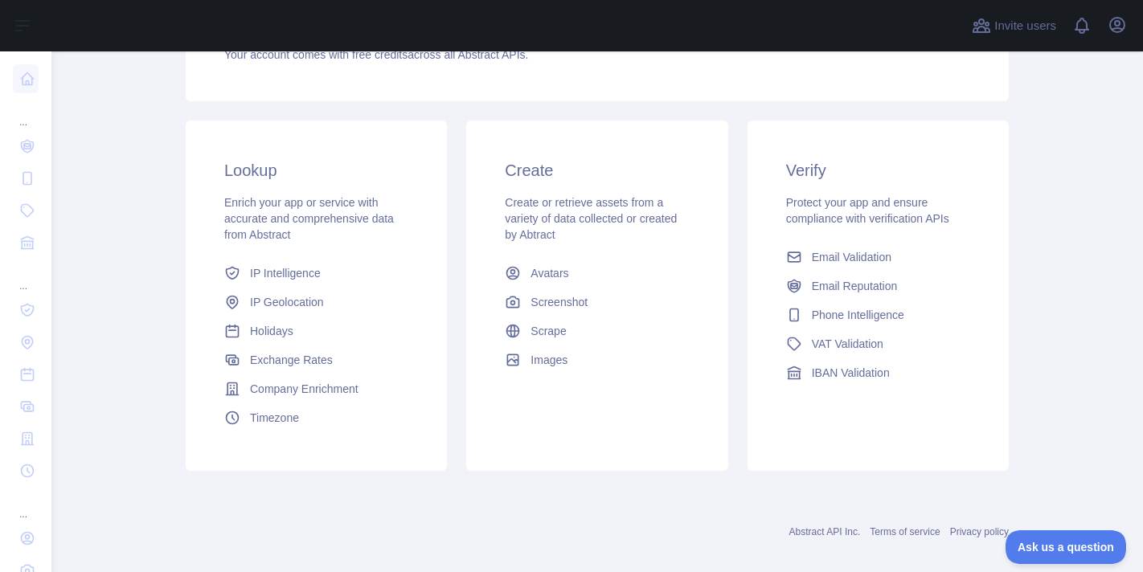
scroll to position [228, 0]
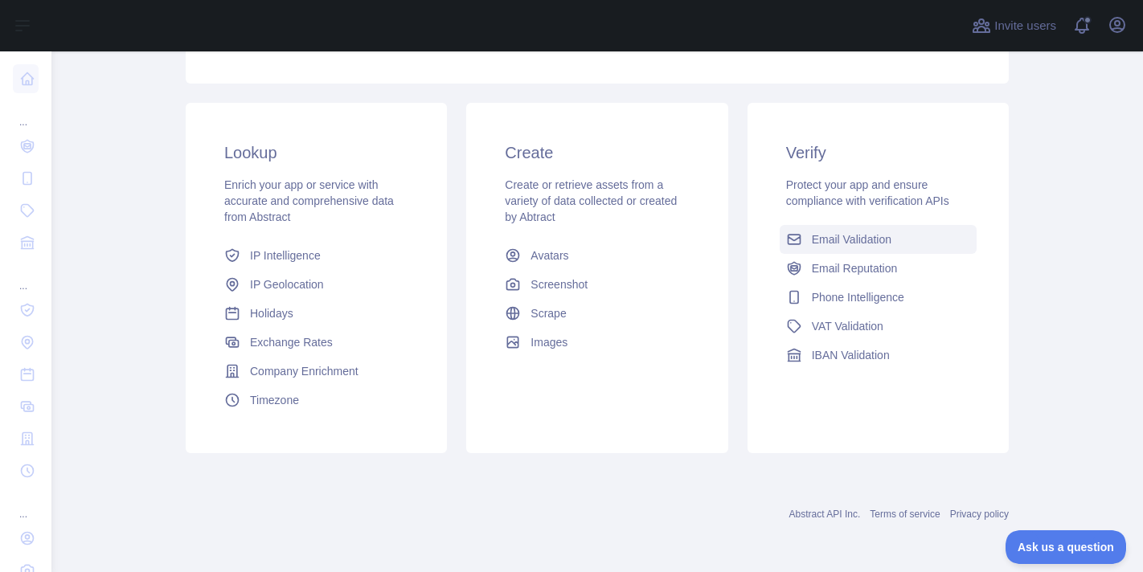
click at [858, 240] on span "Email Validation" at bounding box center [852, 239] width 80 height 16
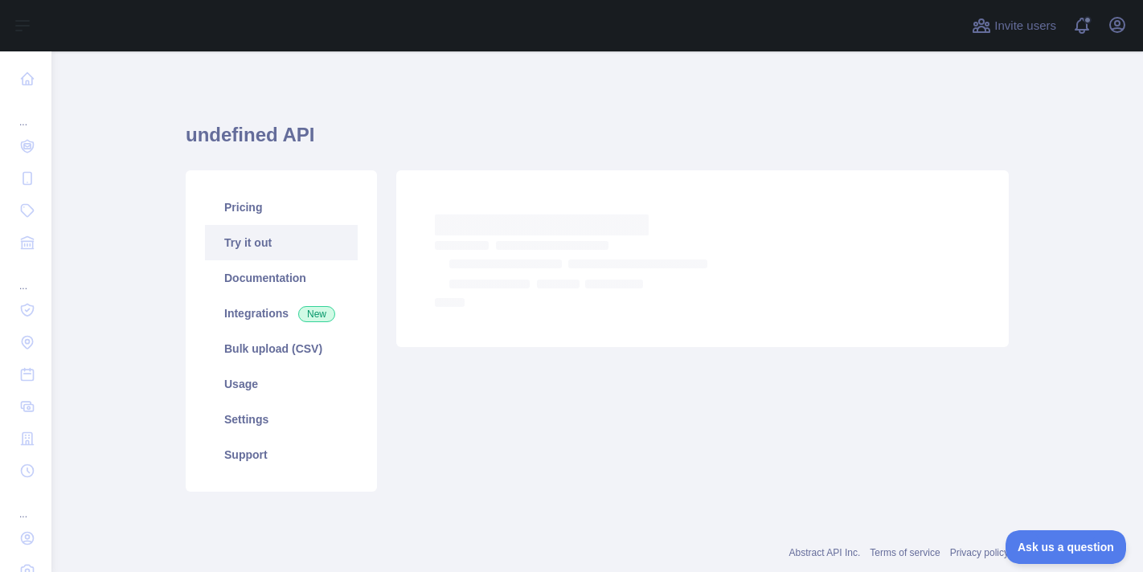
click at [262, 244] on link "Try it out" at bounding box center [281, 242] width 153 height 35
click at [1115, 36] on button "Open user menu" at bounding box center [1117, 25] width 26 height 26
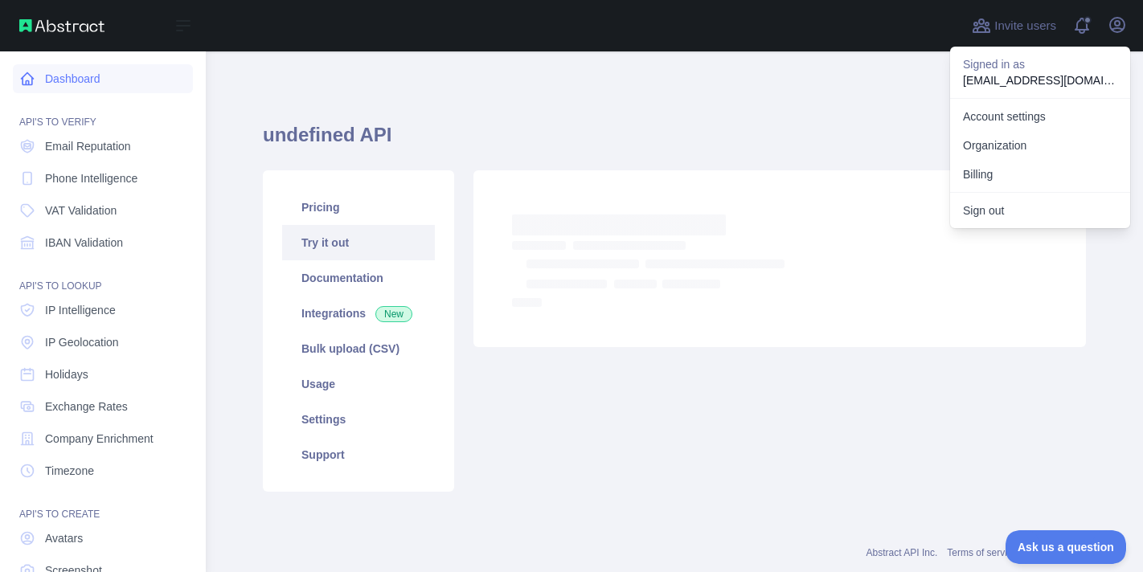
click at [20, 92] on link "Dashboard" at bounding box center [103, 78] width 180 height 29
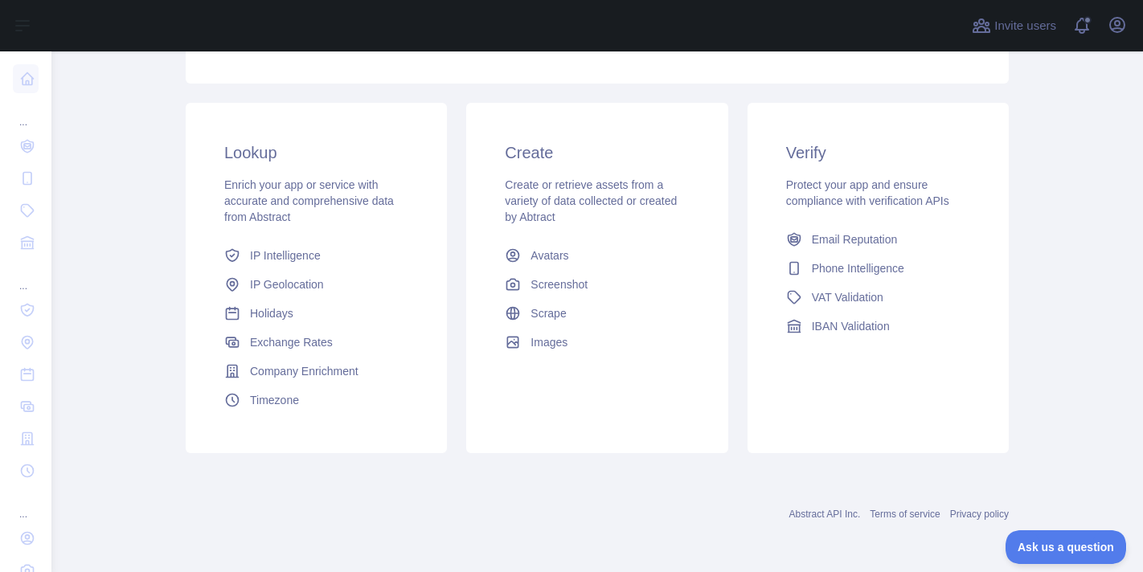
scroll to position [225, 0]
click at [1120, 30] on icon "button" at bounding box center [1117, 24] width 19 height 19
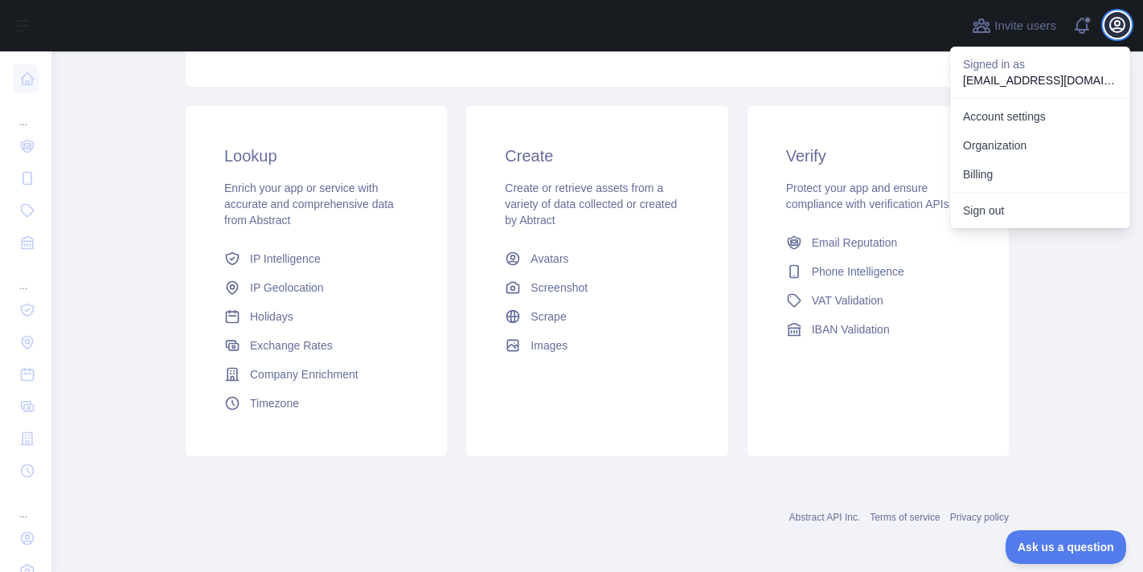
click at [1120, 30] on icon "button" at bounding box center [1117, 24] width 19 height 19
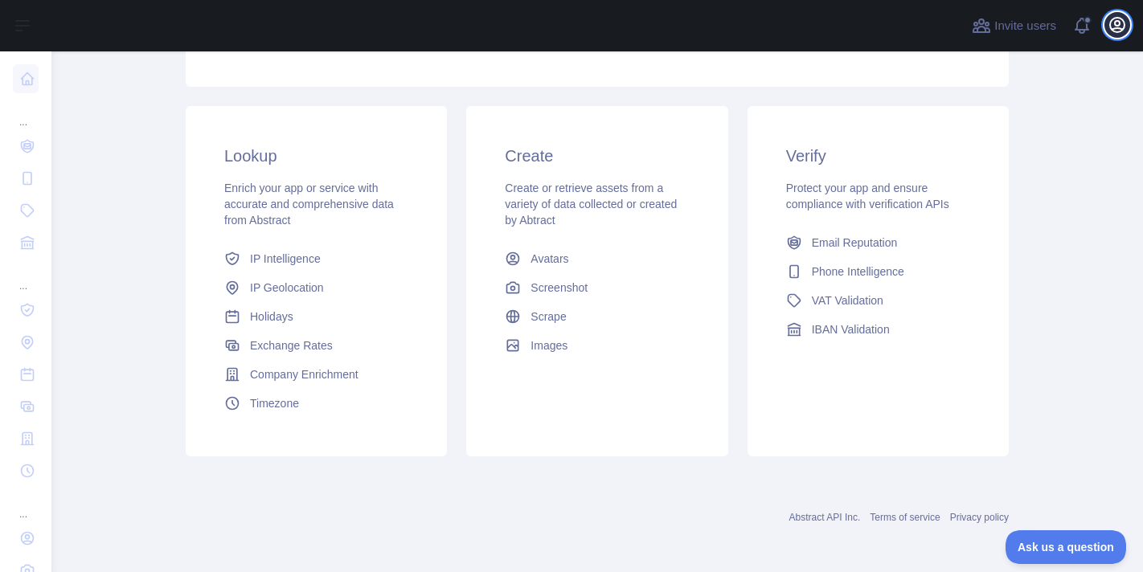
click at [1120, 28] on icon "button" at bounding box center [1117, 25] width 14 height 14
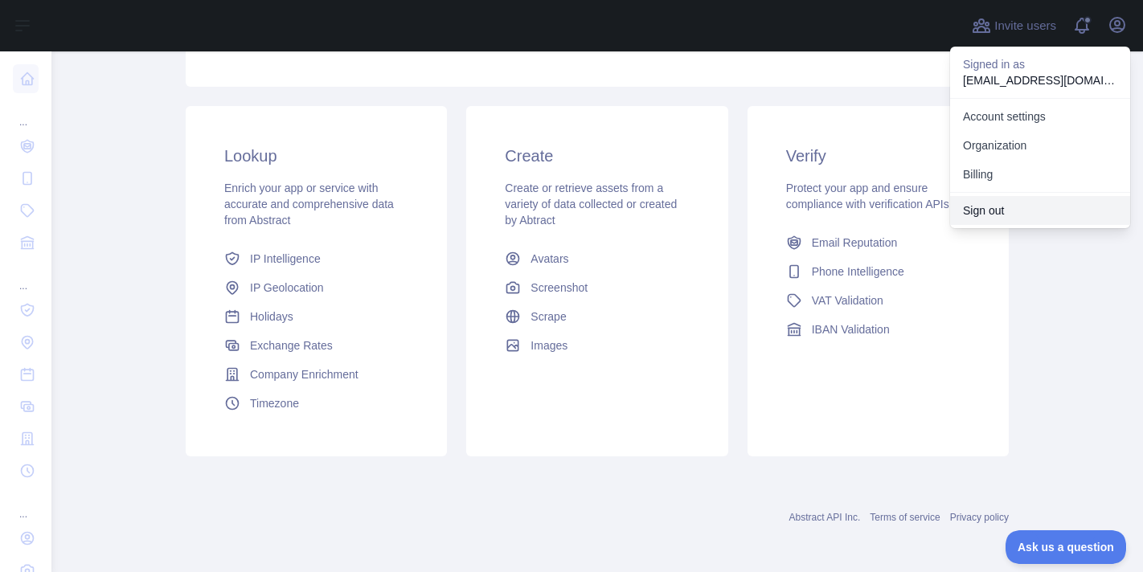
click at [1011, 208] on button "Sign out" at bounding box center [1040, 210] width 180 height 29
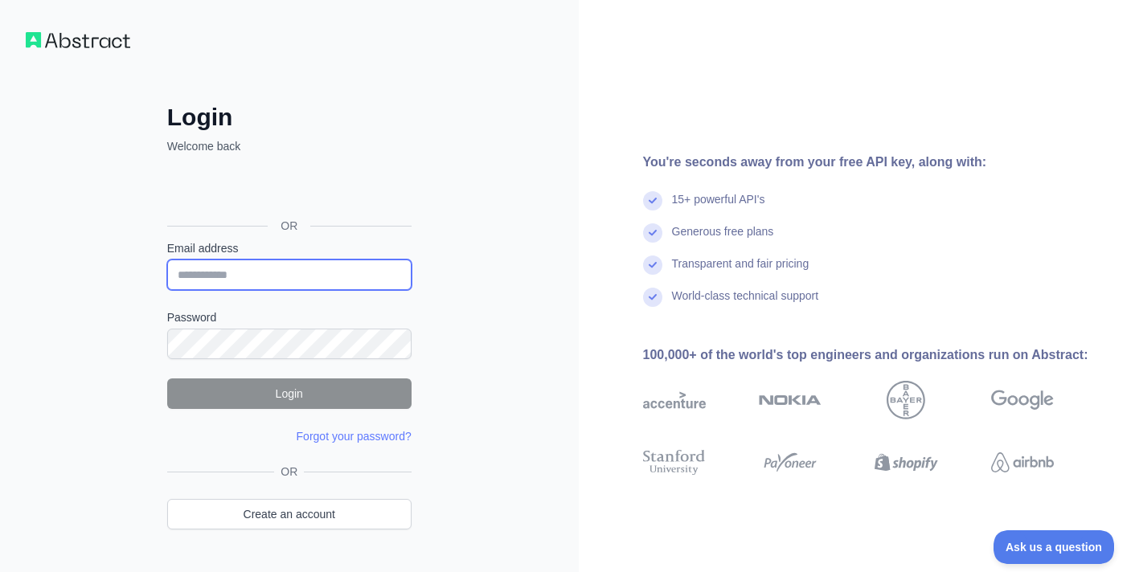
click at [301, 260] on input "Email address" at bounding box center [289, 275] width 244 height 31
type input "**********"
click at [342, 313] on label "Password" at bounding box center [289, 317] width 244 height 16
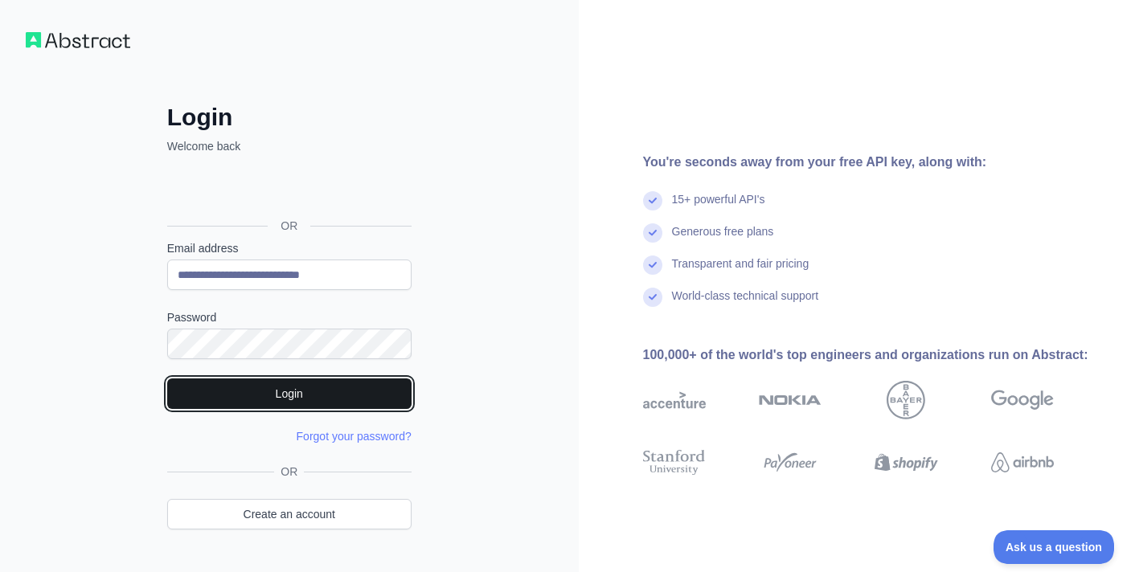
click at [193, 395] on button "Login" at bounding box center [289, 394] width 244 height 31
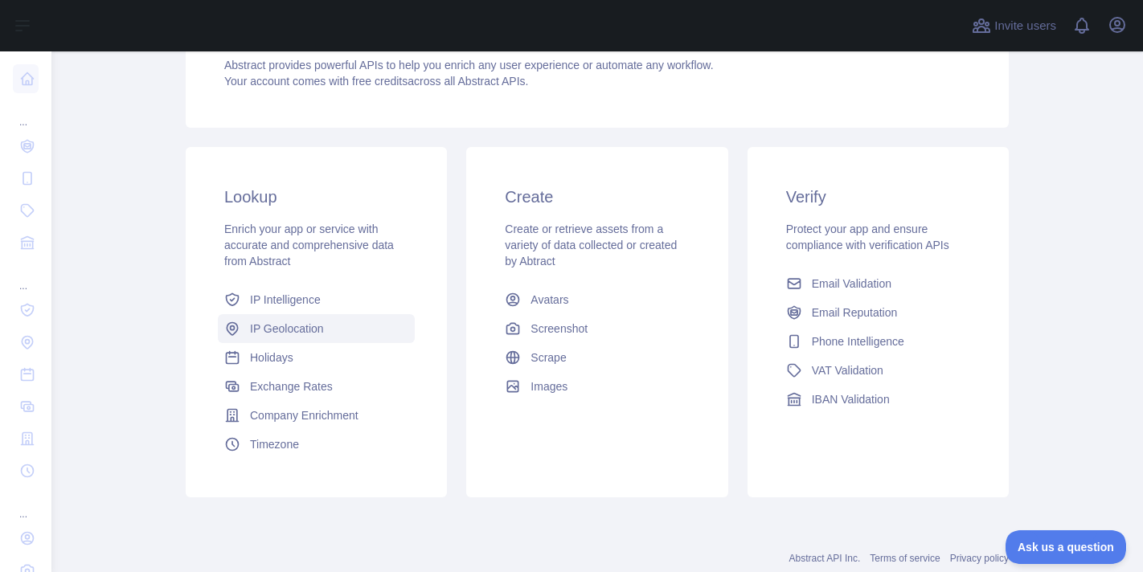
scroll to position [228, 0]
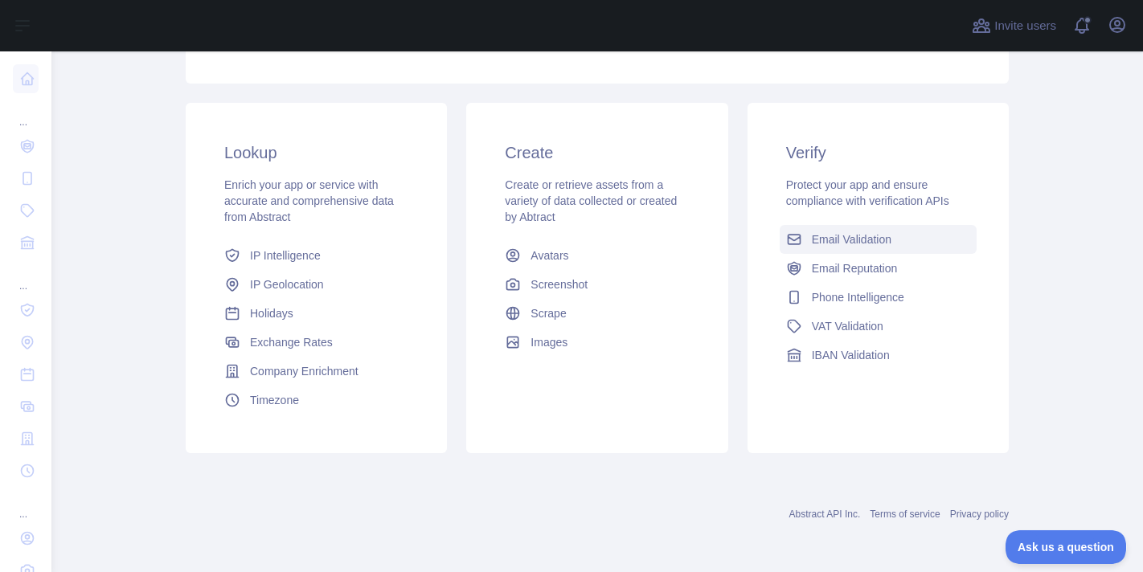
click at [840, 244] on span "Email Validation" at bounding box center [852, 239] width 80 height 16
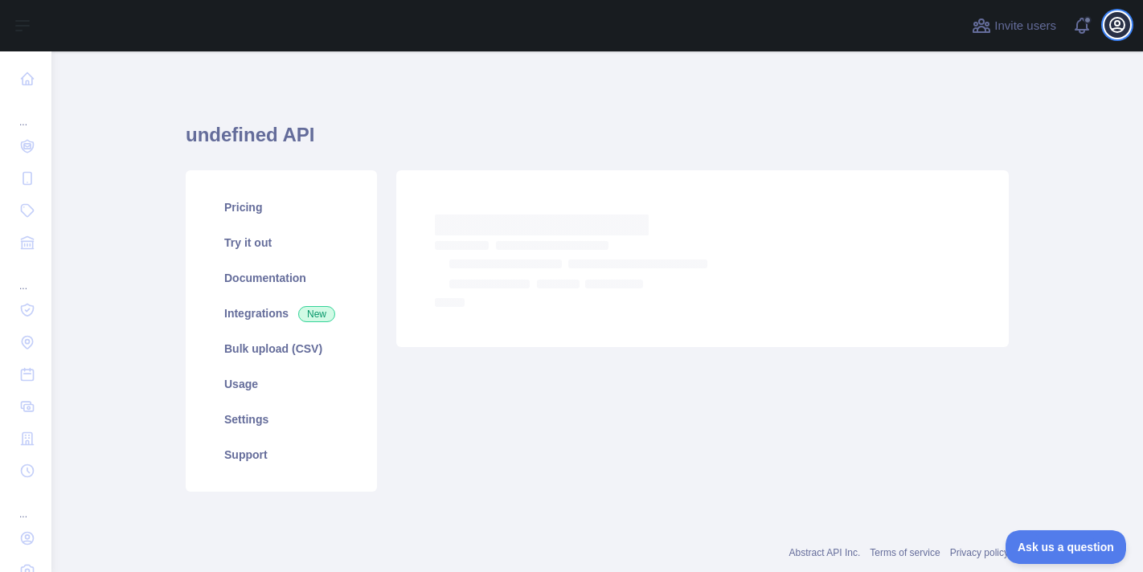
click at [1124, 30] on icon "button" at bounding box center [1117, 24] width 19 height 19
click at [1127, 7] on div "Invite users View notifications Open user menu" at bounding box center [1050, 25] width 162 height 51
click at [1124, 17] on icon "button" at bounding box center [1117, 24] width 19 height 19
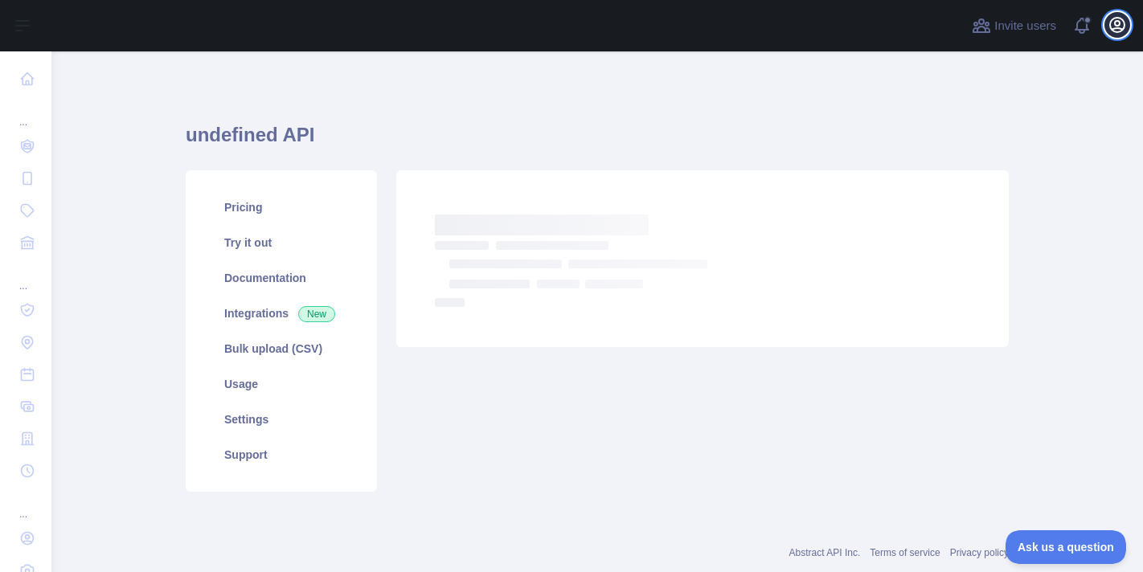
click at [1124, 17] on icon "button" at bounding box center [1117, 24] width 19 height 19
click at [1123, 18] on icon "button" at bounding box center [1117, 24] width 19 height 19
click at [1123, 19] on icon "button" at bounding box center [1117, 24] width 19 height 19
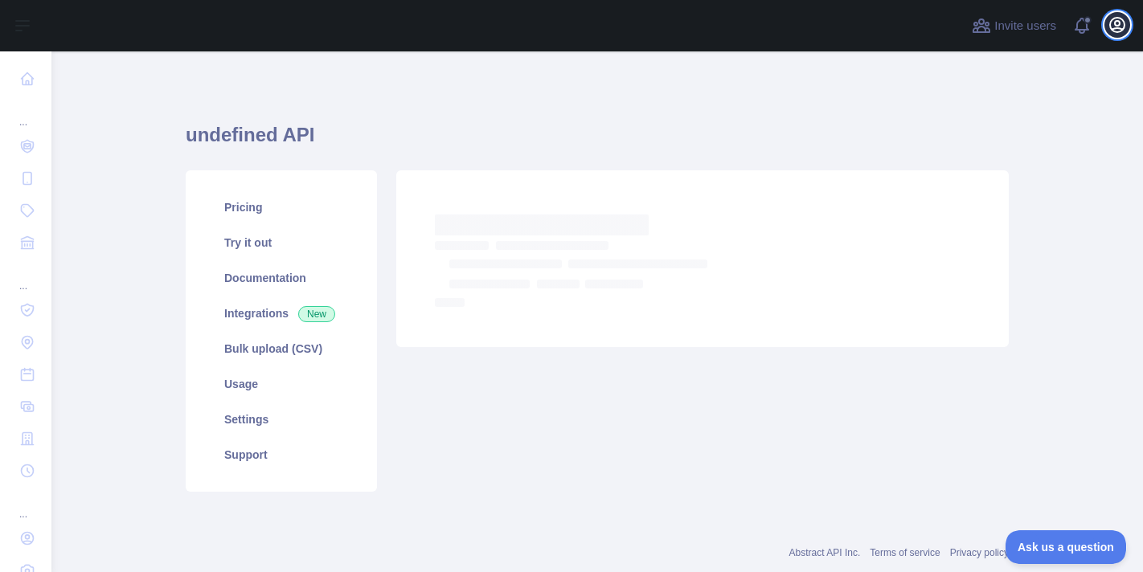
click at [1122, 20] on icon "button" at bounding box center [1117, 24] width 19 height 19
click at [1119, 23] on icon "button" at bounding box center [1117, 25] width 14 height 14
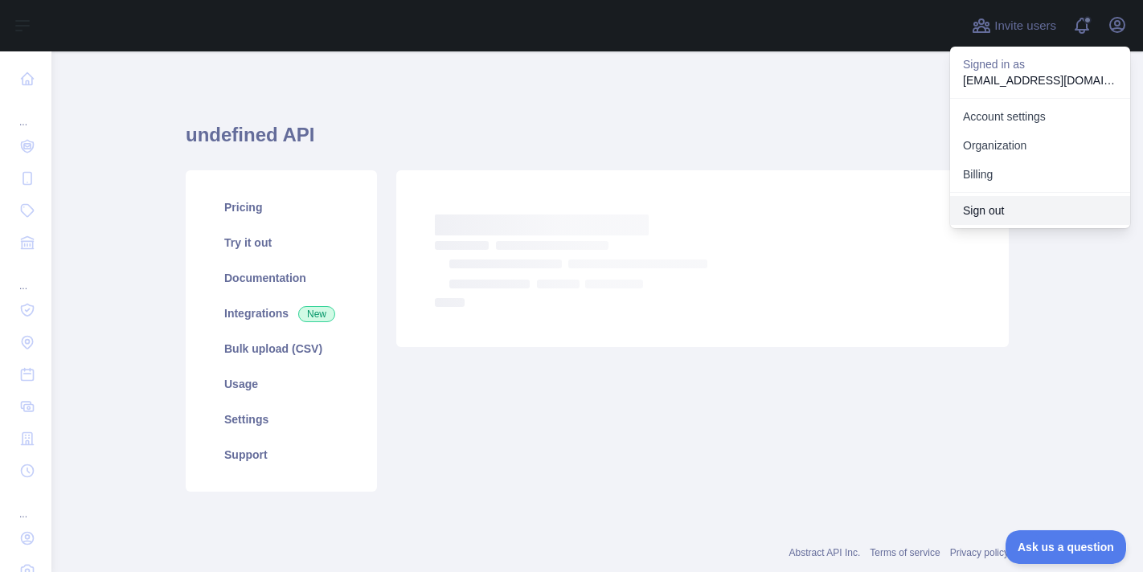
click at [997, 207] on button "Sign out" at bounding box center [1040, 210] width 180 height 29
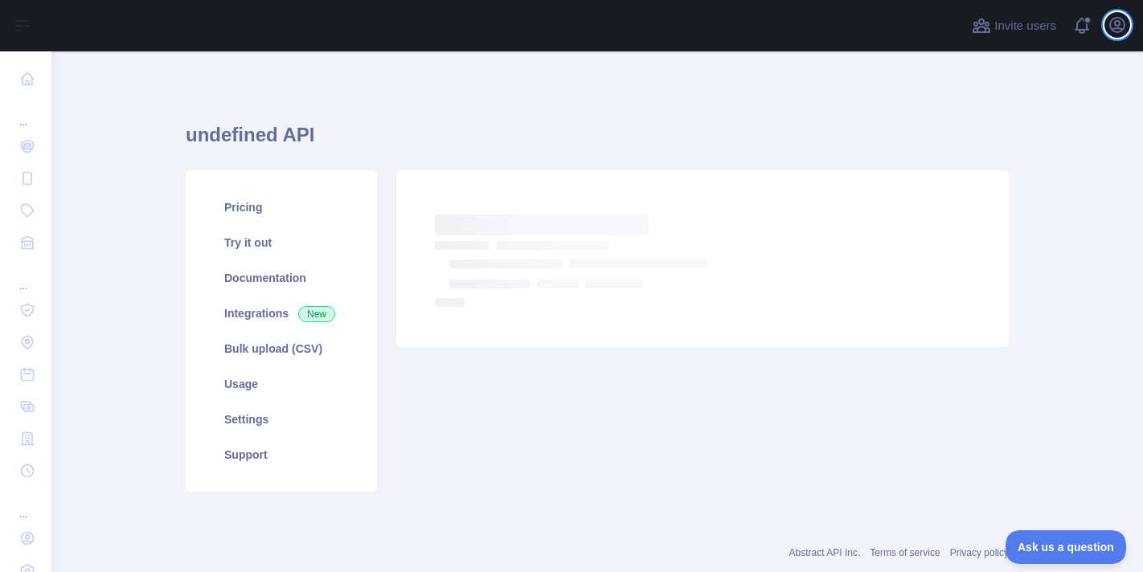
click at [997, 207] on button "Sign out" at bounding box center [1044, 201] width 171 height 27
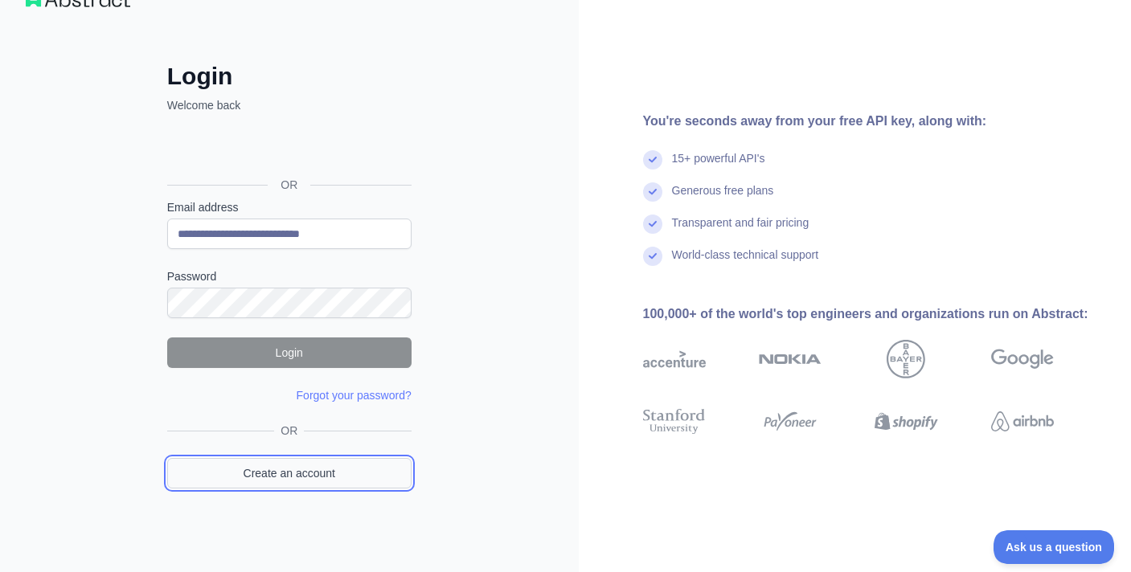
click at [274, 472] on link "Create an account" at bounding box center [289, 473] width 244 height 31
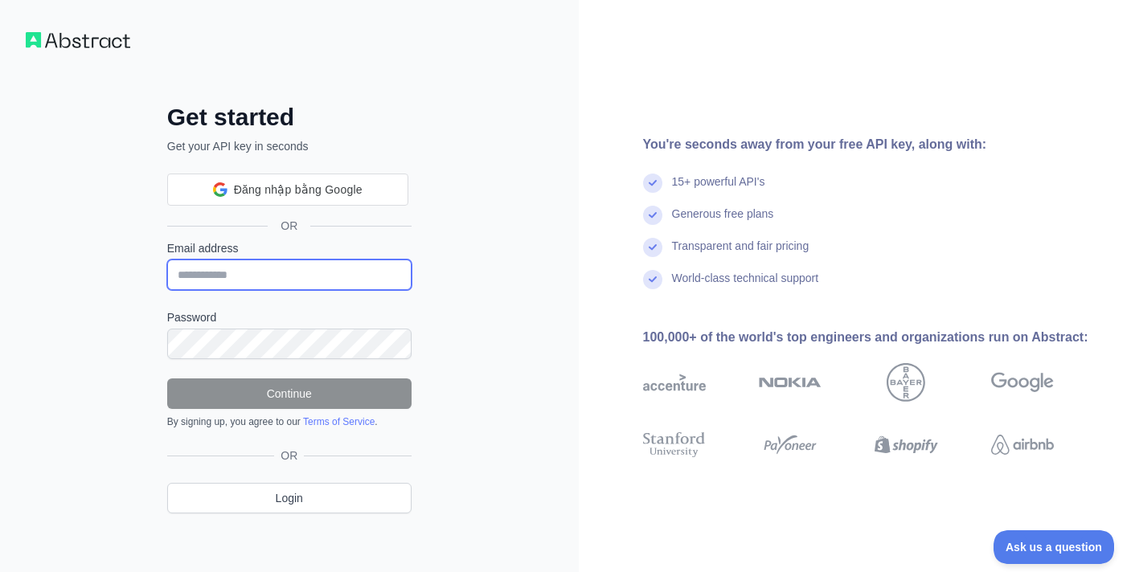
type input "**********"
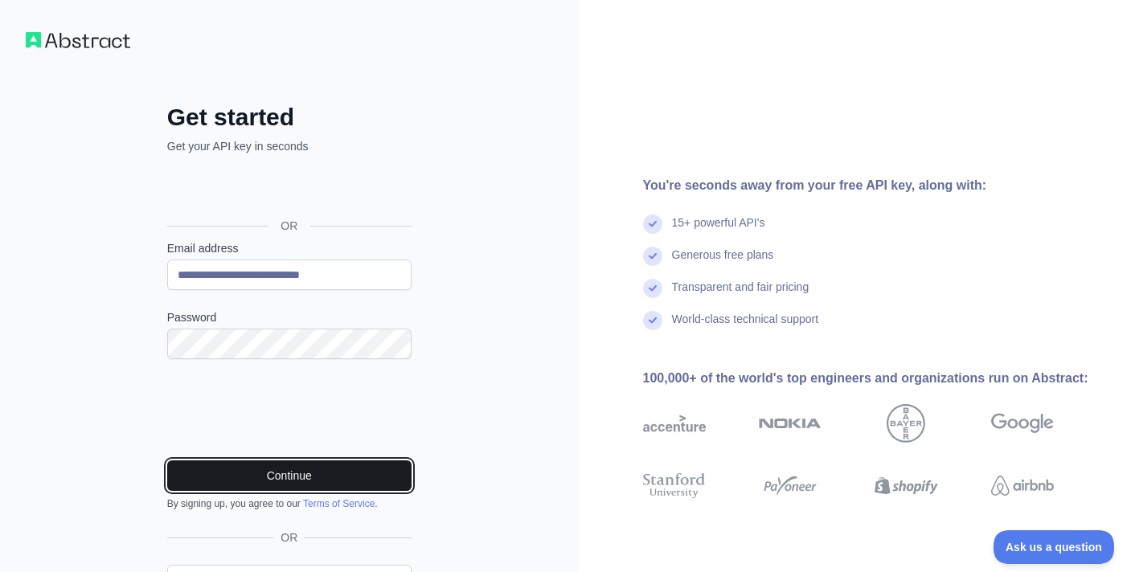
click at [289, 475] on button "Continue" at bounding box center [289, 476] width 244 height 31
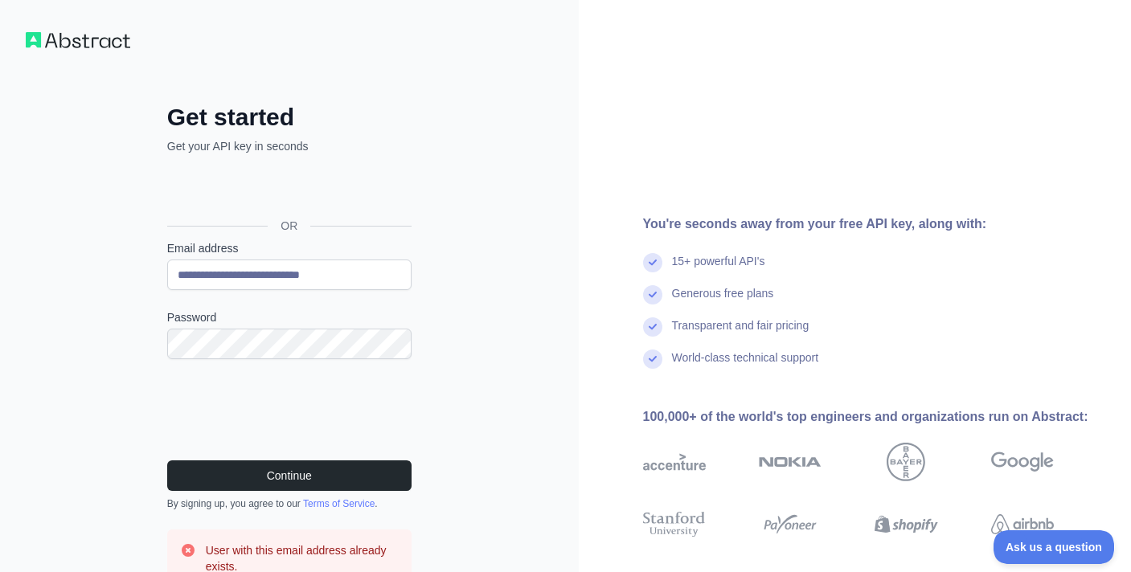
scroll to position [3, 0]
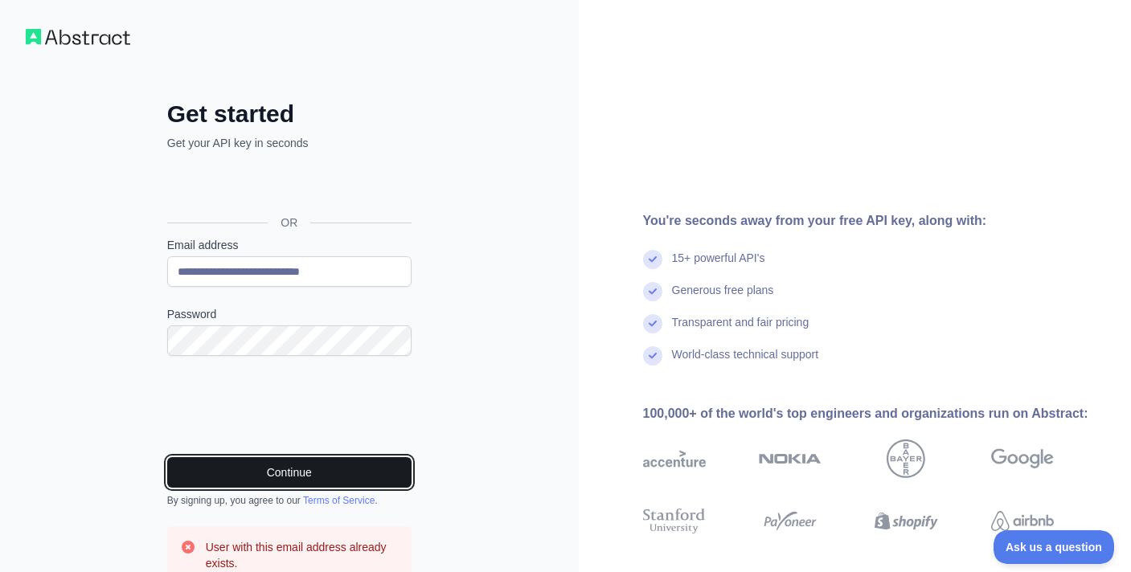
click at [325, 475] on button "Continue" at bounding box center [289, 472] width 244 height 31
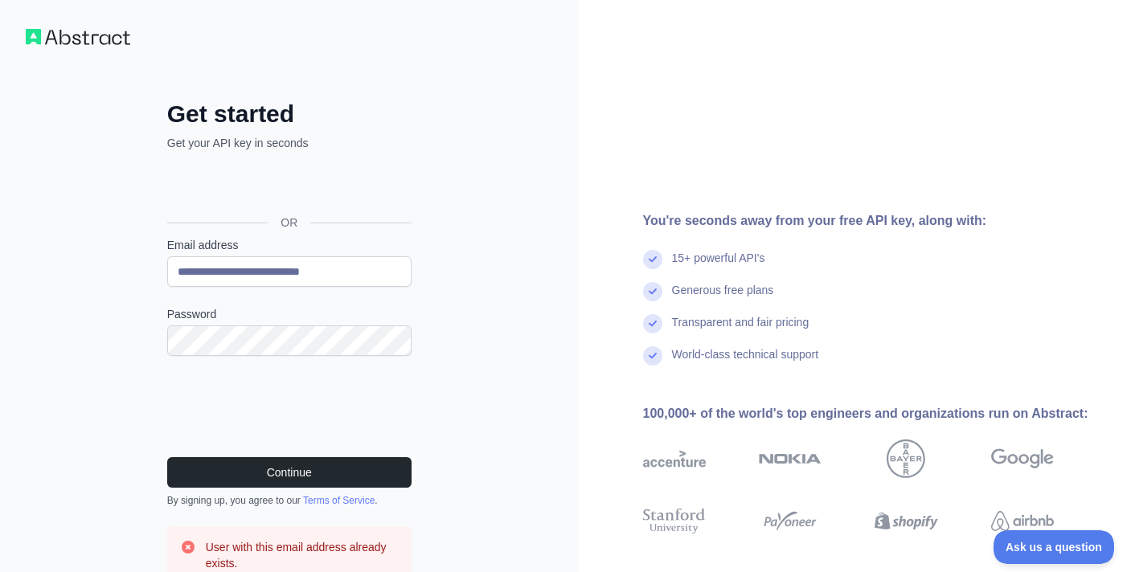
click at [543, 342] on div "**********" at bounding box center [289, 365] width 579 height 737
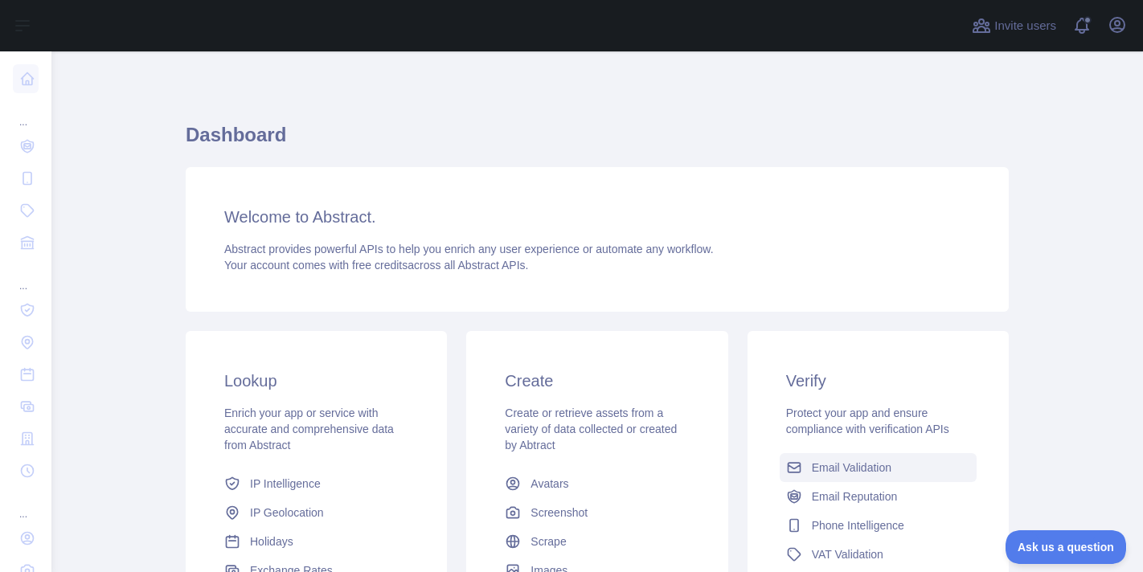
click at [851, 464] on span "Email Validation" at bounding box center [852, 468] width 80 height 16
